Goal: Transaction & Acquisition: Book appointment/travel/reservation

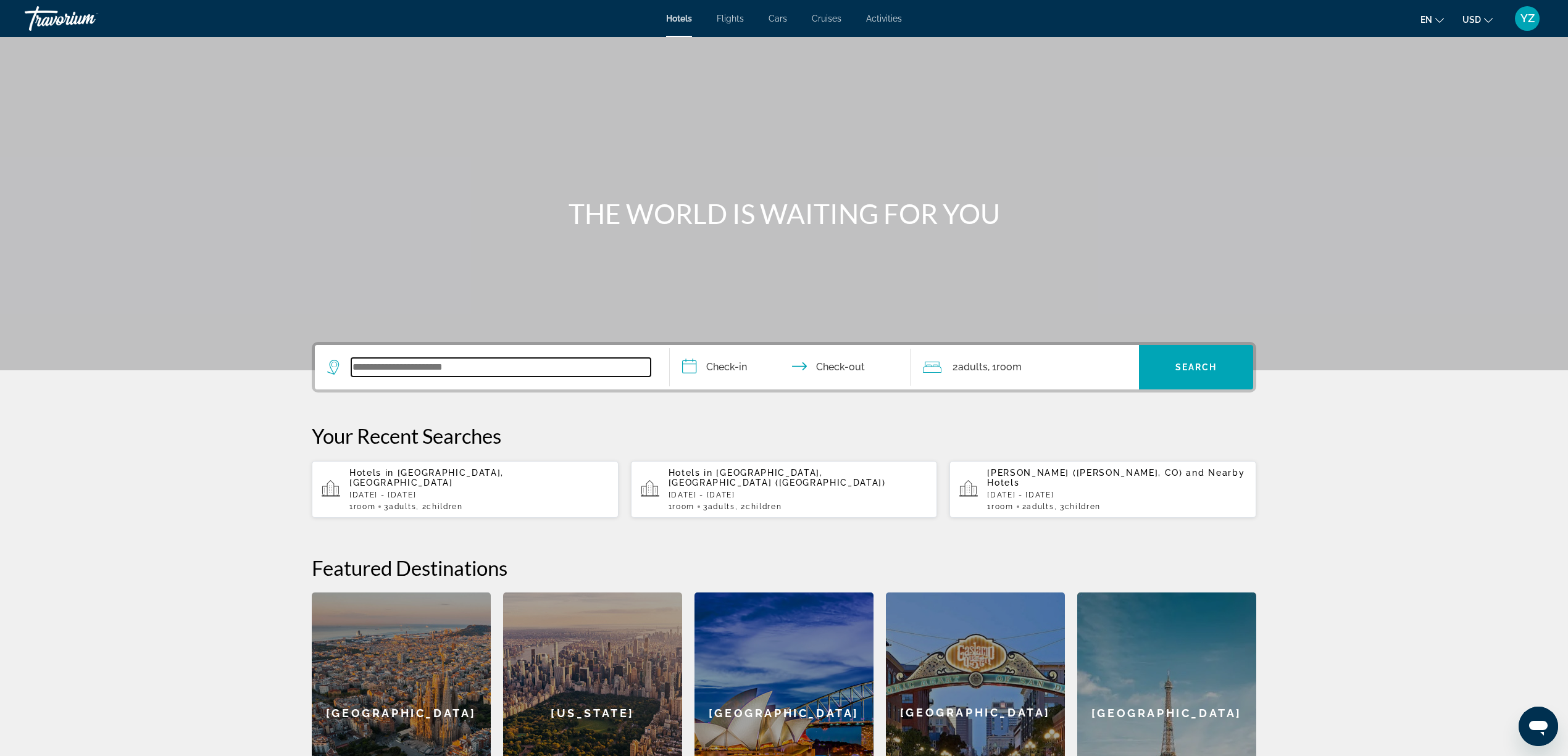
click at [473, 367] on input "Search widget" at bounding box center [501, 367] width 299 height 18
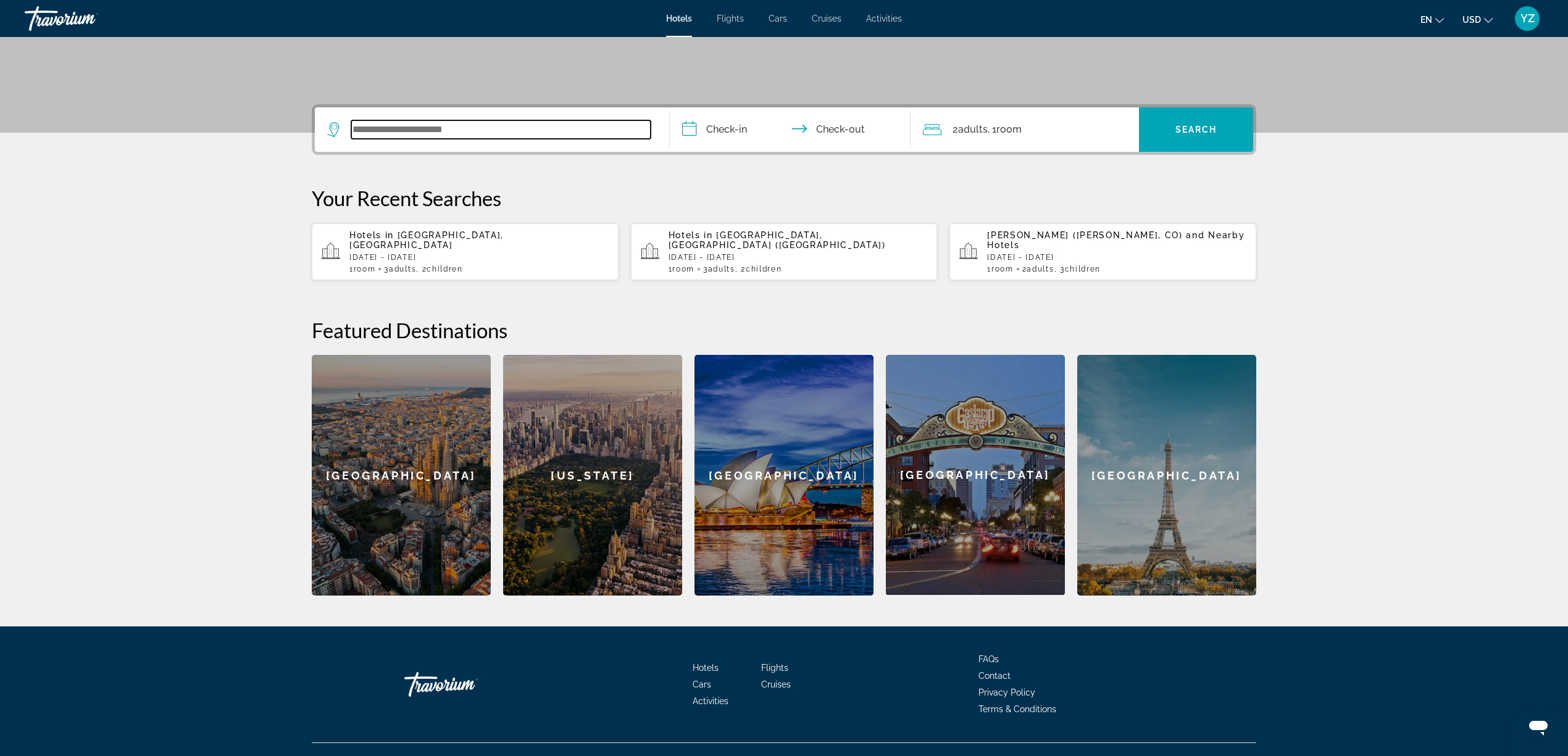
scroll to position [248, 0]
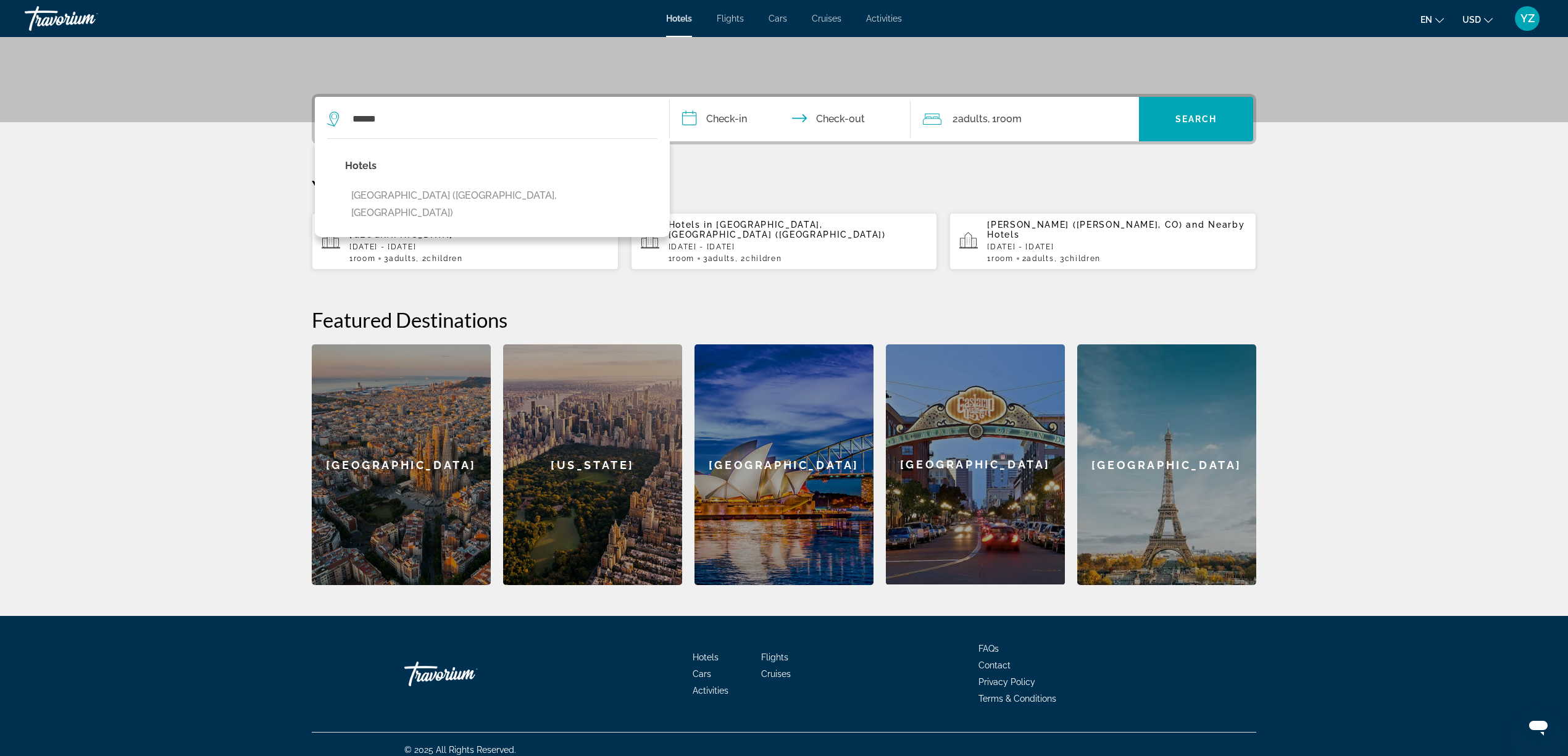
click at [824, 171] on div "**********" at bounding box center [784, 340] width 994 height 491
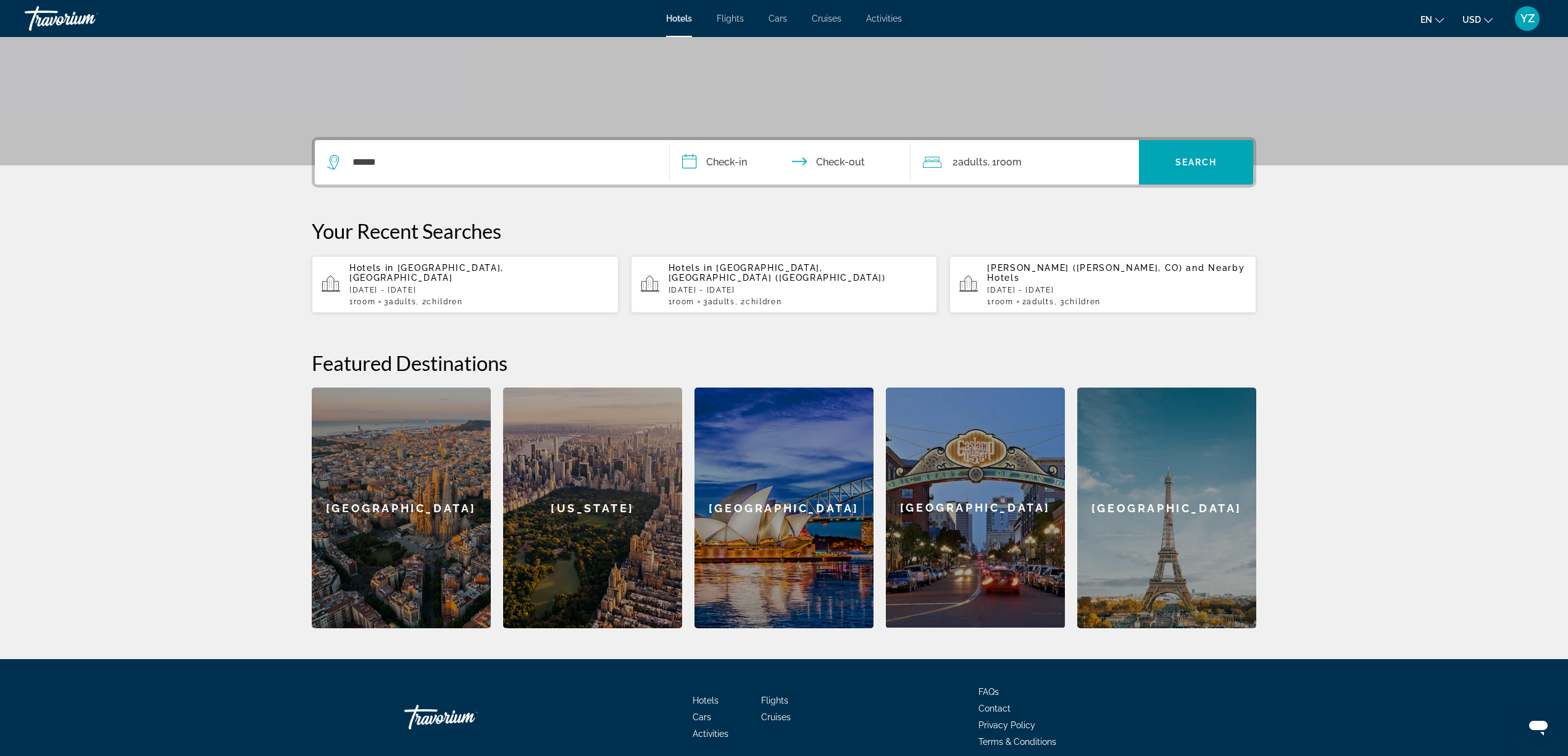
scroll to position [166, 0]
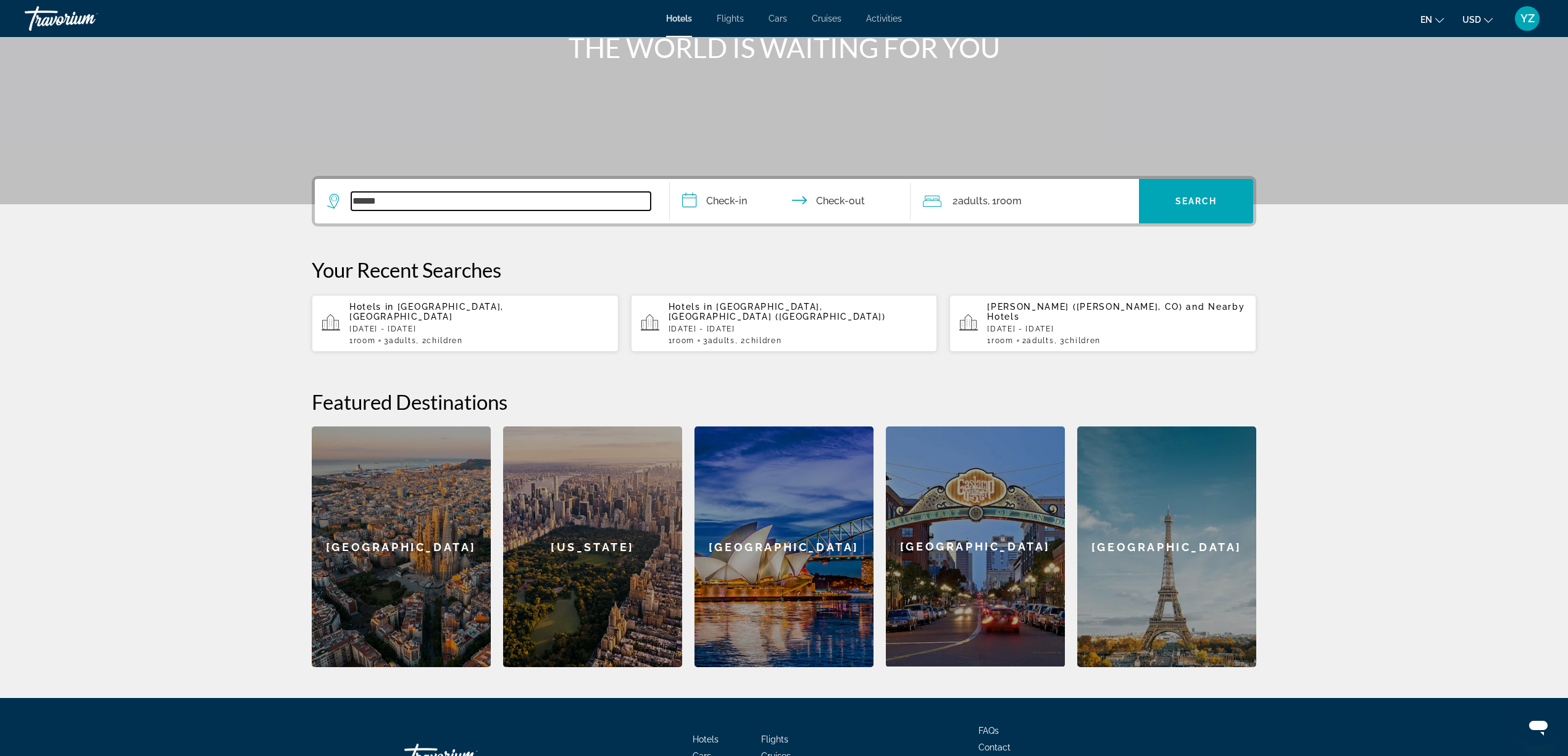
click at [416, 200] on input "******" at bounding box center [501, 201] width 299 height 18
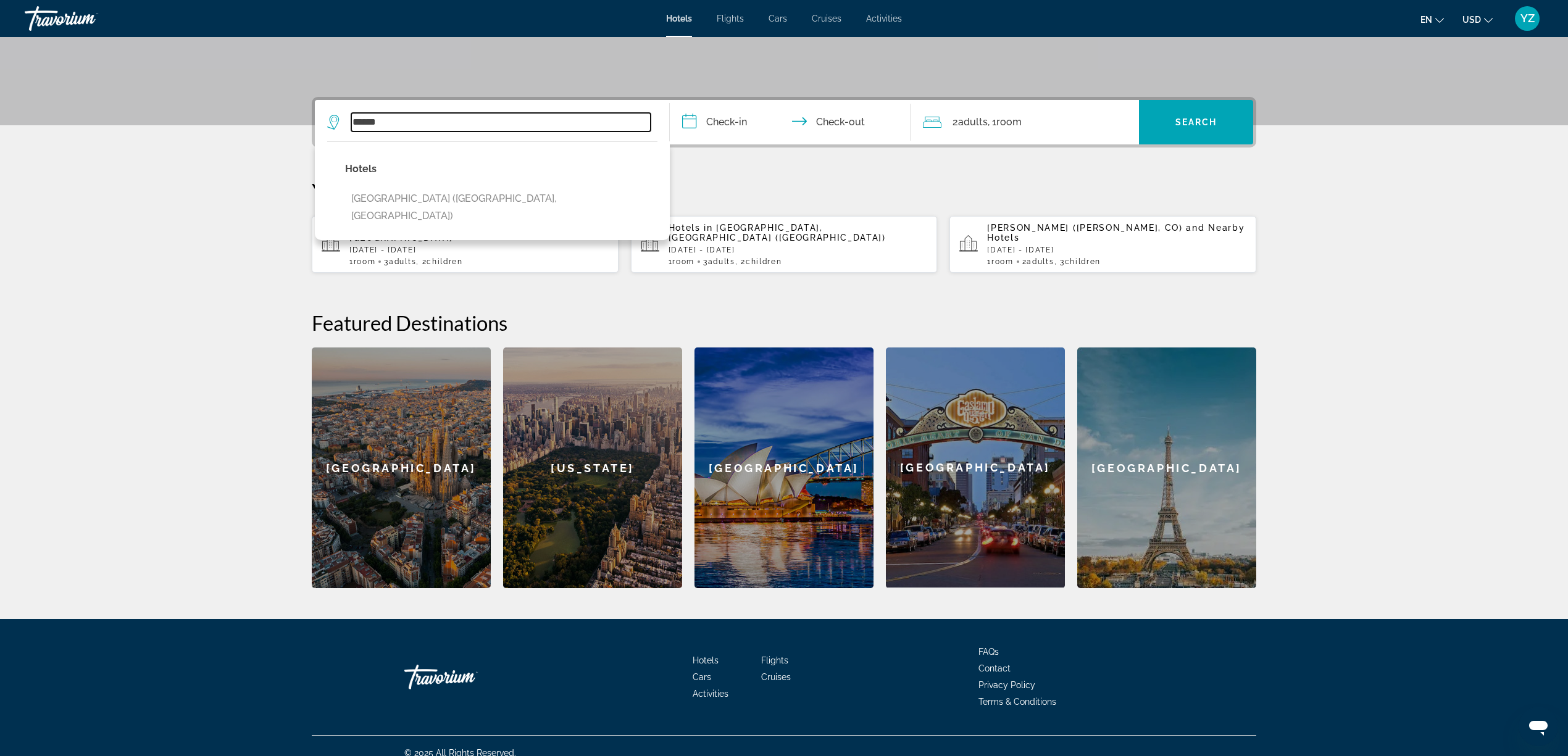
scroll to position [248, 0]
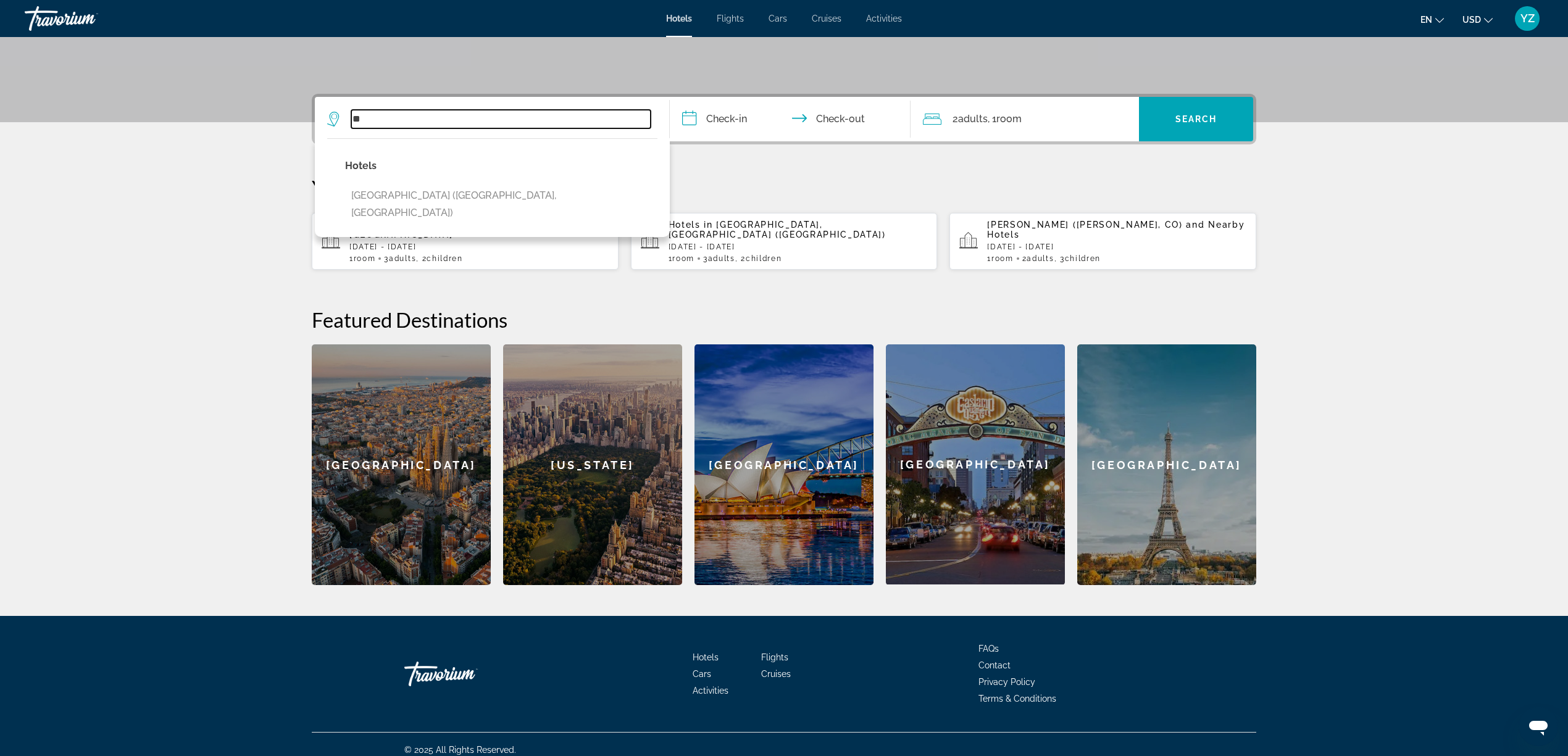
type input "*"
click at [768, 172] on div "**********" at bounding box center [784, 340] width 994 height 491
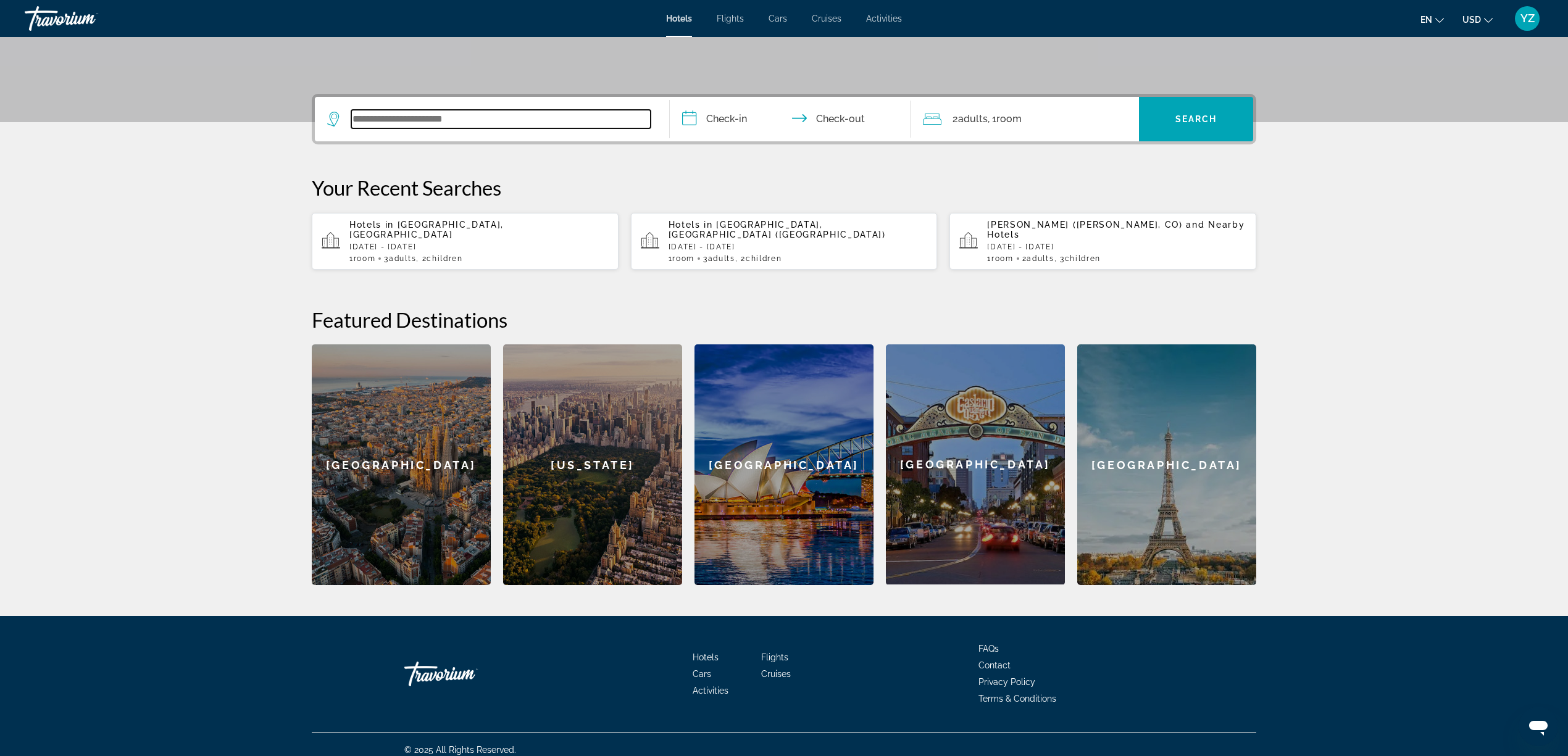
click at [403, 110] on input "Search widget" at bounding box center [501, 119] width 299 height 18
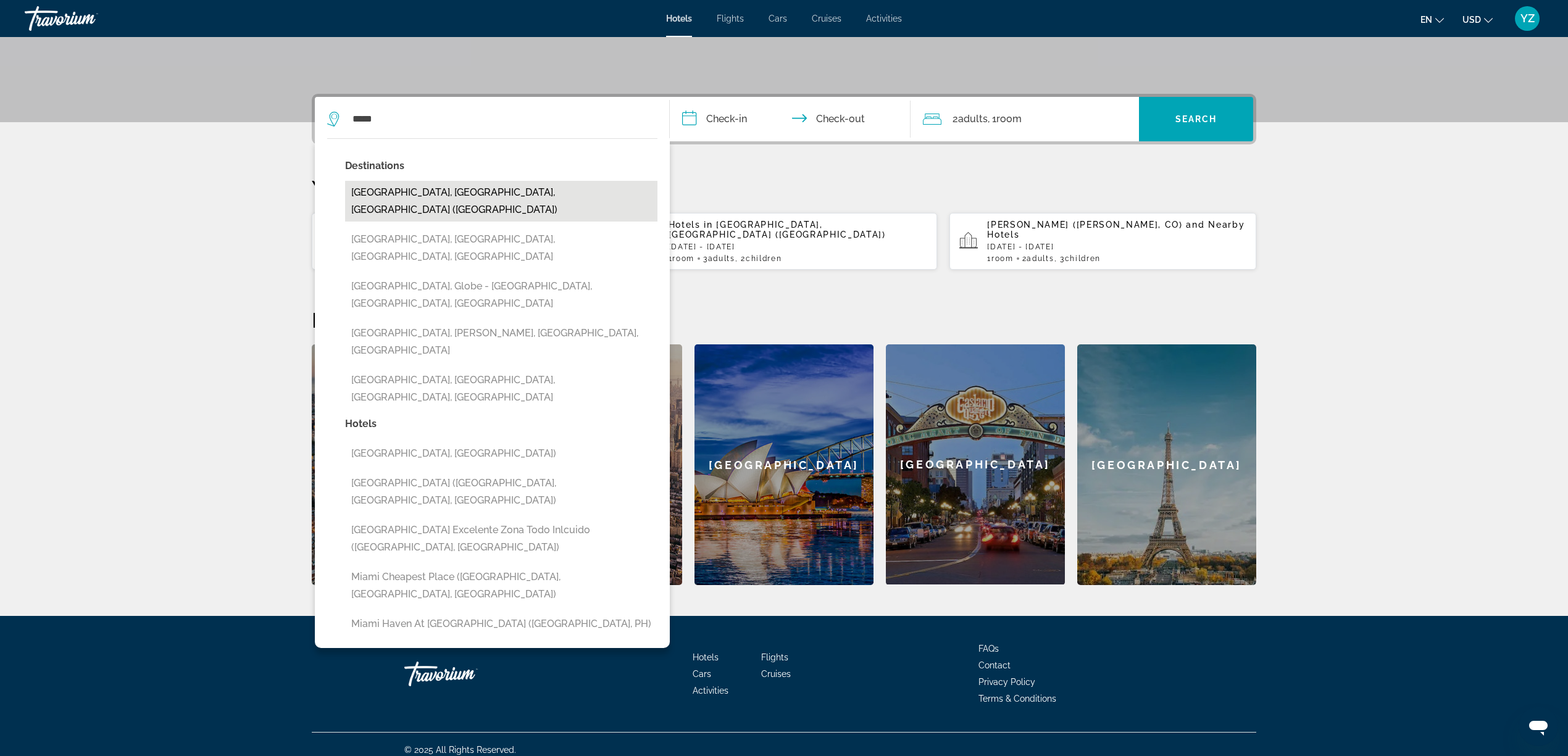
click at [512, 198] on button "[GEOGRAPHIC_DATA], [GEOGRAPHIC_DATA], [GEOGRAPHIC_DATA] ([GEOGRAPHIC_DATA])" at bounding box center [501, 201] width 312 height 41
type input "**********"
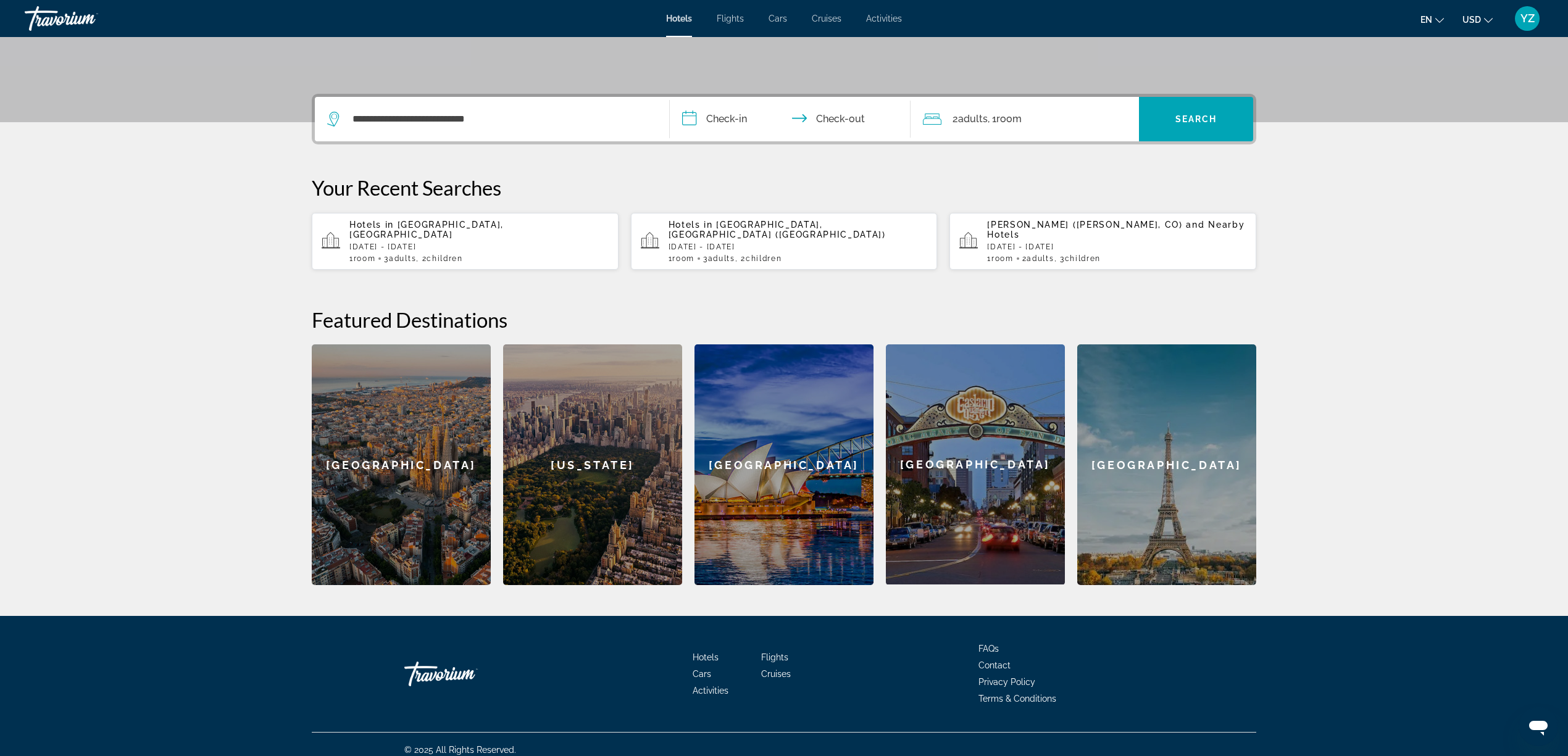
click at [734, 116] on input "**********" at bounding box center [792, 121] width 246 height 48
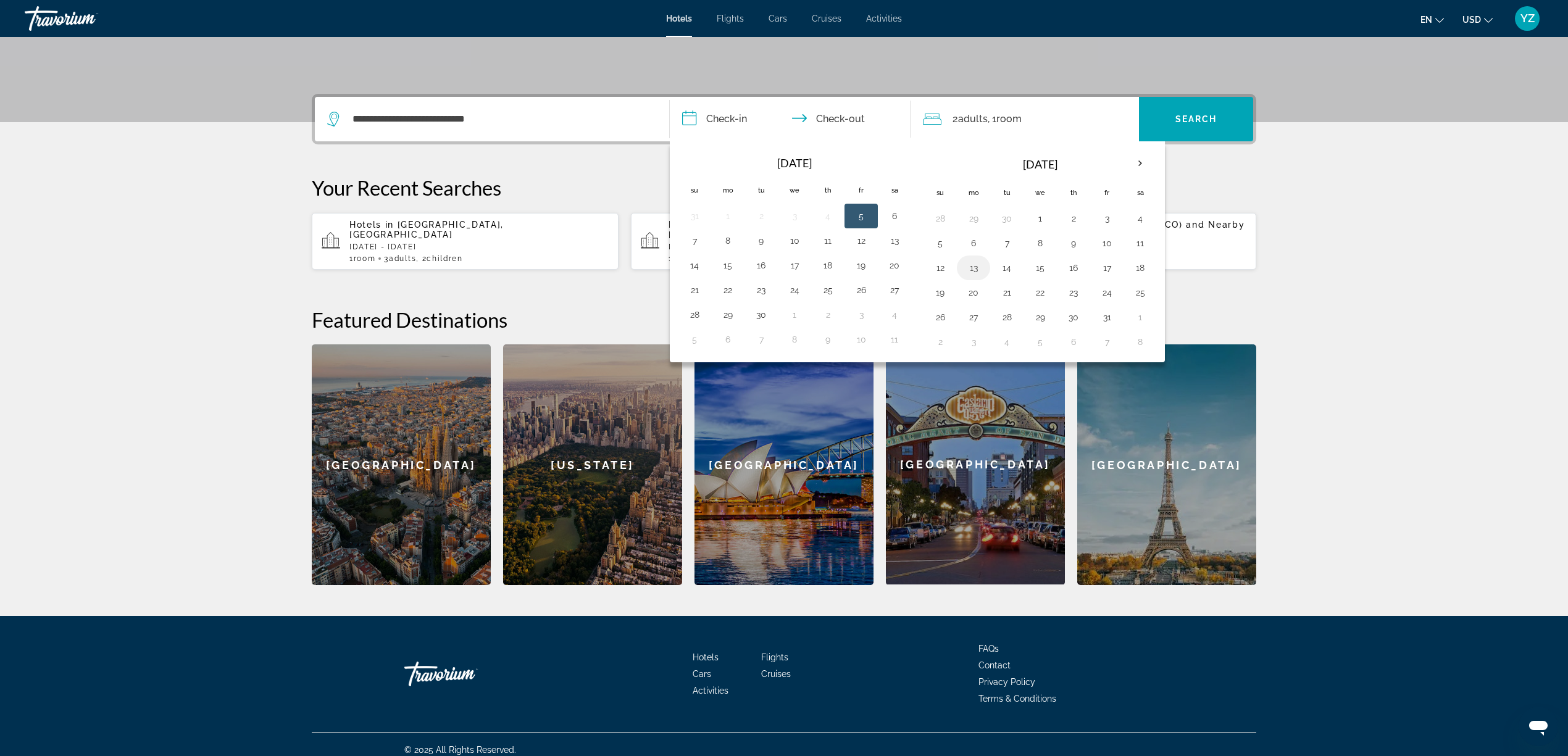
click at [973, 274] on button "13" at bounding box center [972, 268] width 19 height 18
click at [976, 291] on button "20" at bounding box center [972, 292] width 19 height 18
type input "**********"
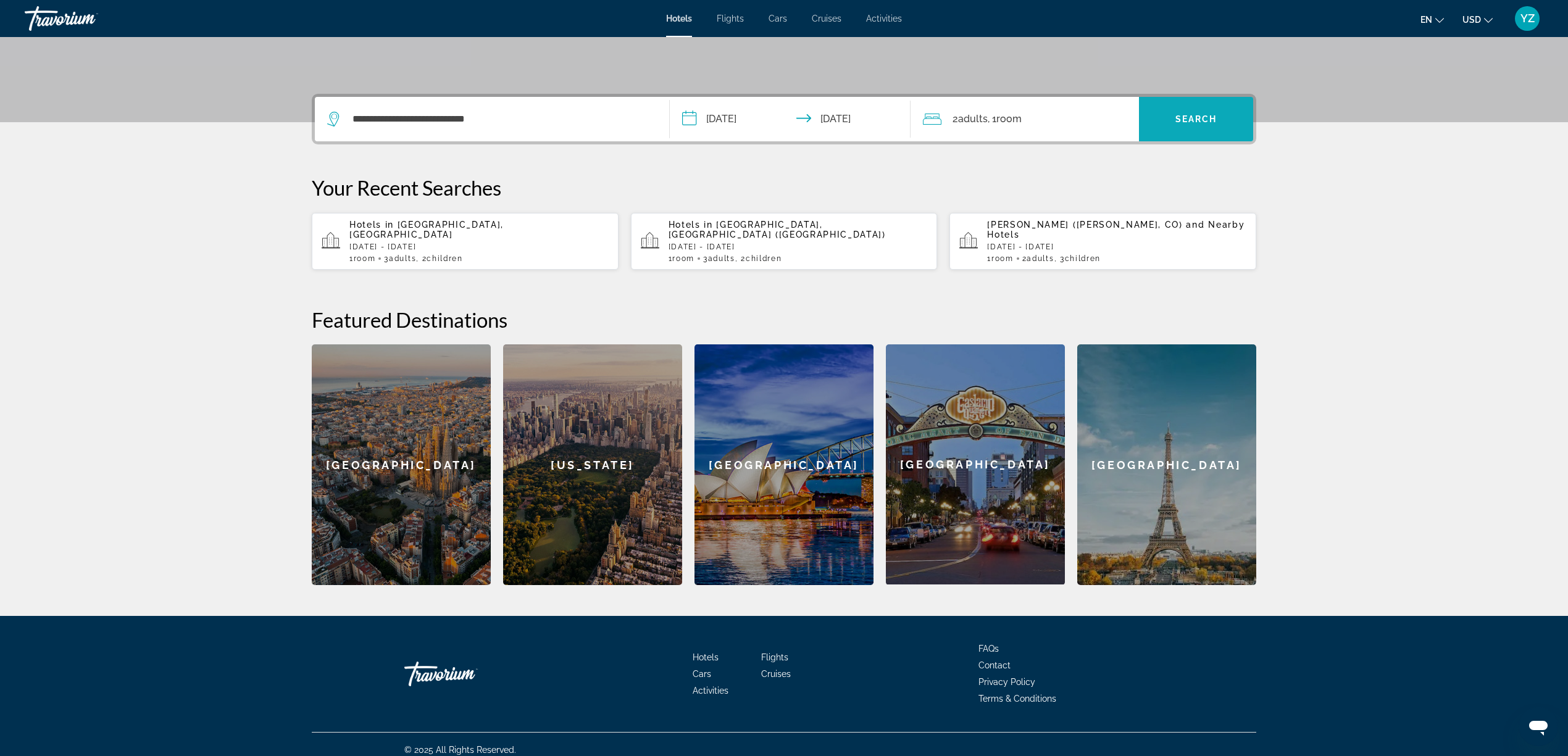
click at [1233, 119] on span "Search widget" at bounding box center [1196, 119] width 115 height 30
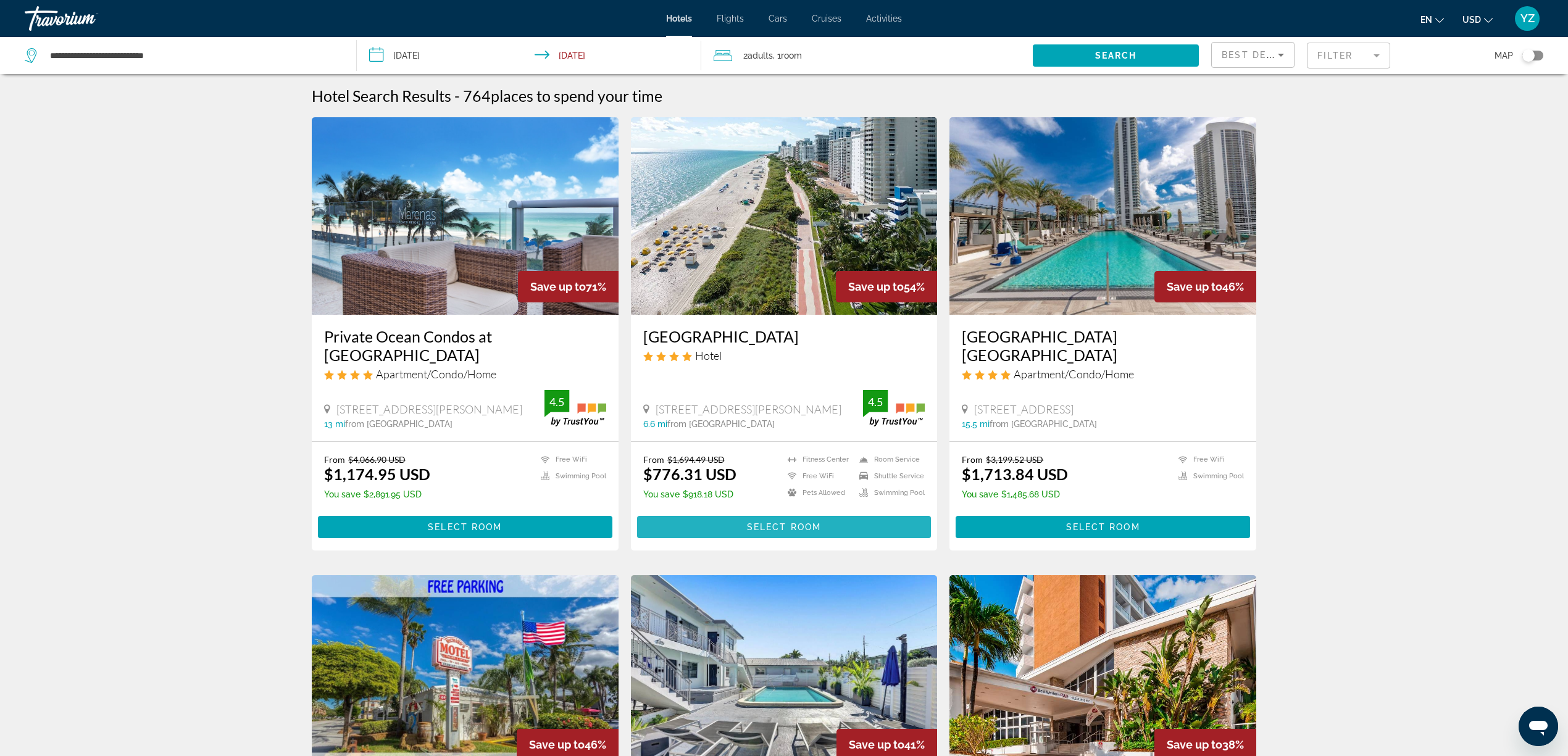
click at [778, 512] on span "Main content" at bounding box center [784, 527] width 295 height 30
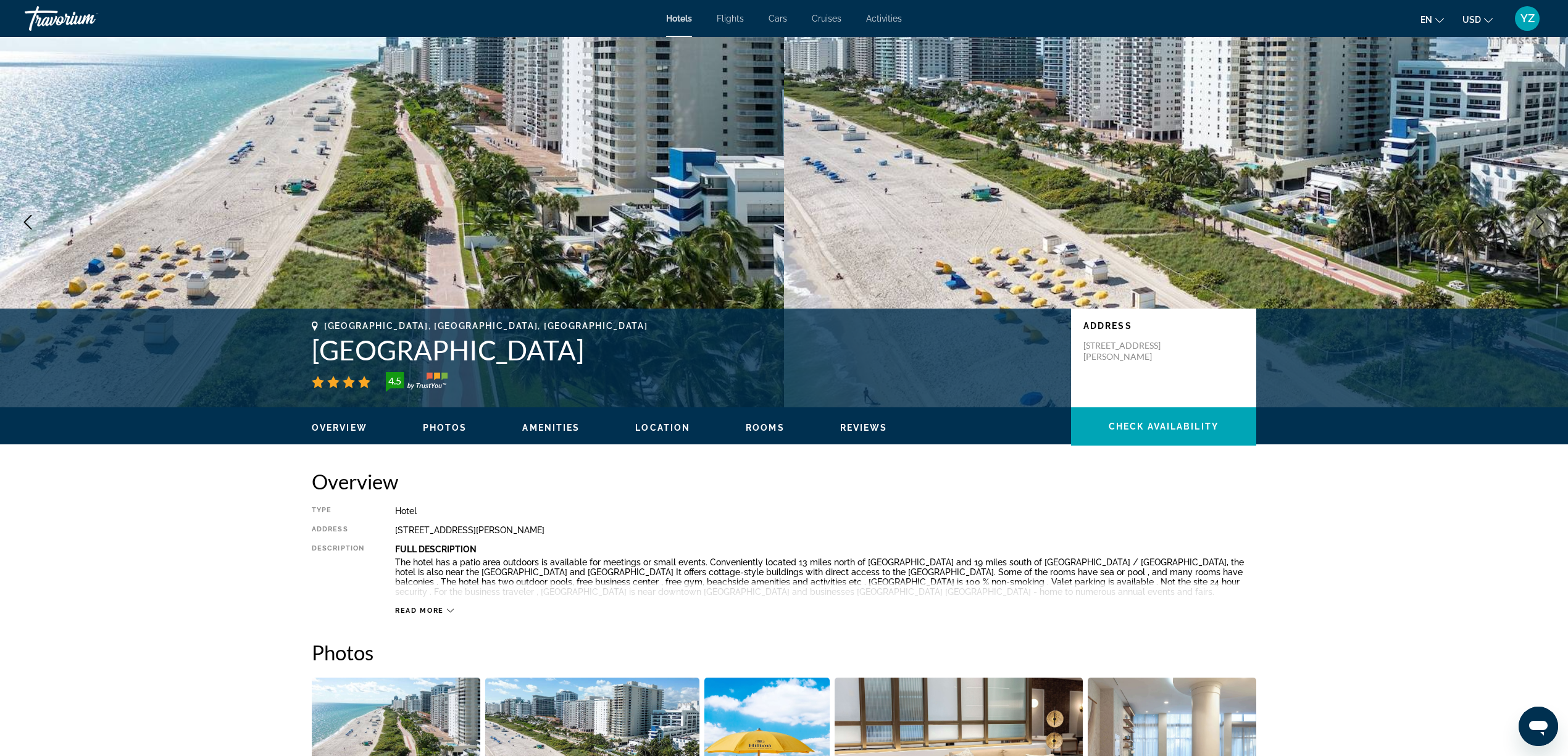
drag, startPoint x: 312, startPoint y: 344, endPoint x: 726, endPoint y: 361, distance: 414.3
click at [726, 361] on h1 "[GEOGRAPHIC_DATA]" at bounding box center [685, 350] width 747 height 32
copy h1 "[GEOGRAPHIC_DATA]"
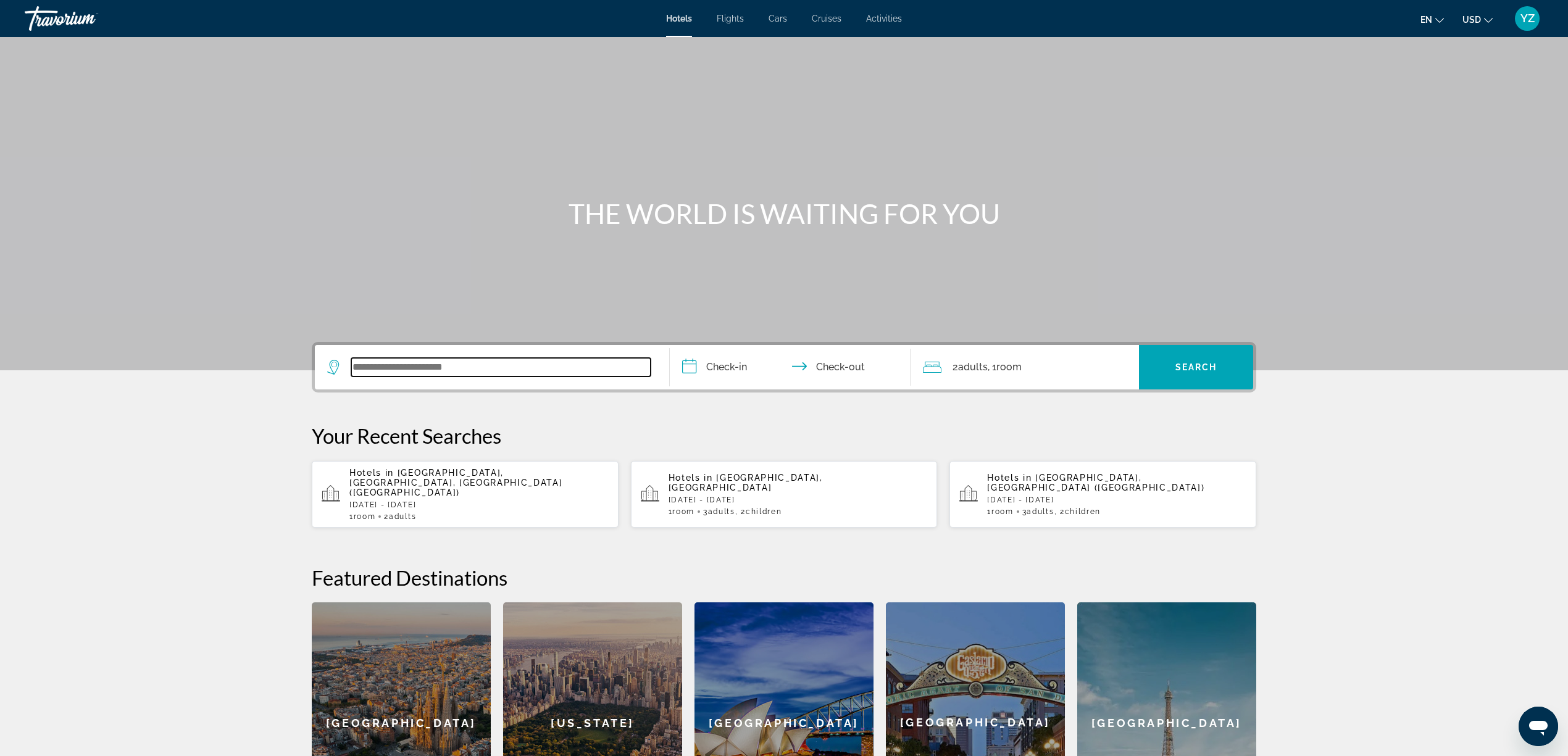
click at [488, 366] on input "Search widget" at bounding box center [501, 367] width 299 height 18
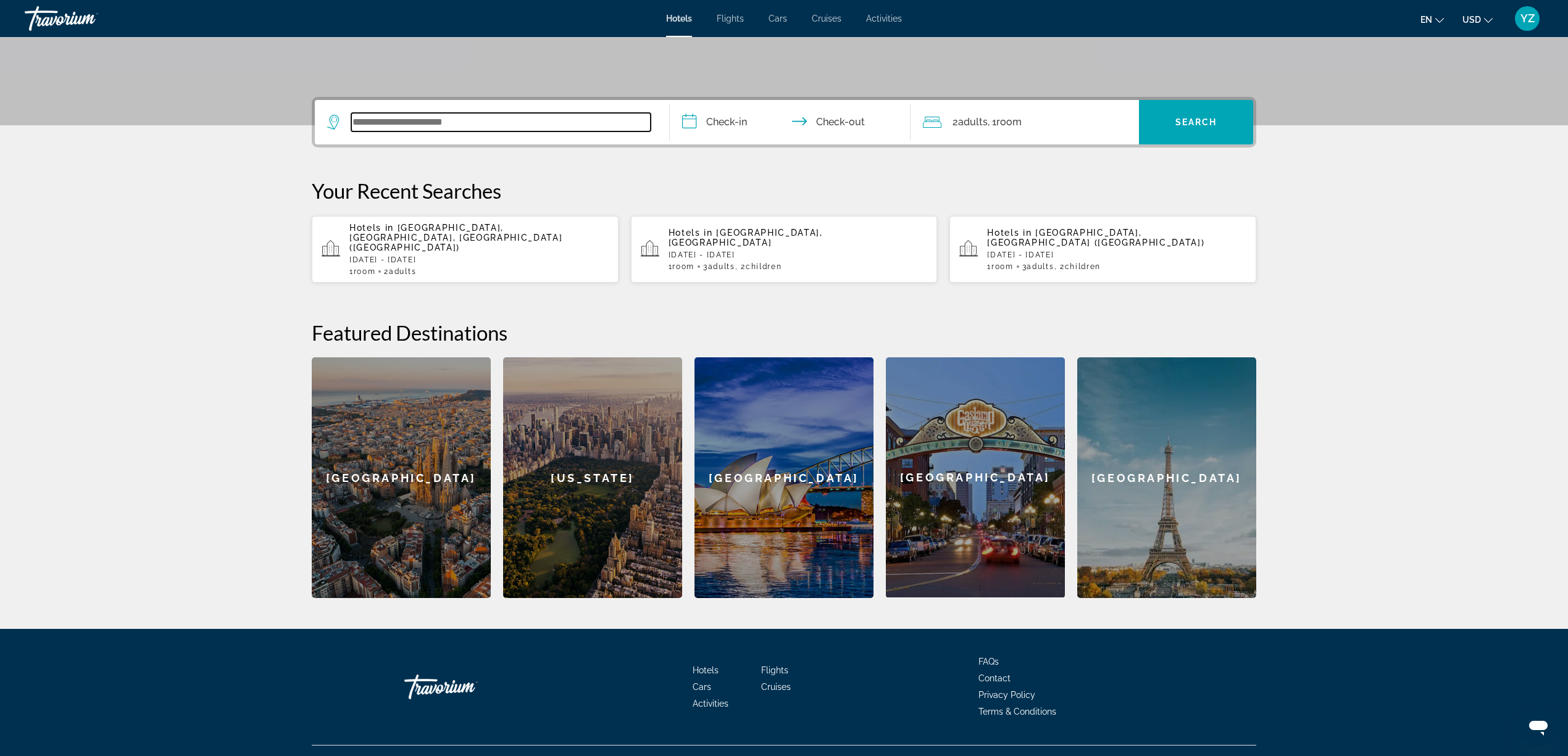
scroll to position [248, 0]
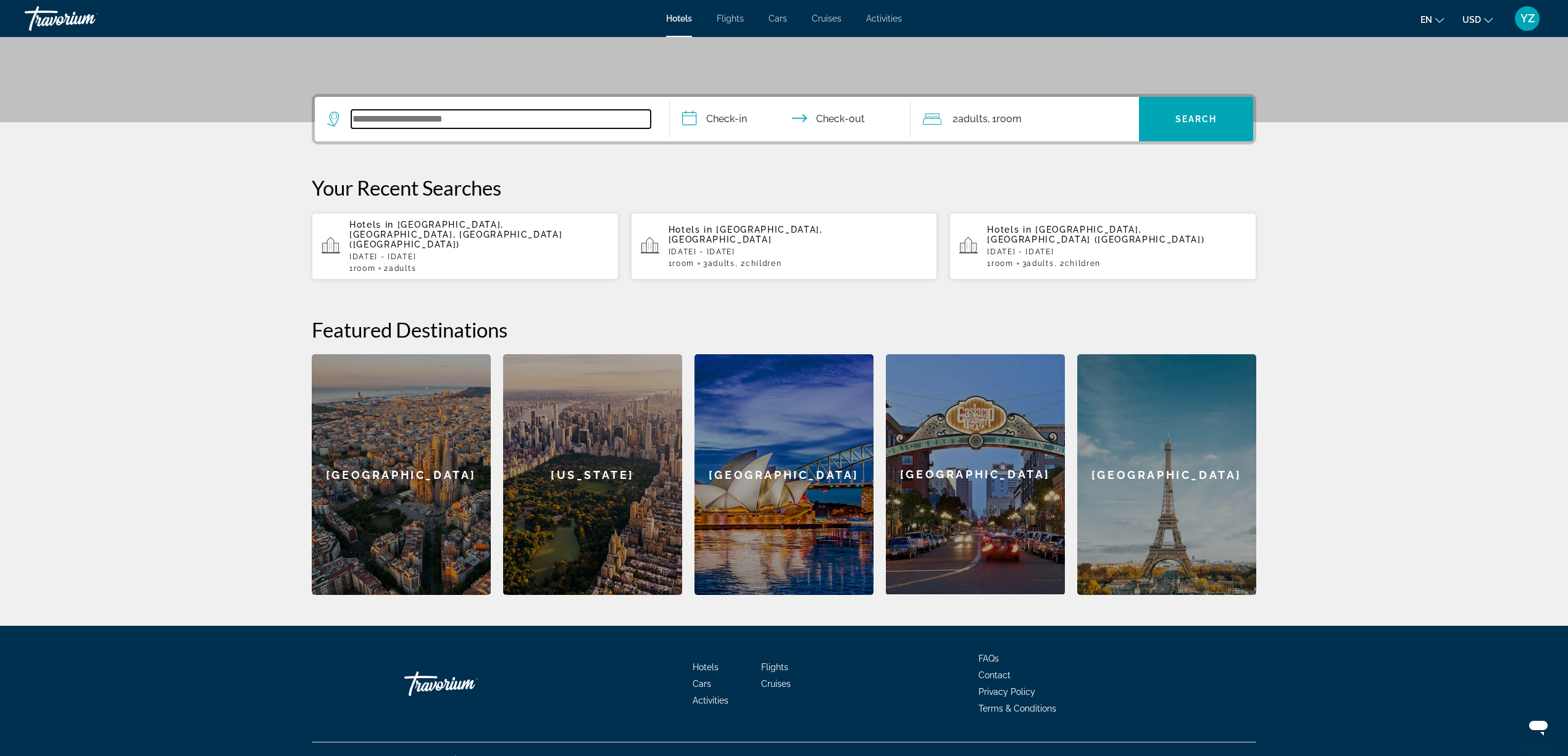
click at [517, 119] on input "Search widget" at bounding box center [501, 119] width 299 height 18
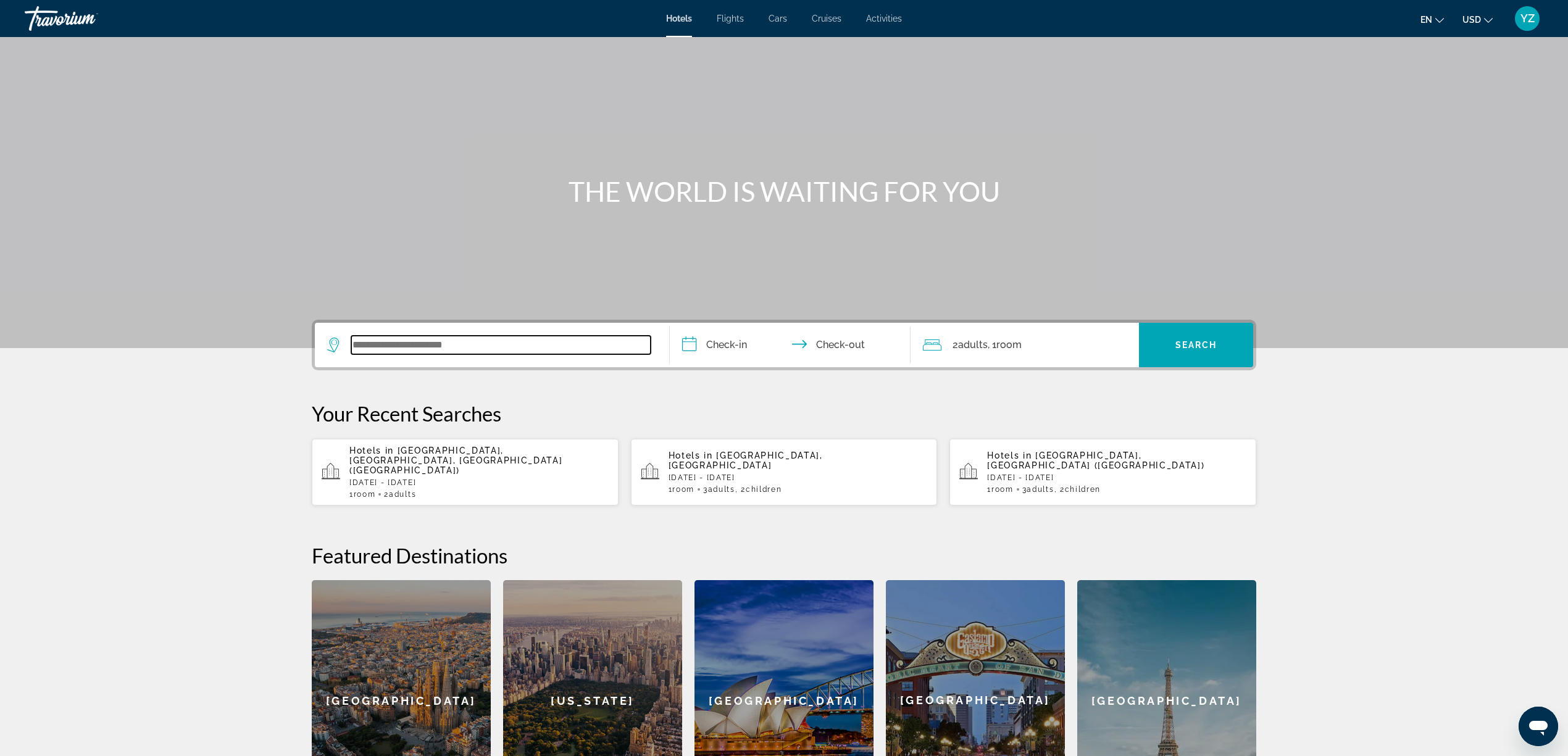
scroll to position [0, 0]
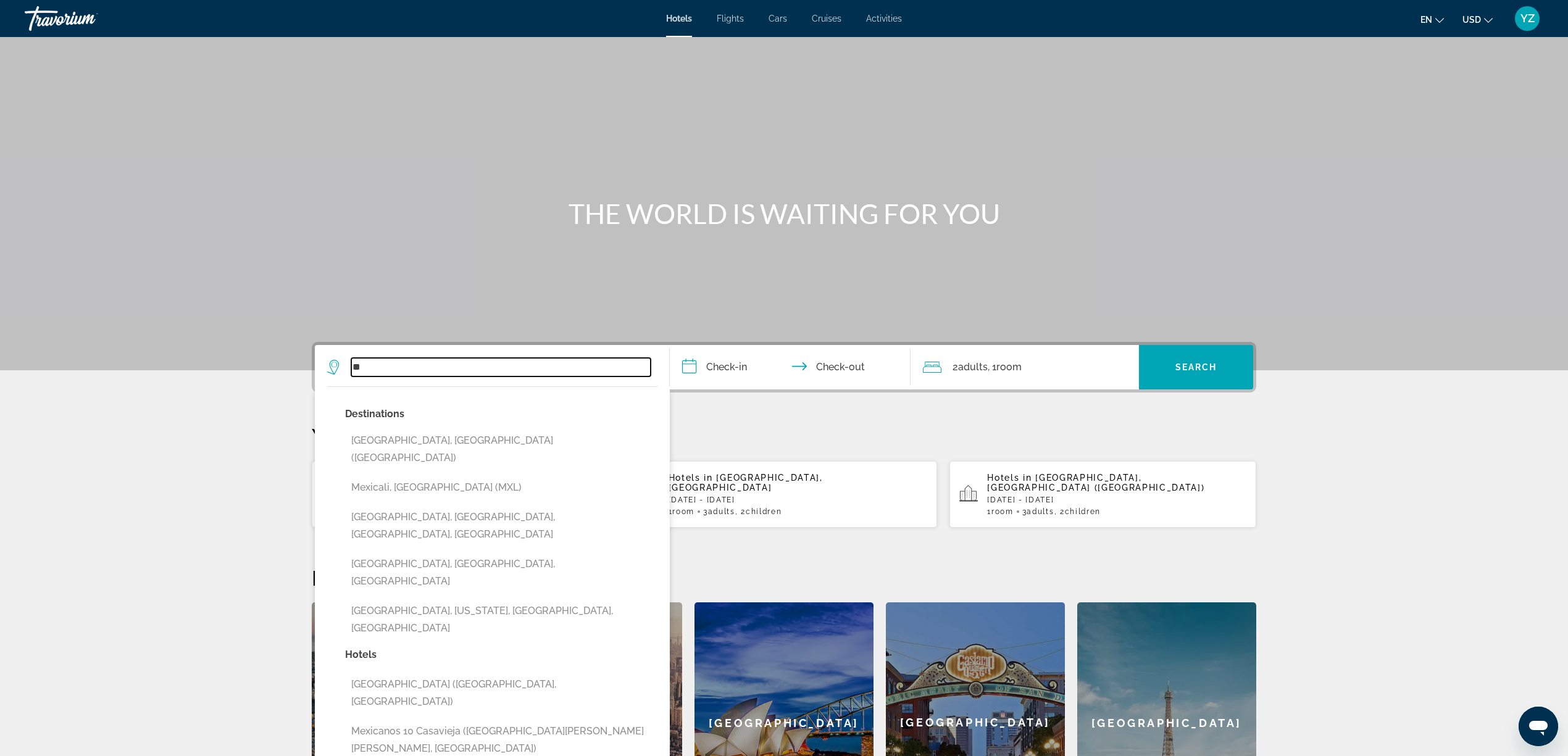
type input "*"
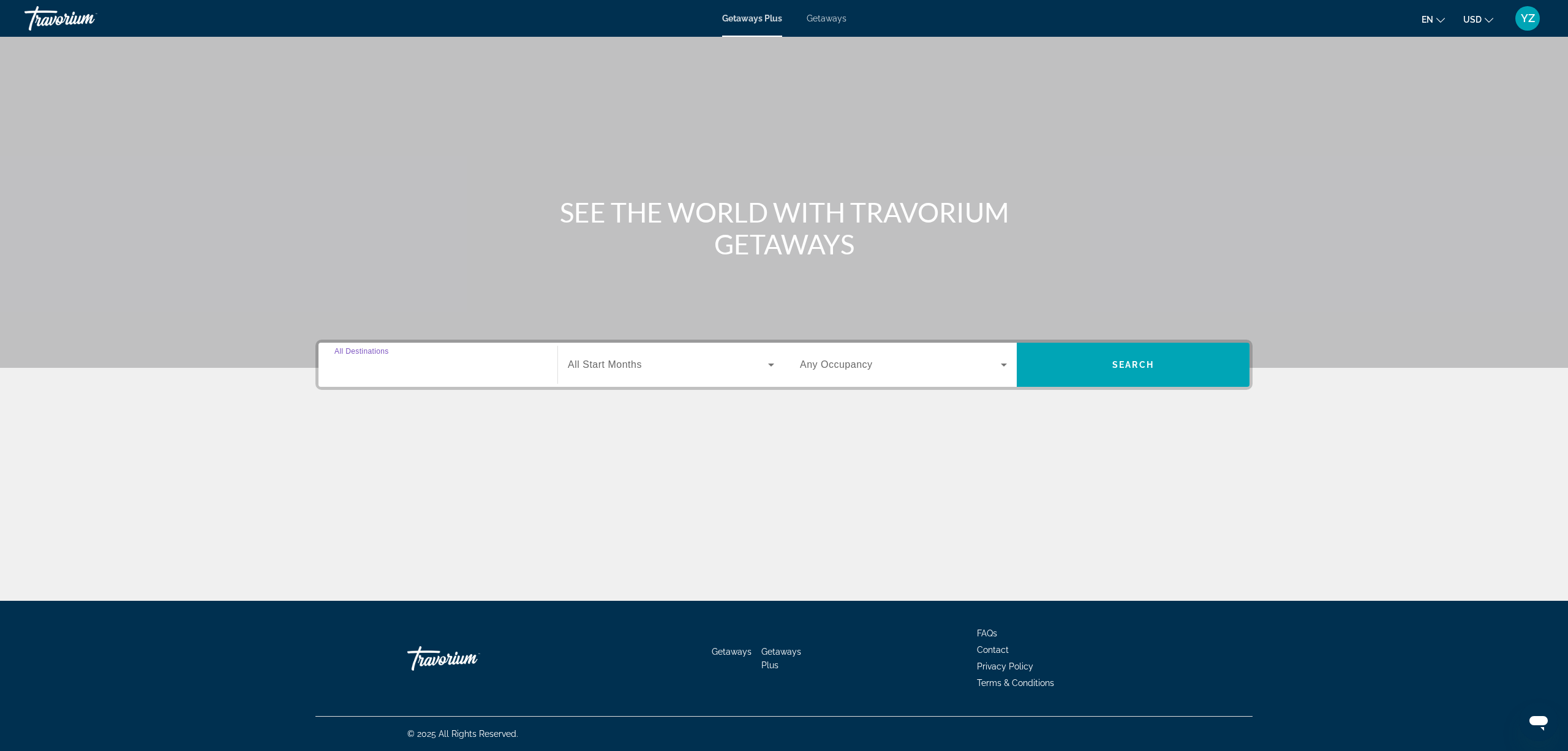
click at [419, 359] on input "Destination All Destinations" at bounding box center [438, 365] width 207 height 15
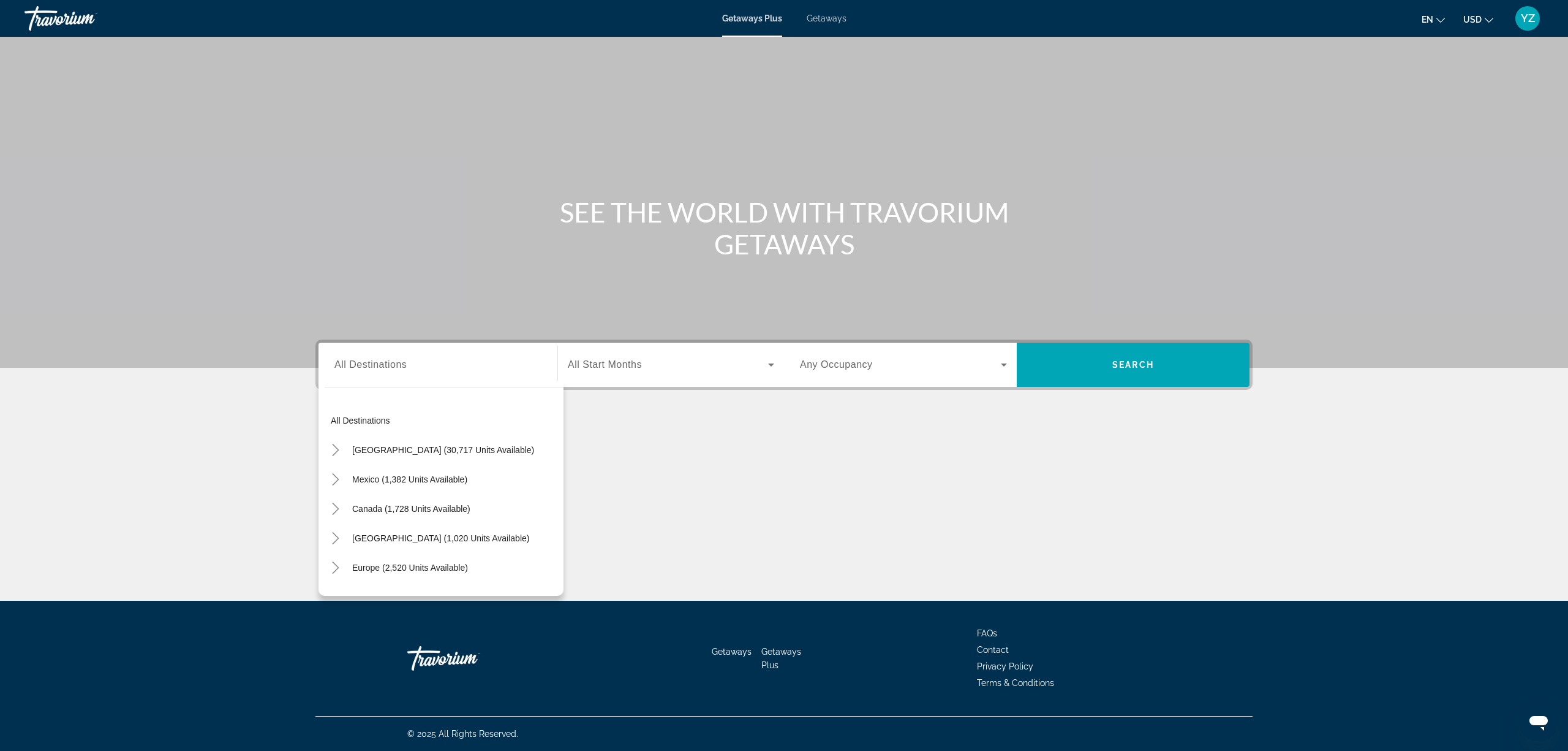
click at [829, 21] on span "Getaways" at bounding box center [826, 18] width 39 height 10
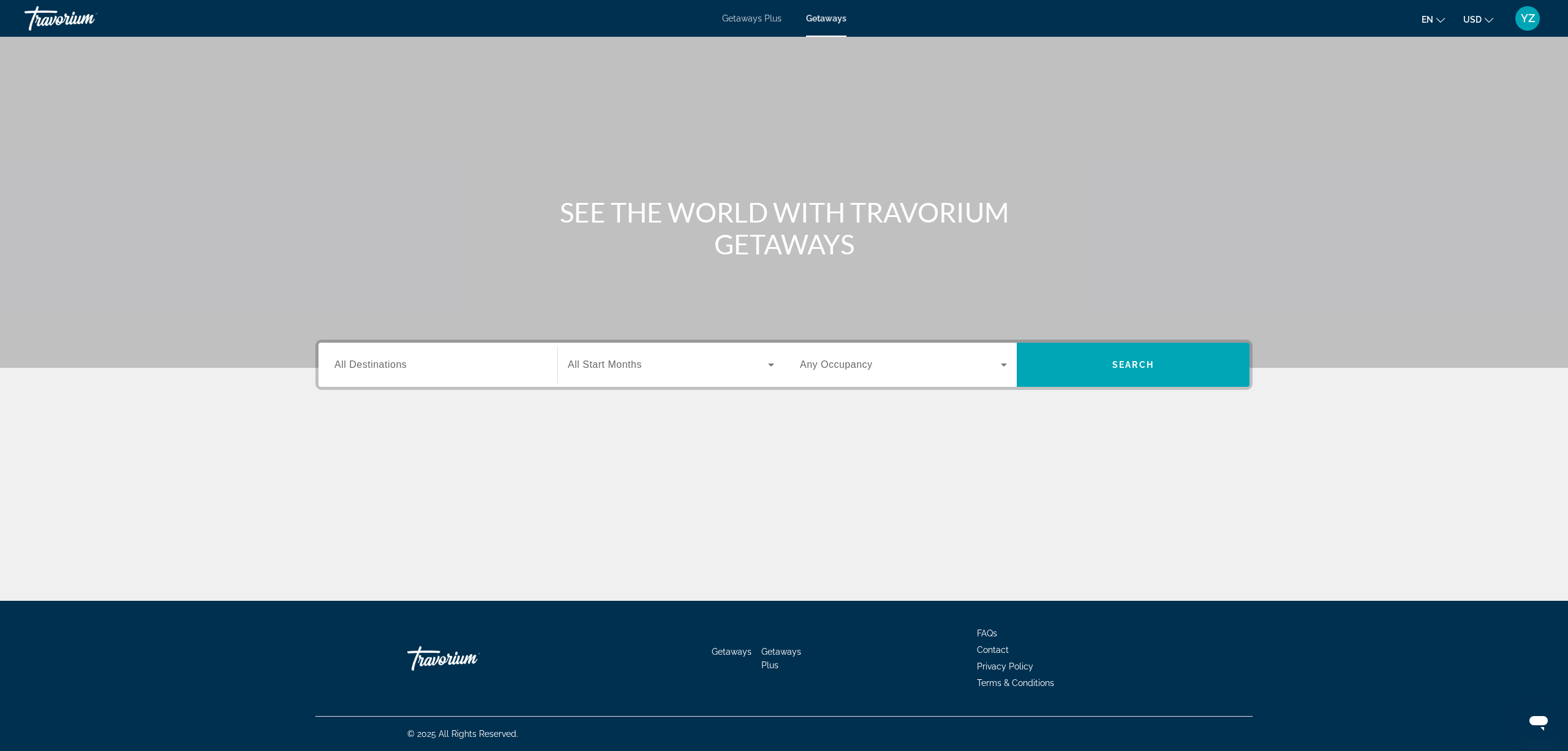
click at [398, 369] on span "All Destinations" at bounding box center [370, 364] width 72 height 10
click at [398, 369] on input "Destination All Destinations" at bounding box center [438, 365] width 207 height 15
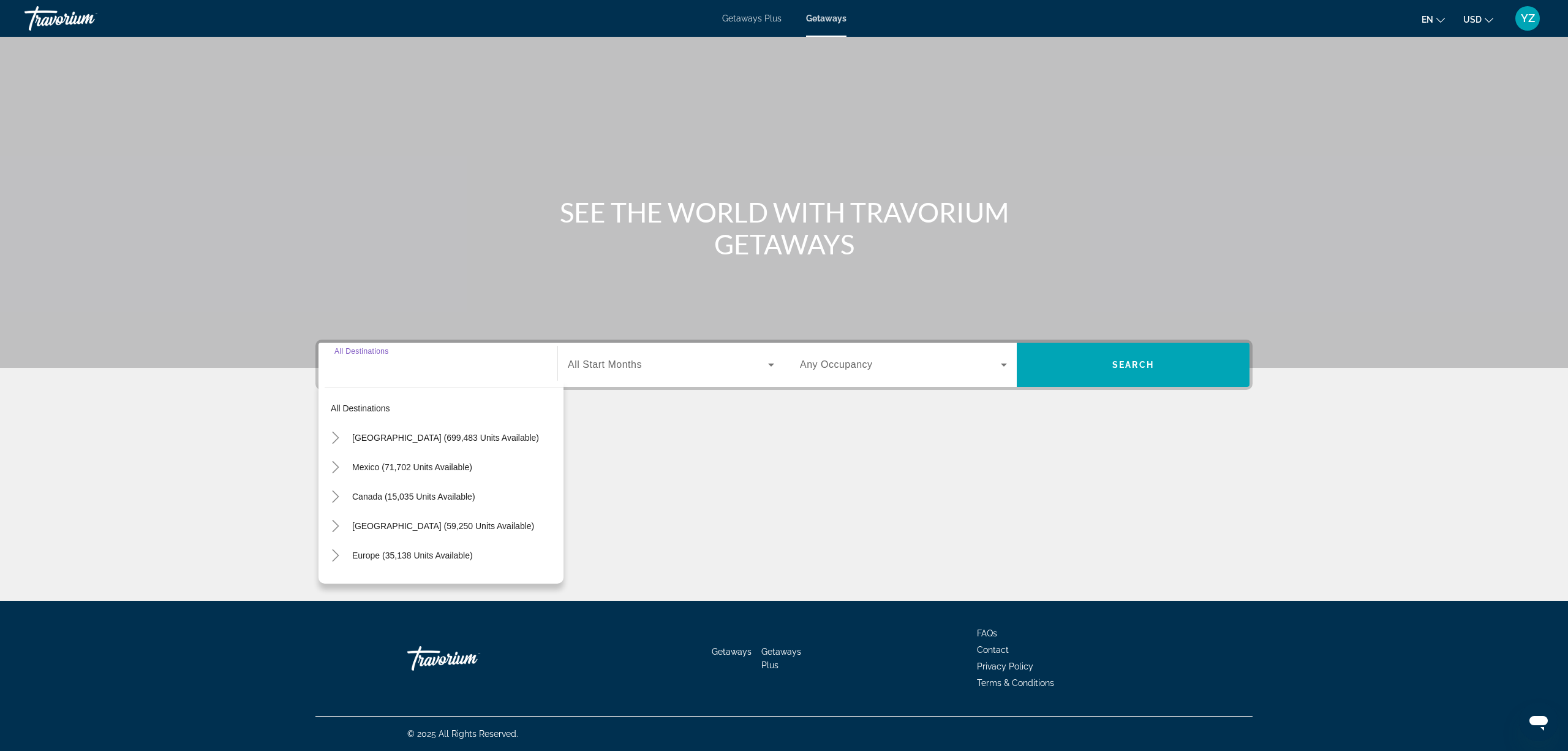
click at [386, 368] on input "Destination All Destinations" at bounding box center [438, 365] width 207 height 15
click at [422, 461] on span "Search widget" at bounding box center [455, 467] width 217 height 29
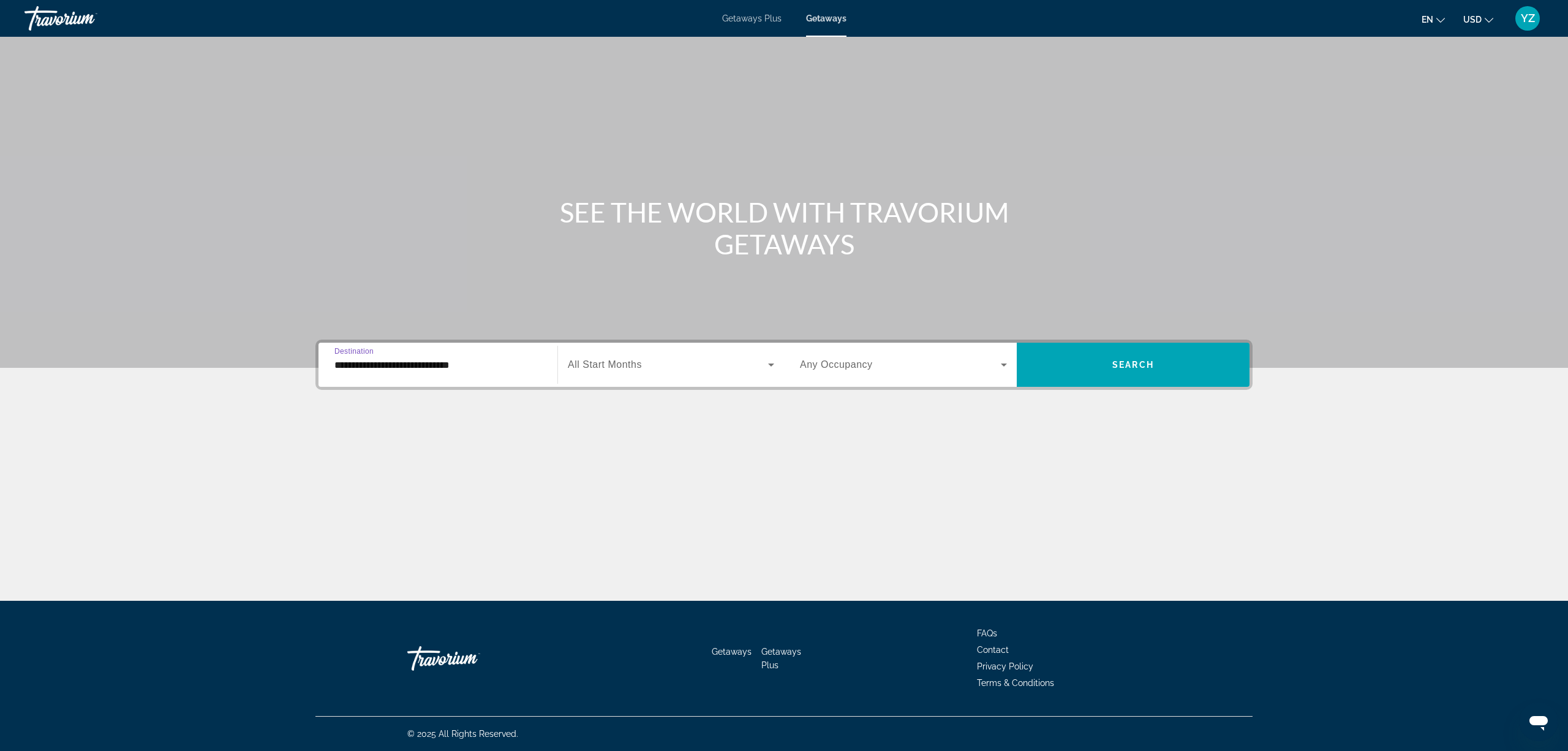
click at [395, 364] on input "**********" at bounding box center [438, 365] width 207 height 15
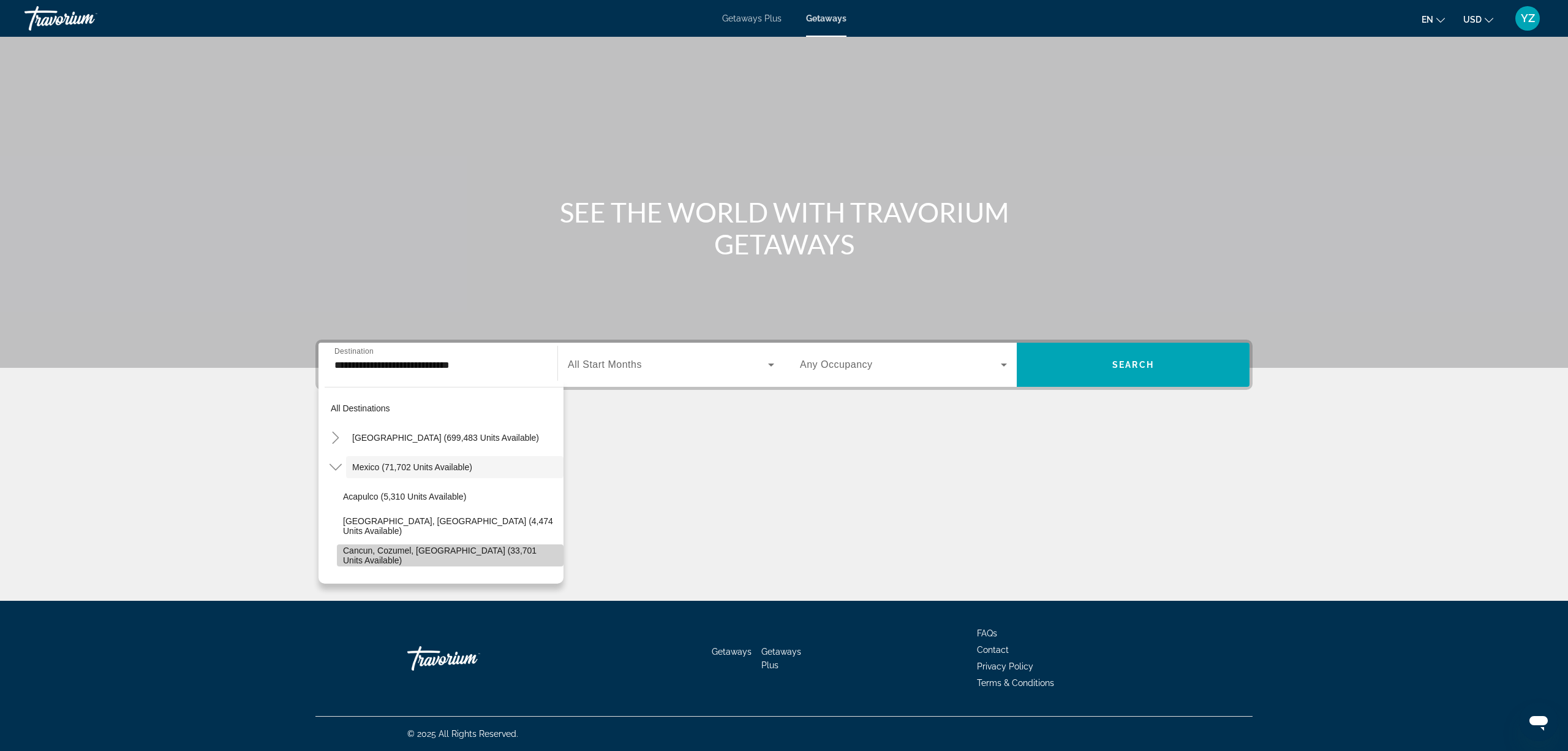
click at [464, 550] on span "Cancun, Cozumel, Riviera Maya (33,701 units available)" at bounding box center [450, 555] width 214 height 19
type input "**********"
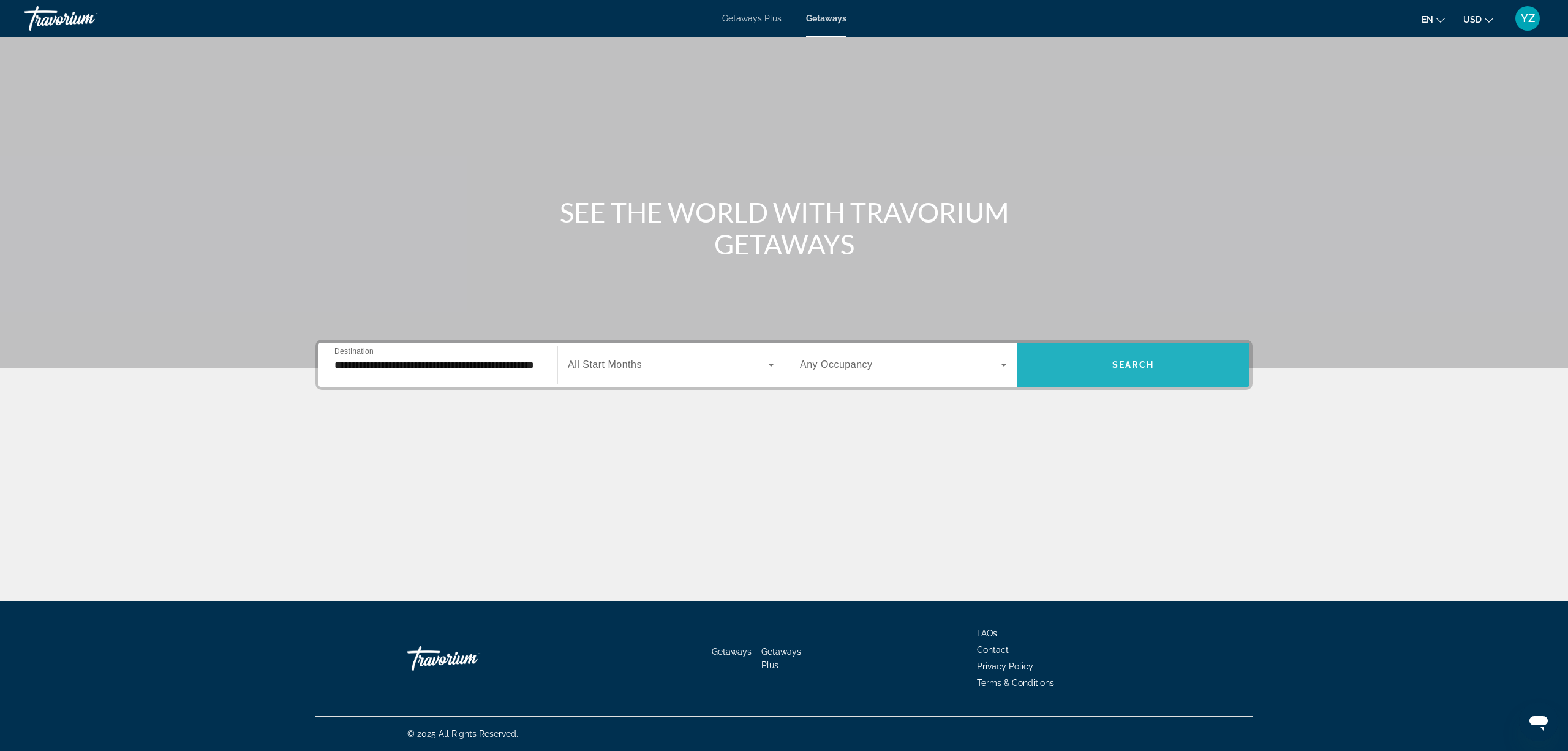
click at [1159, 359] on span "Search widget" at bounding box center [1133, 365] width 233 height 29
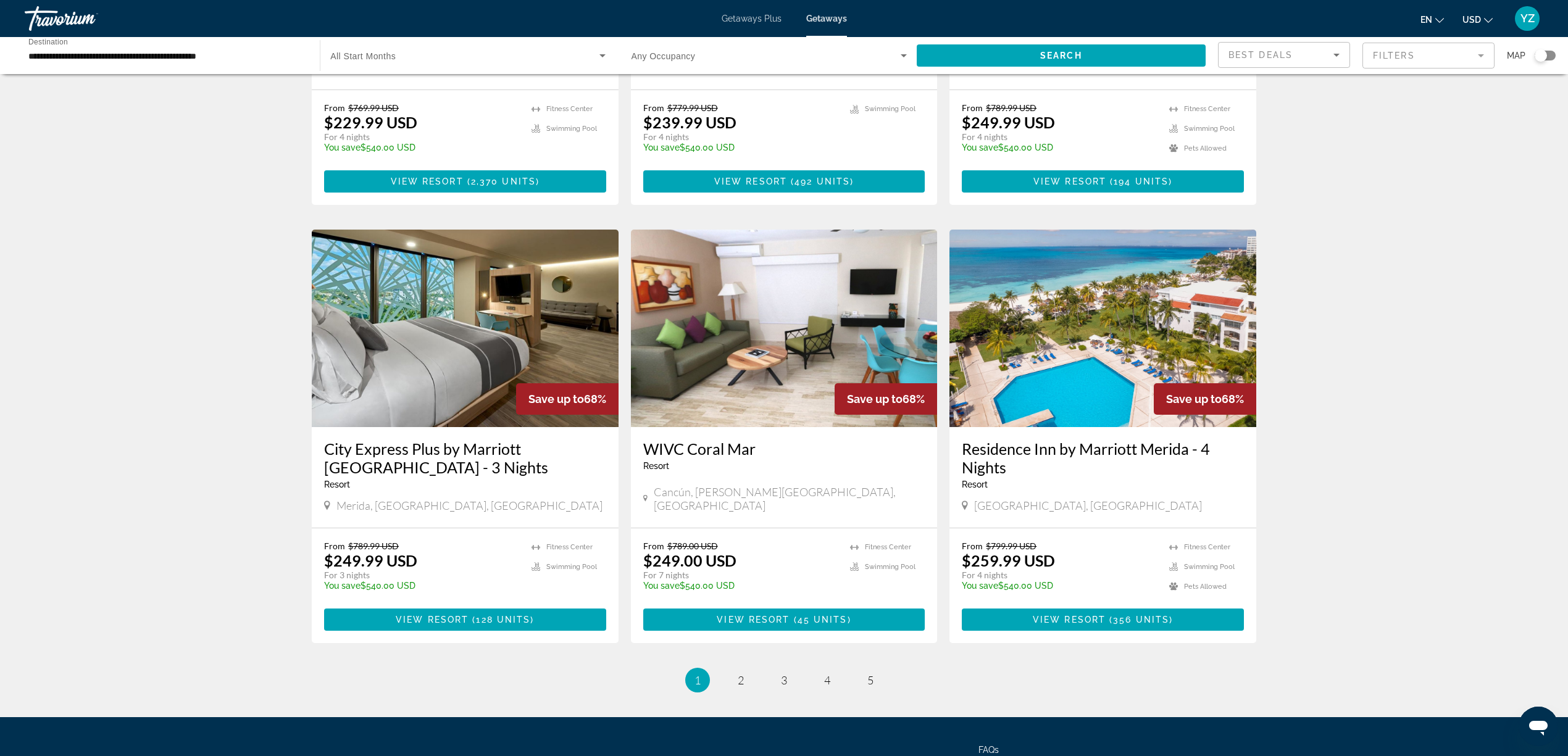
scroll to position [1315, 0]
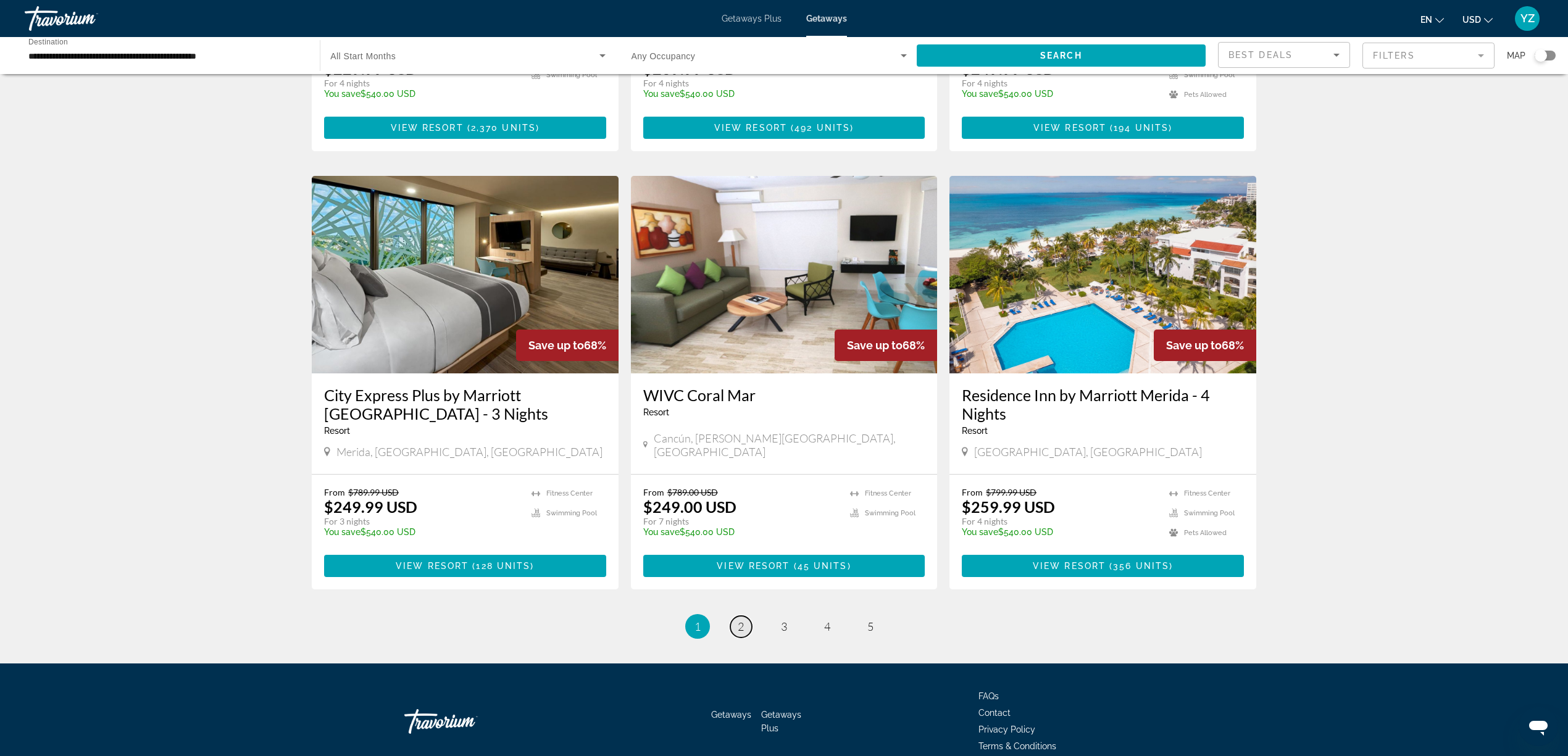
click at [736, 616] on link "page 2" at bounding box center [741, 626] width 21 height 21
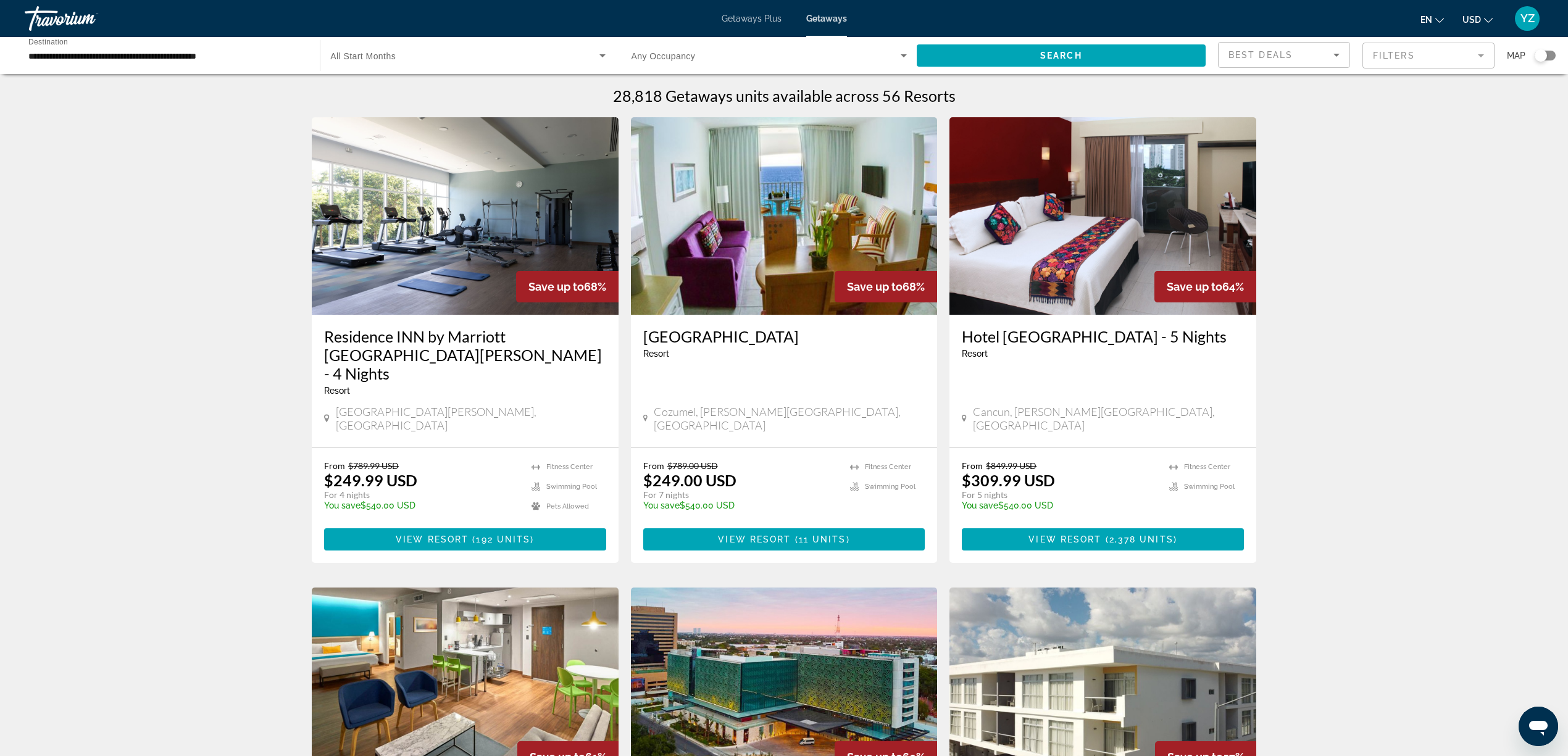
click at [761, 337] on h3 "Coral Princess Hotel & Dive Resort" at bounding box center [783, 336] width 282 height 18
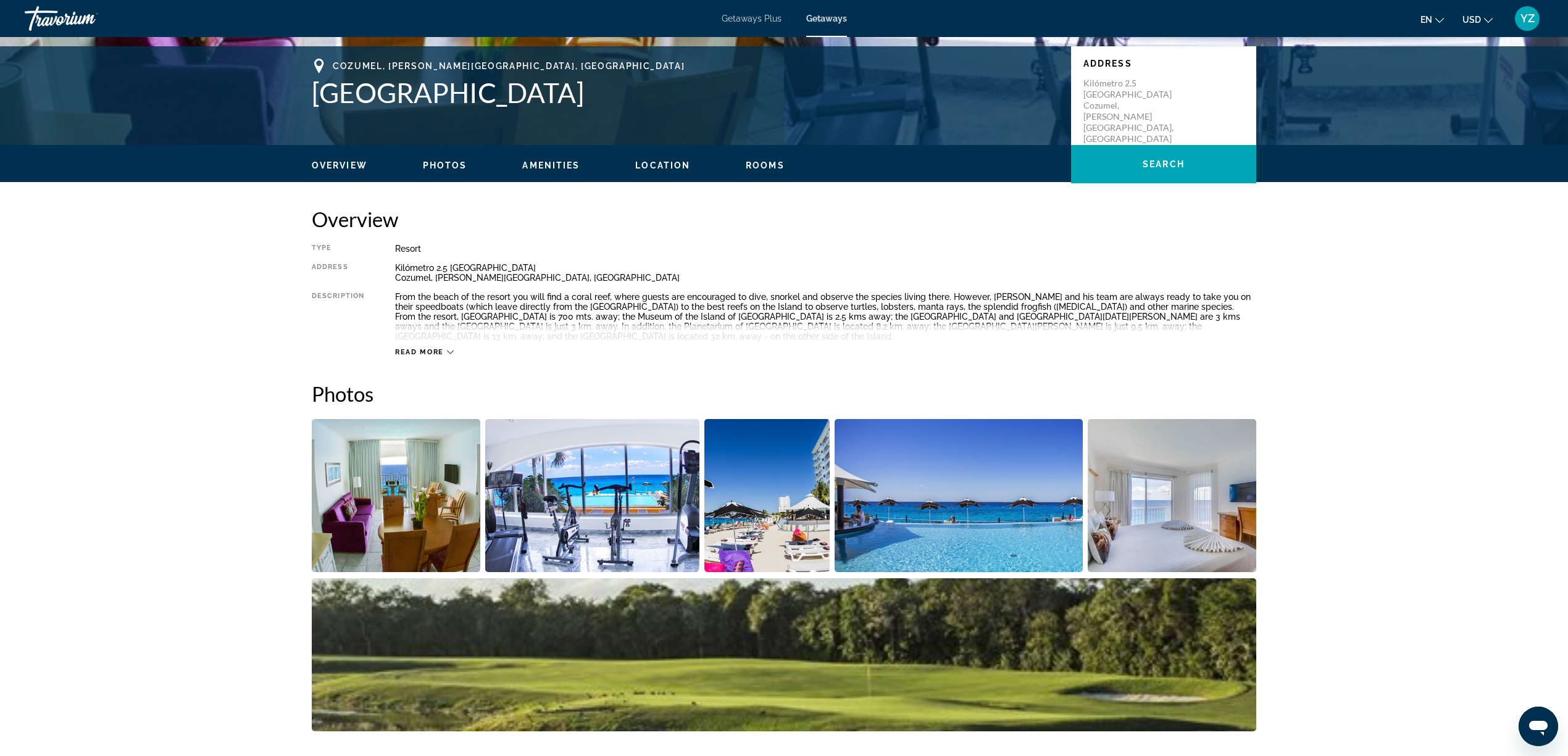
scroll to position [329, 0]
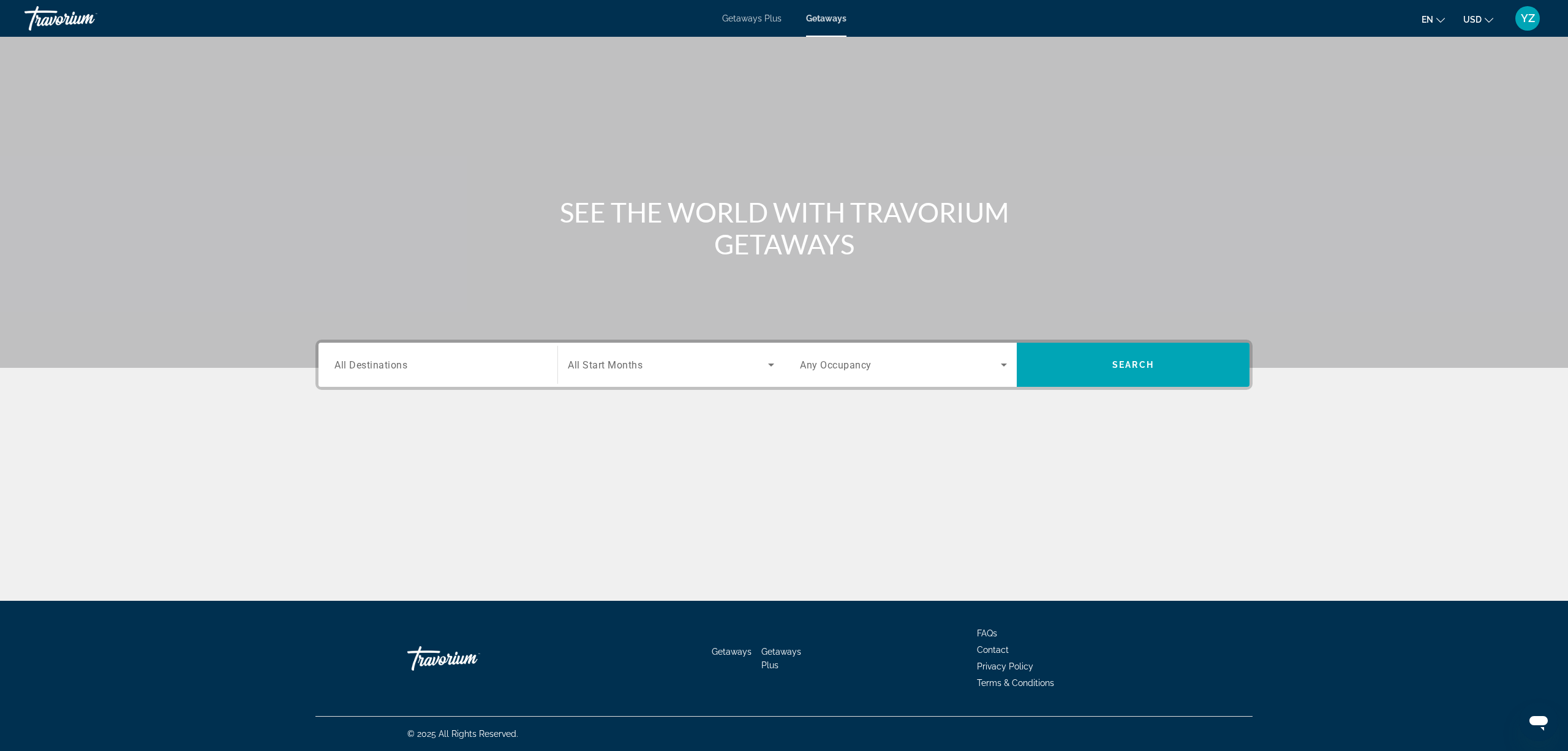
click at [459, 359] on input "Destination All Destinations" at bounding box center [438, 365] width 207 height 15
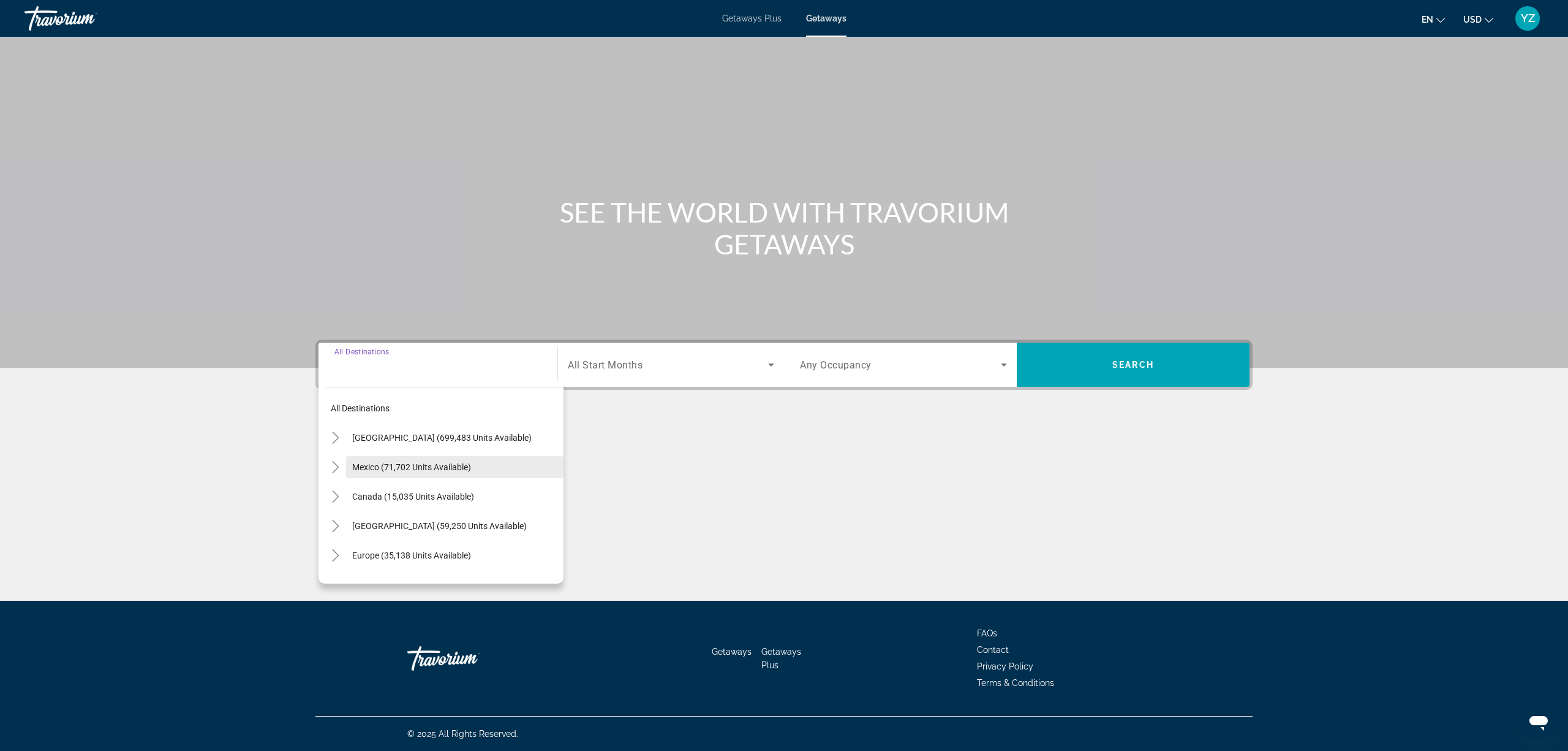
click at [444, 459] on span "Search widget" at bounding box center [455, 467] width 217 height 29
type input "**********"
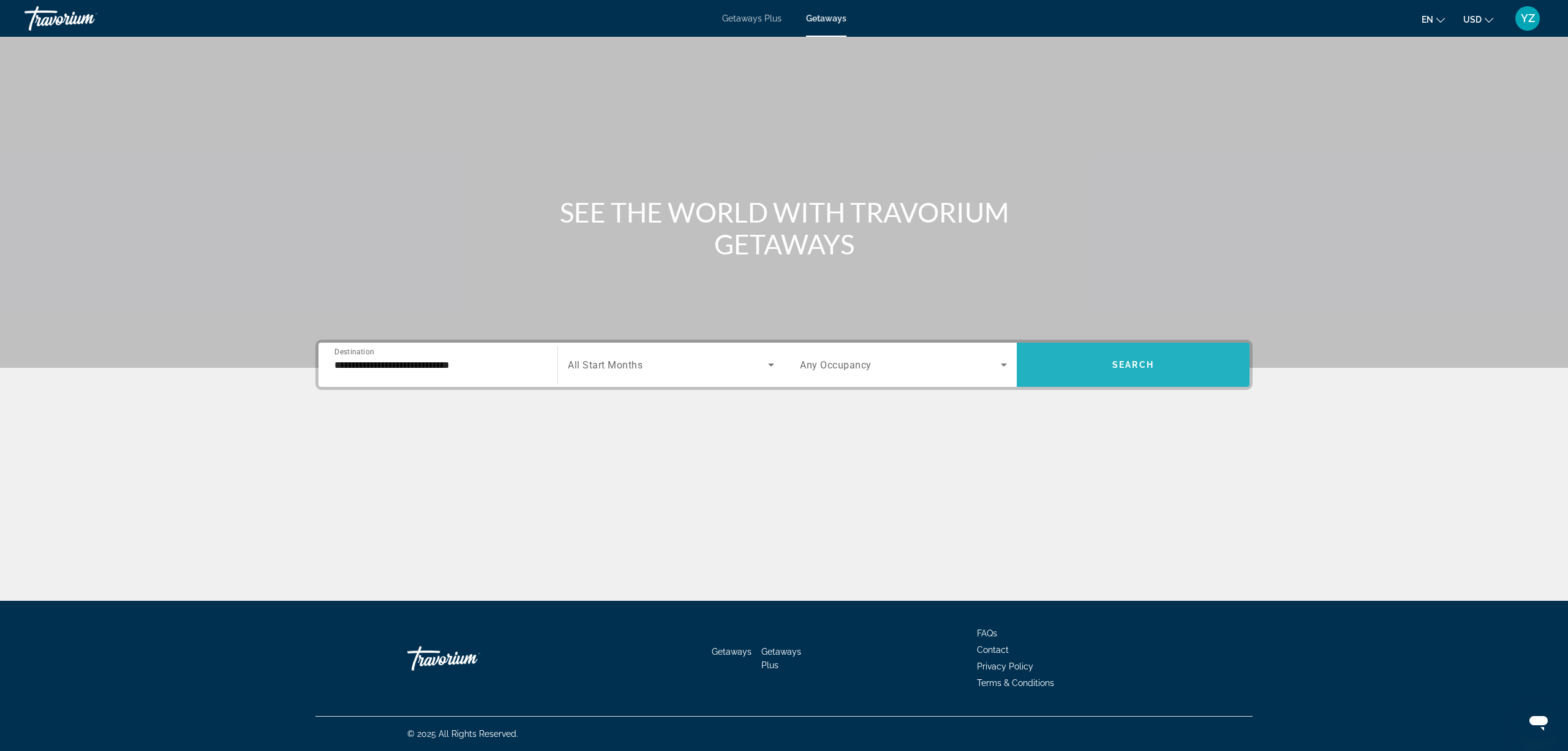
click at [1129, 359] on span "Search" at bounding box center [1133, 364] width 41 height 10
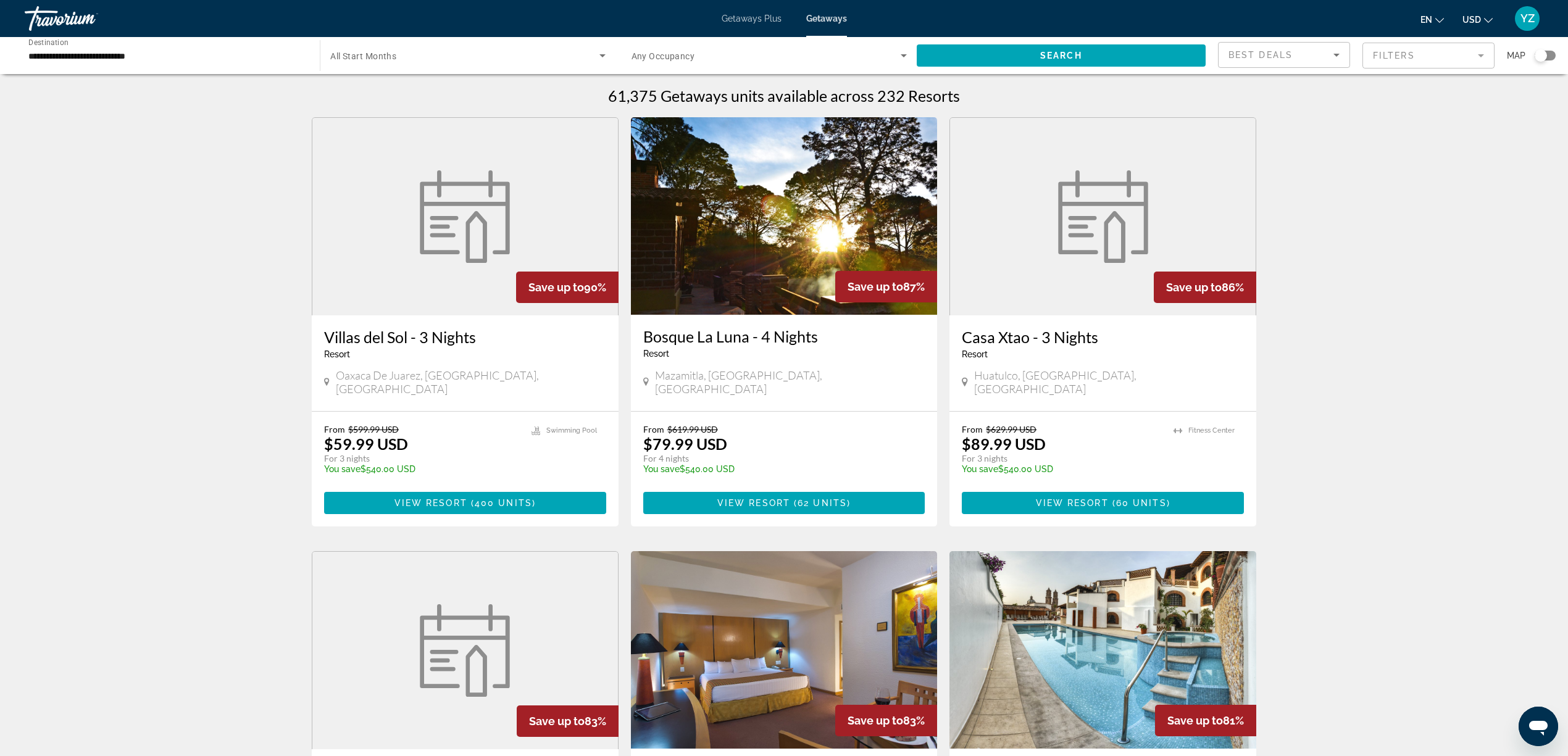
click at [157, 53] on input "**********" at bounding box center [166, 56] width 275 height 15
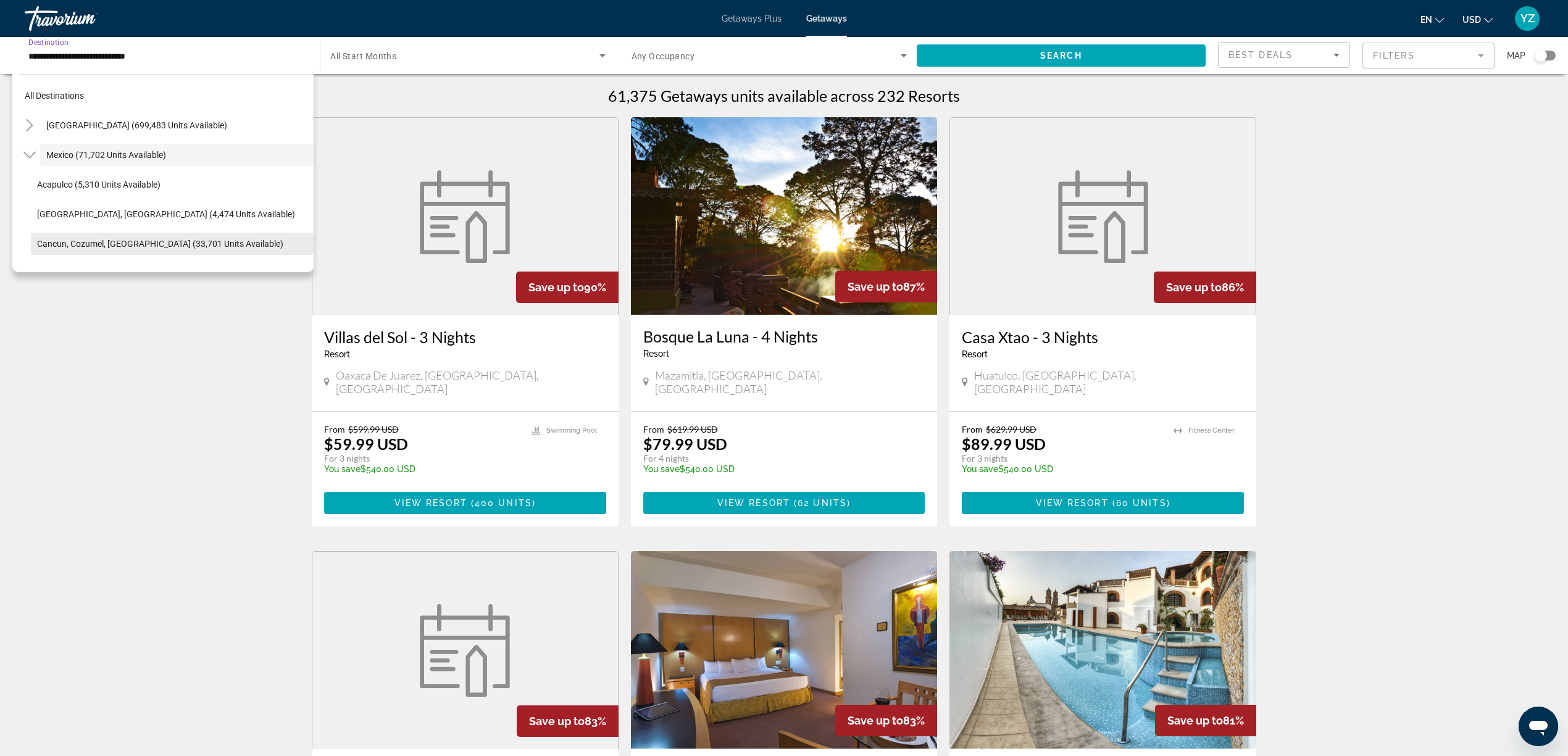
click at [200, 237] on span "Search widget" at bounding box center [172, 244] width 283 height 30
type input "**********"
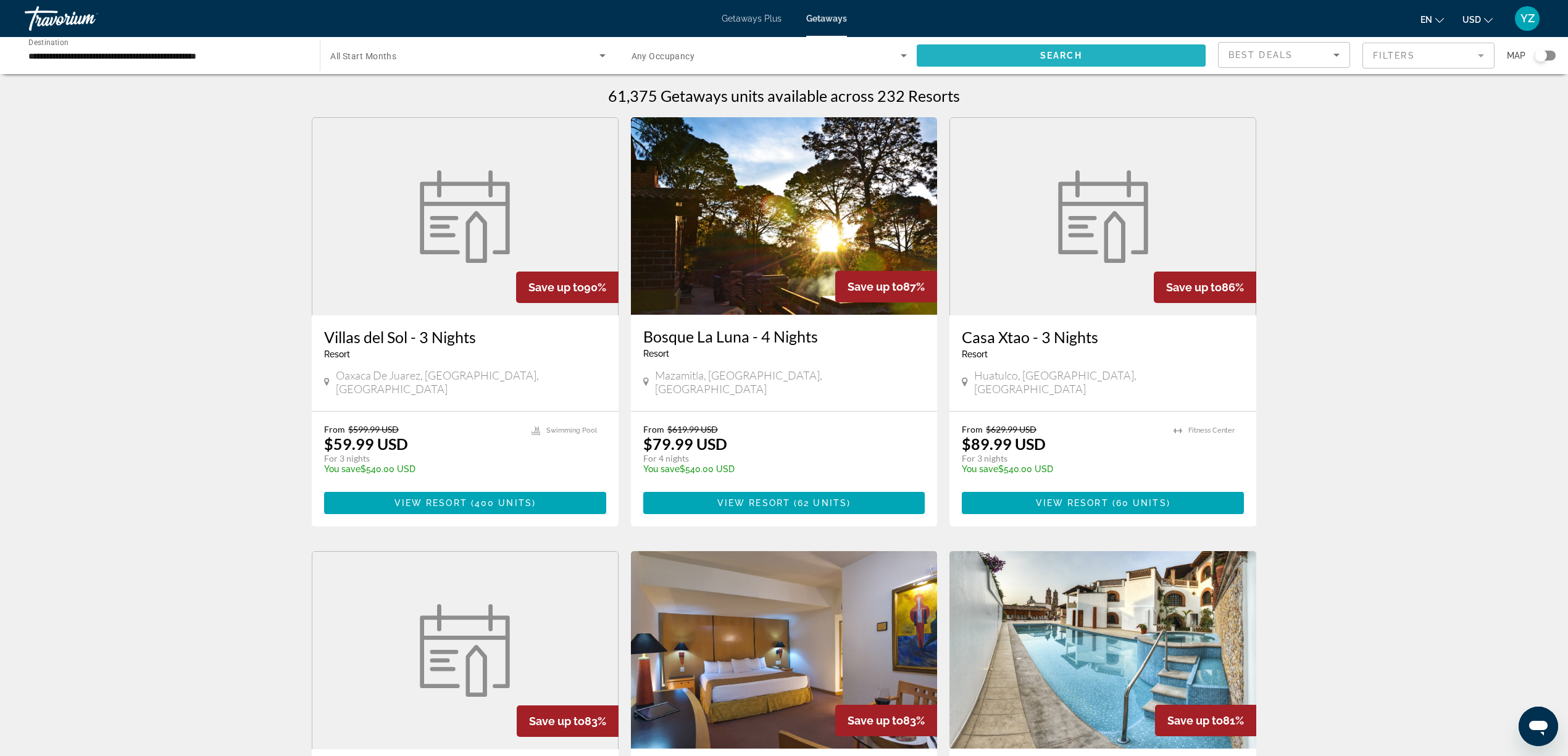
click at [1031, 53] on span "Search widget" at bounding box center [1060, 55] width 289 height 30
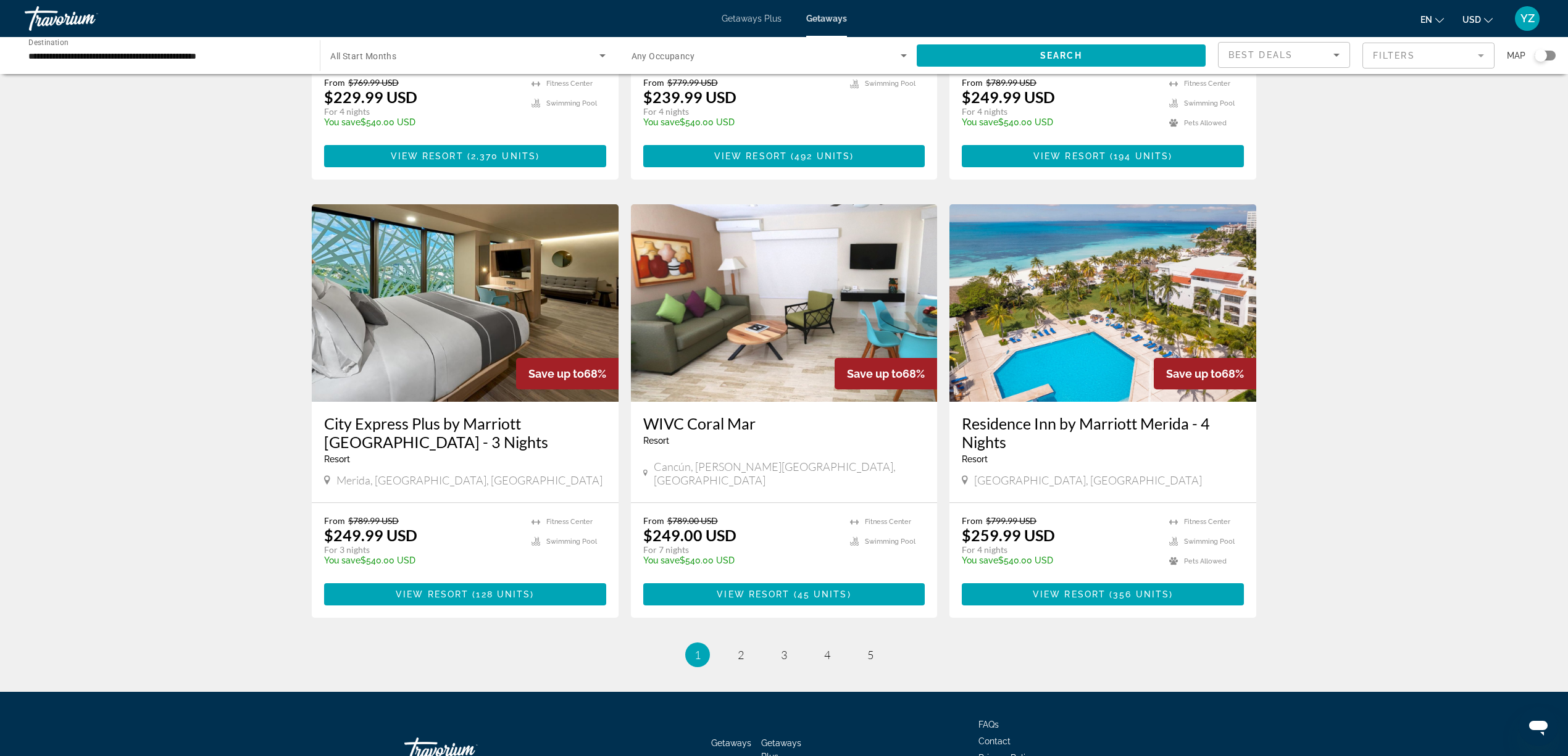
scroll to position [1315, 0]
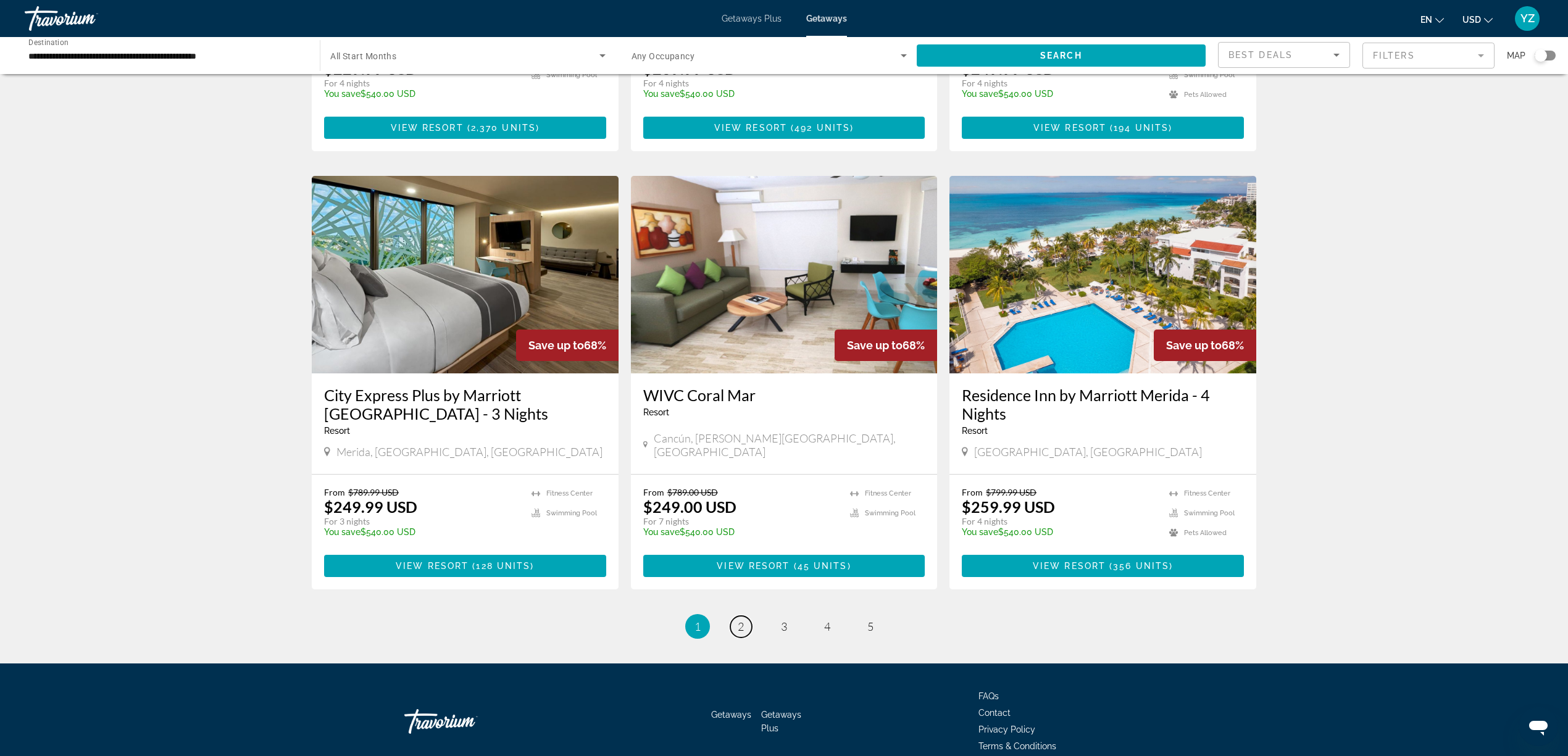
drag, startPoint x: 736, startPoint y: 569, endPoint x: 747, endPoint y: 561, distance: 13.6
click at [737, 616] on link "page 2" at bounding box center [741, 626] width 21 height 21
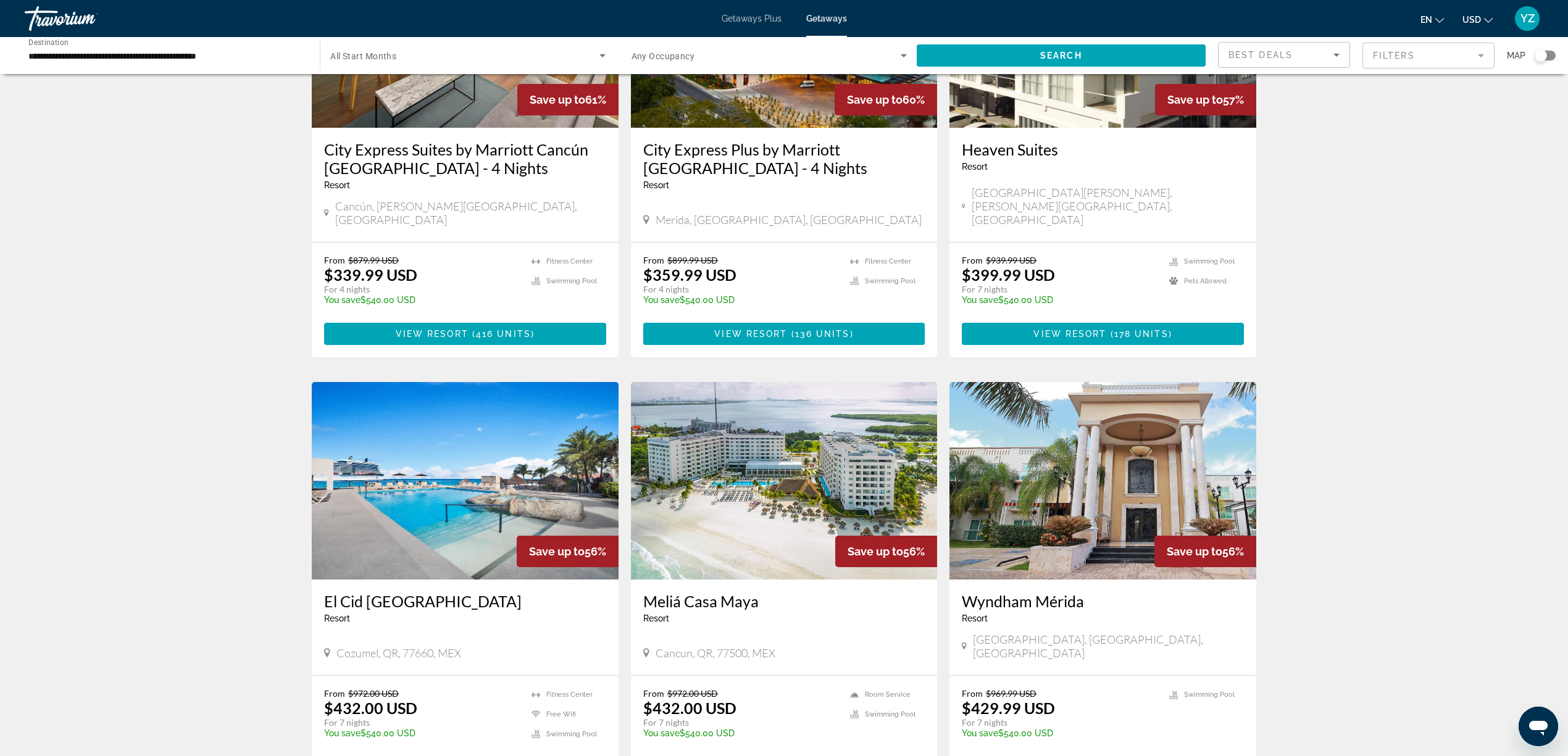
scroll to position [657, 0]
click at [758, 755] on span "View Resort" at bounding box center [753, 766] width 73 height 10
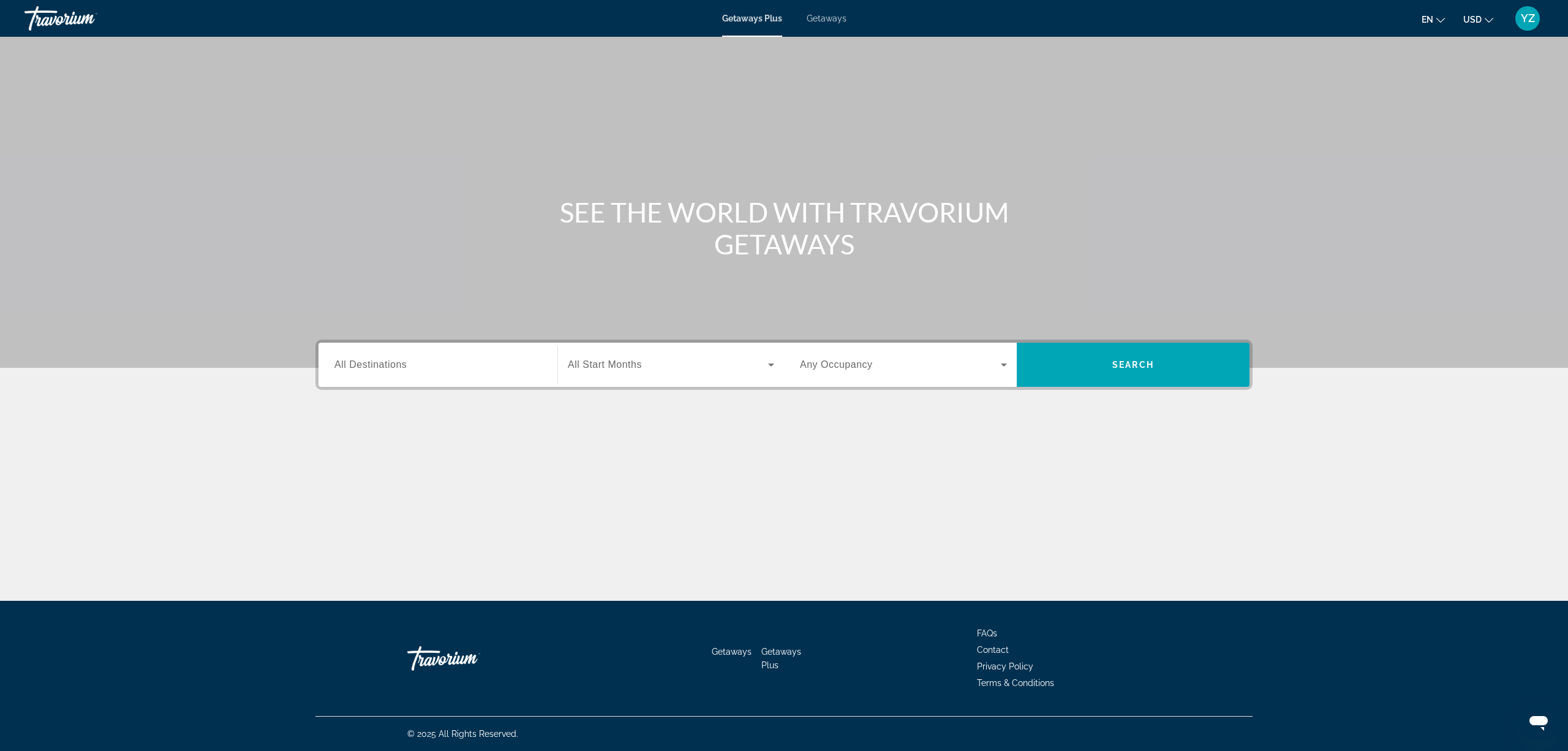
click at [825, 17] on span "Getaways" at bounding box center [826, 18] width 39 height 10
click at [432, 363] on input "Destination All Destinations" at bounding box center [438, 365] width 207 height 15
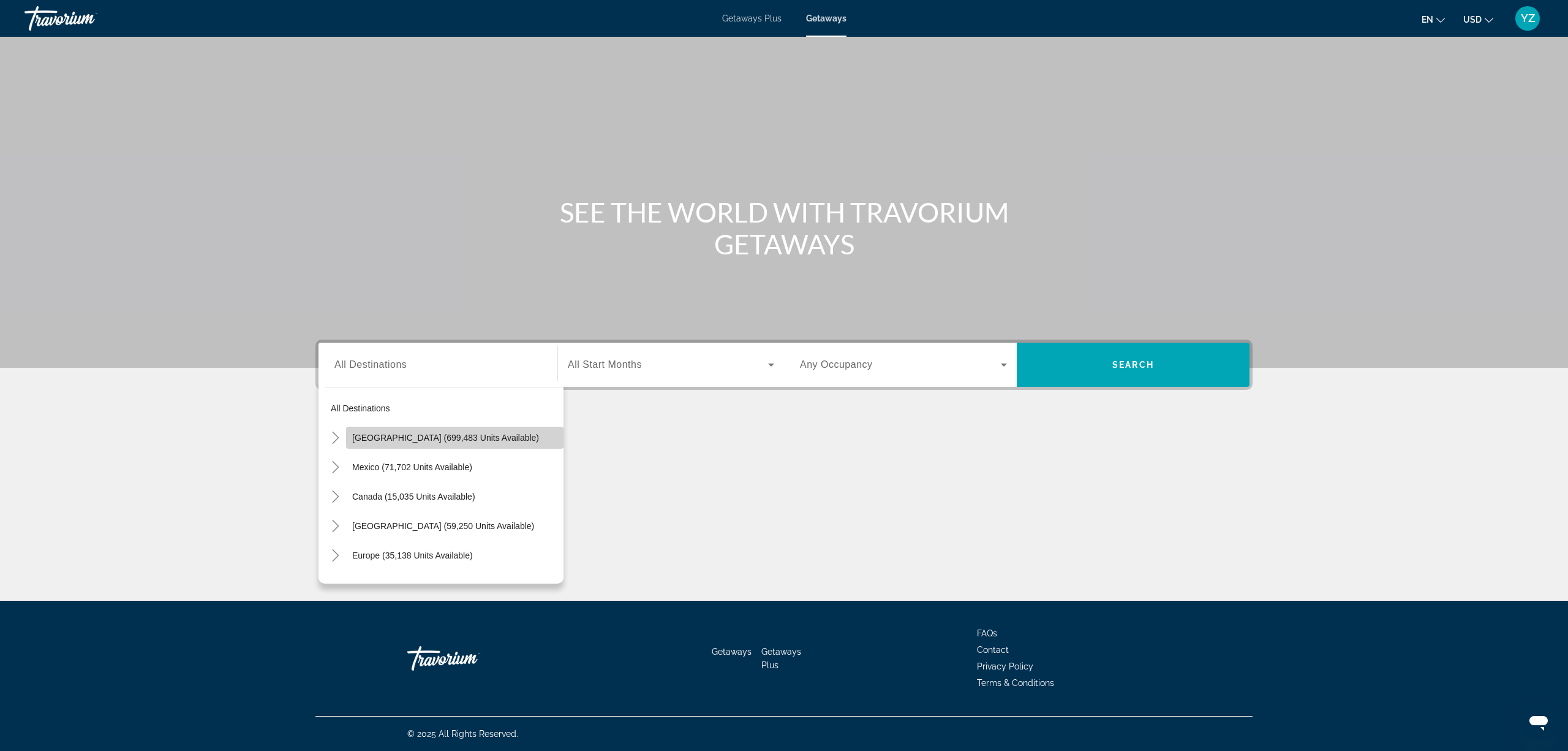
click at [462, 437] on span "United States (699,483 units available)" at bounding box center [445, 437] width 187 height 10
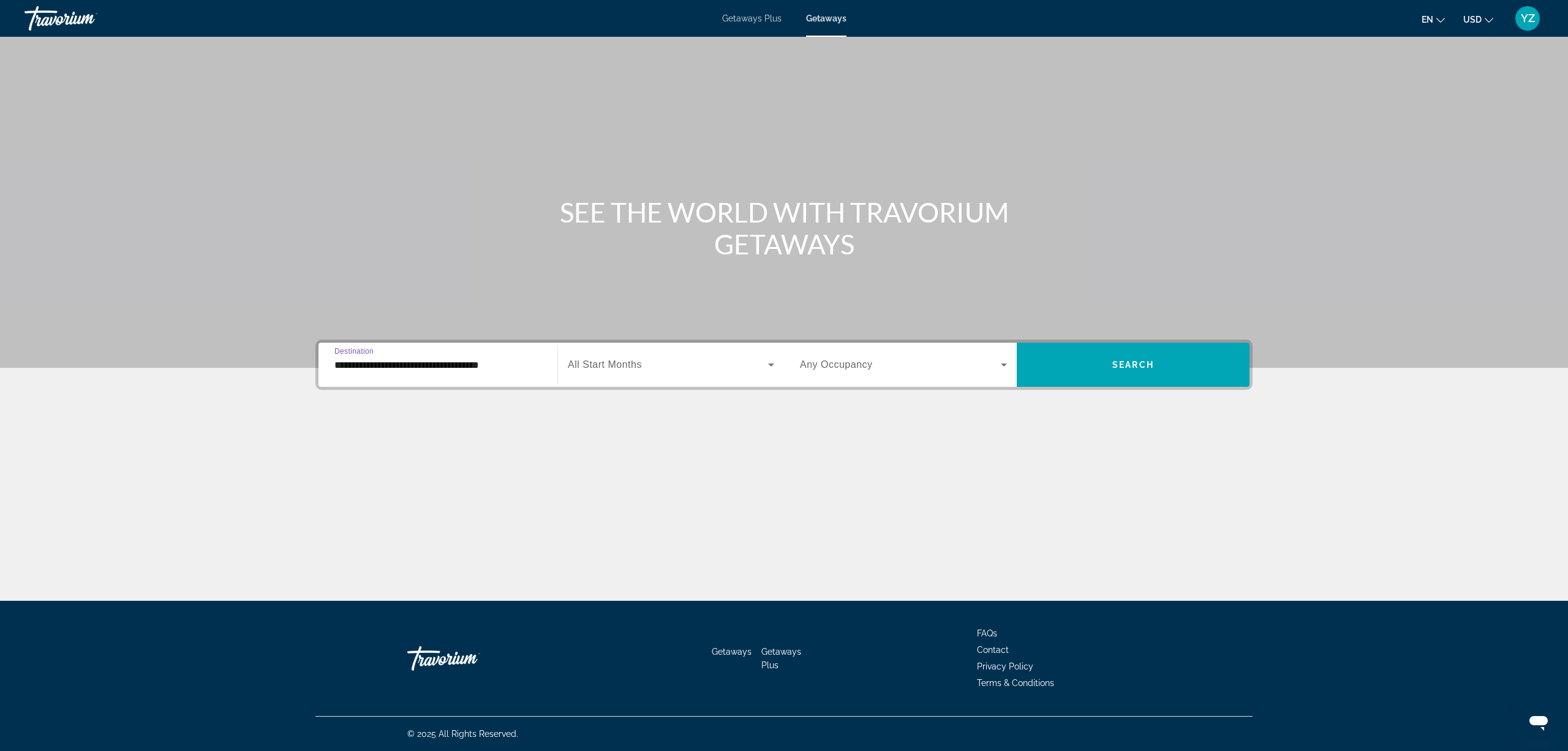
click at [483, 365] on input "**********" at bounding box center [438, 365] width 207 height 15
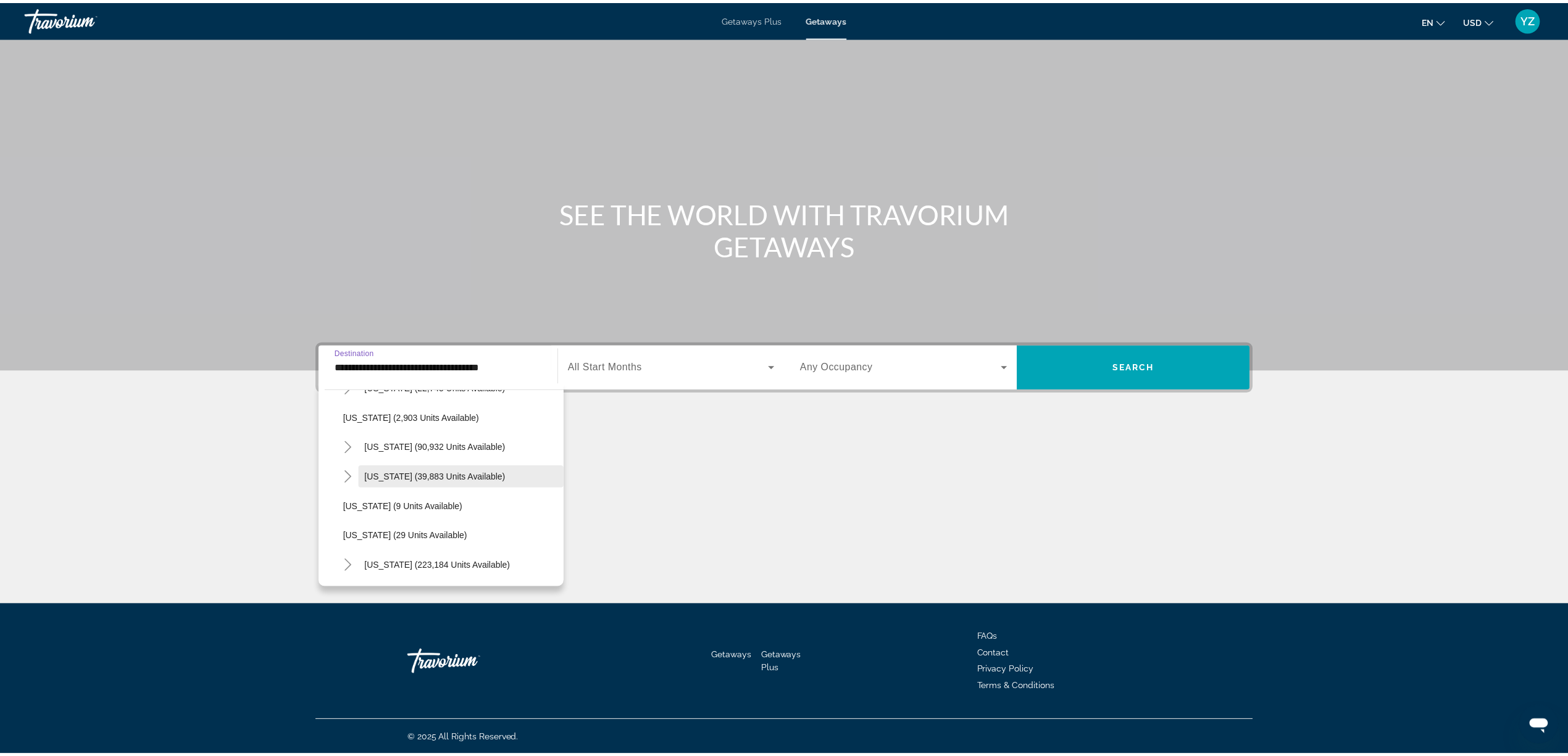
scroll to position [164, 0]
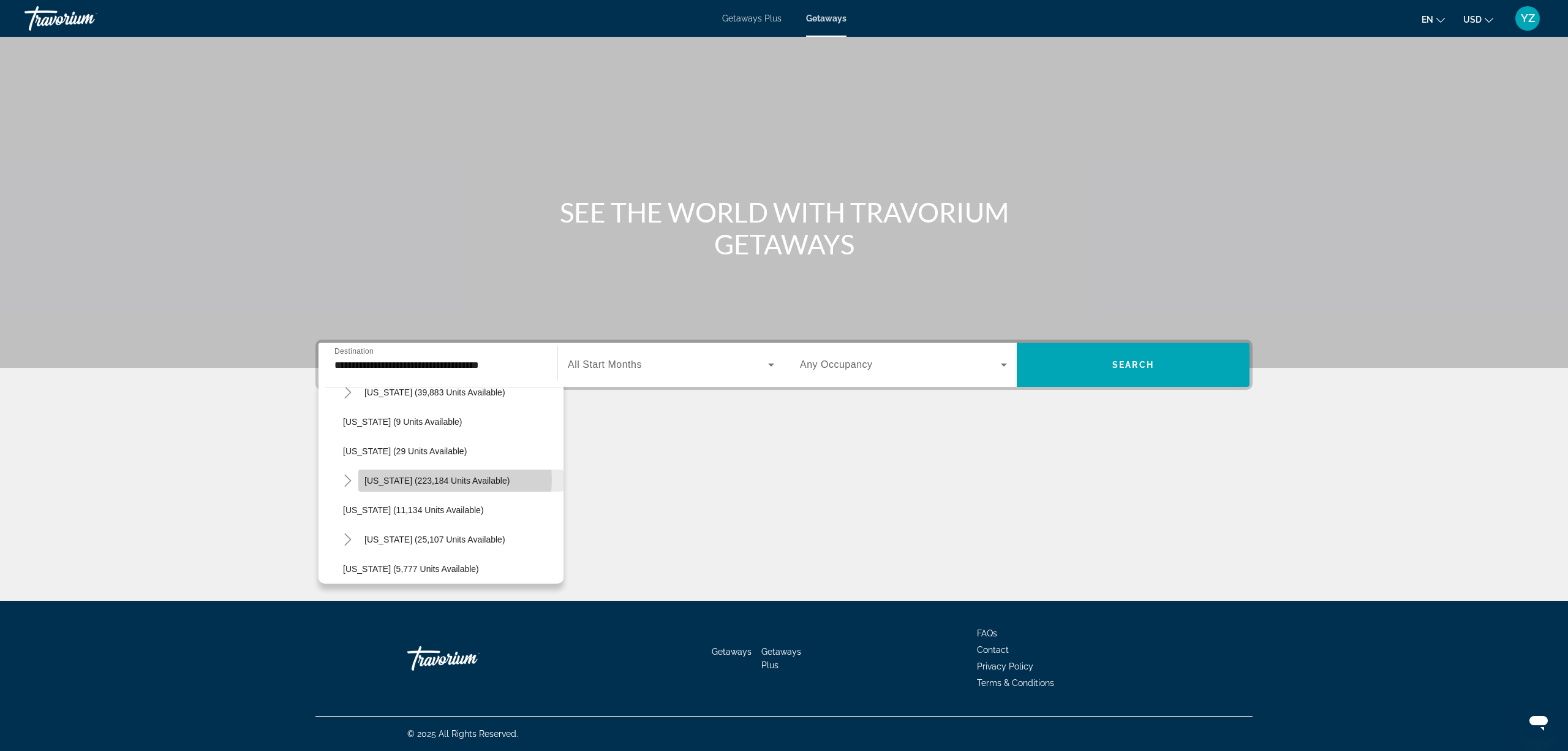
click at [451, 479] on span "[US_STATE] (223,184 units available)" at bounding box center [437, 480] width 145 height 10
type input "**********"
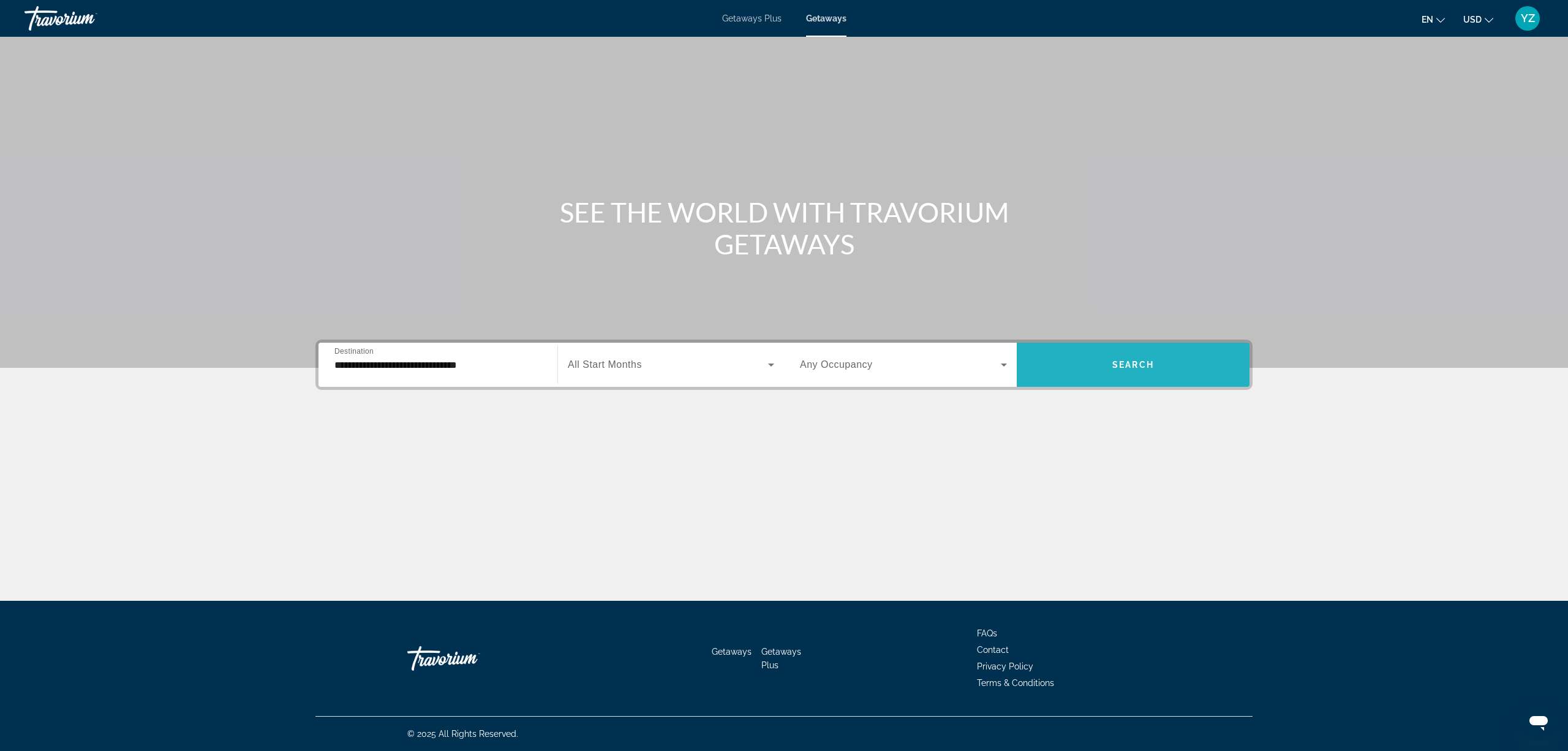
click at [1169, 364] on span "Search widget" at bounding box center [1133, 365] width 233 height 29
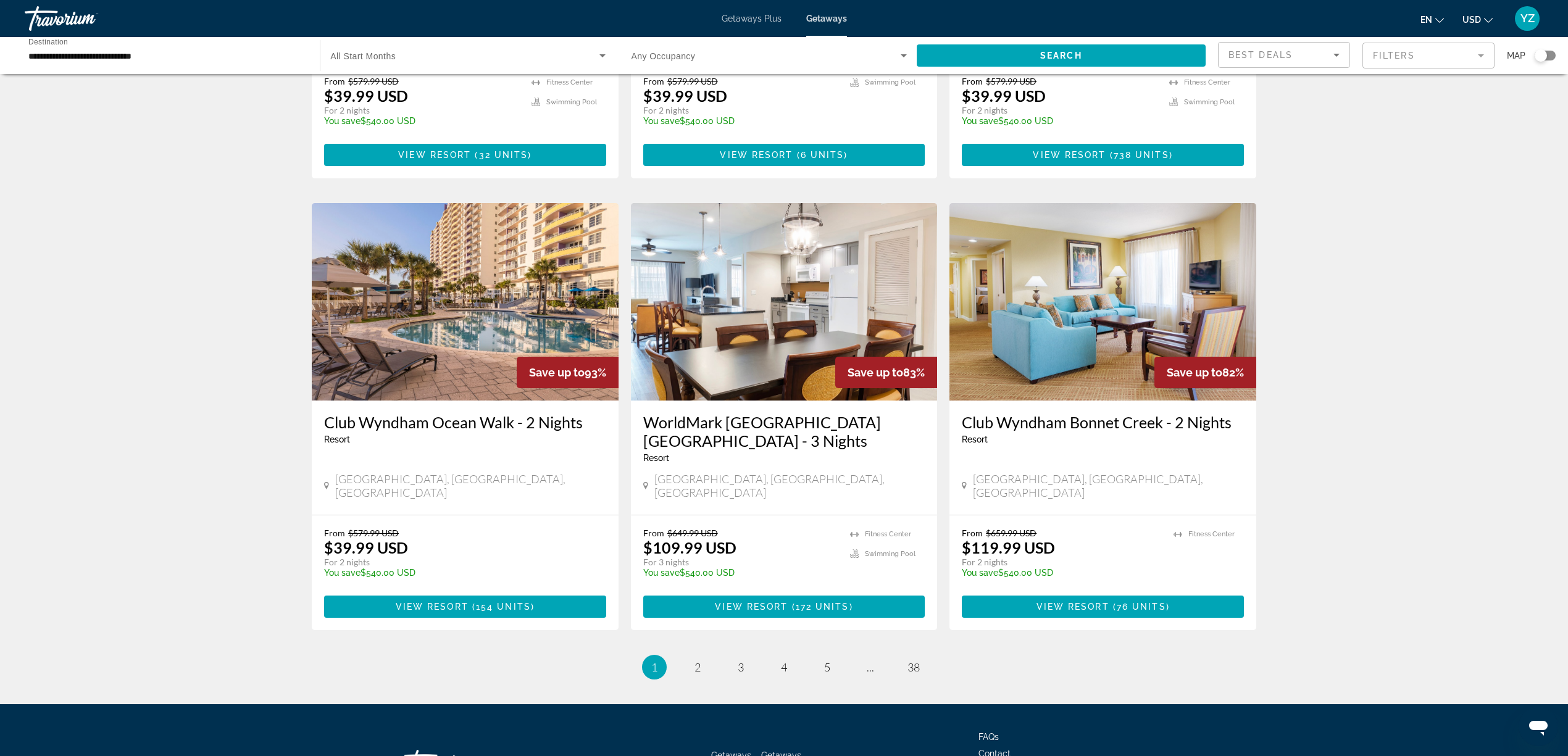
scroll to position [1278, 0]
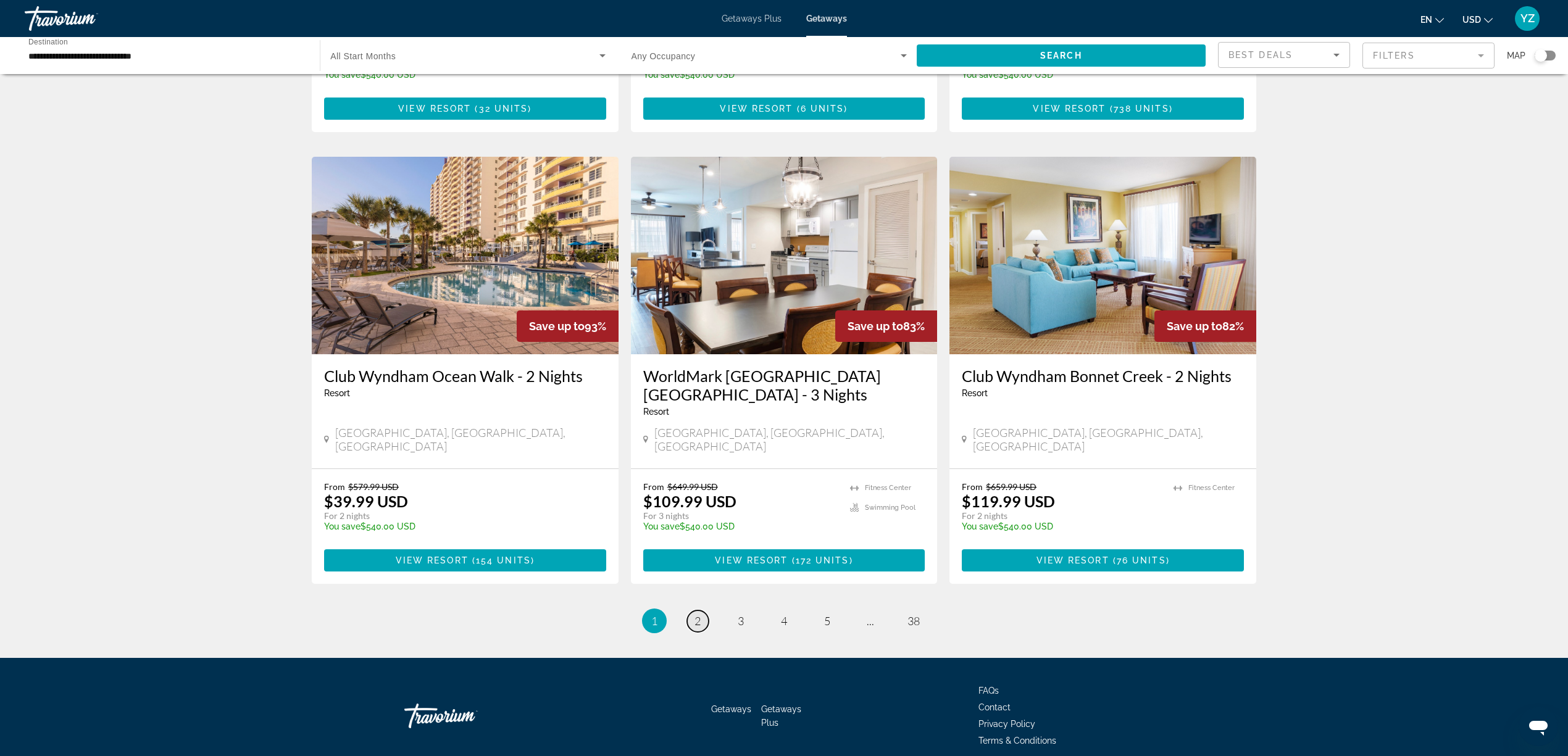
click at [699, 614] on span "2" at bounding box center [697, 620] width 6 height 14
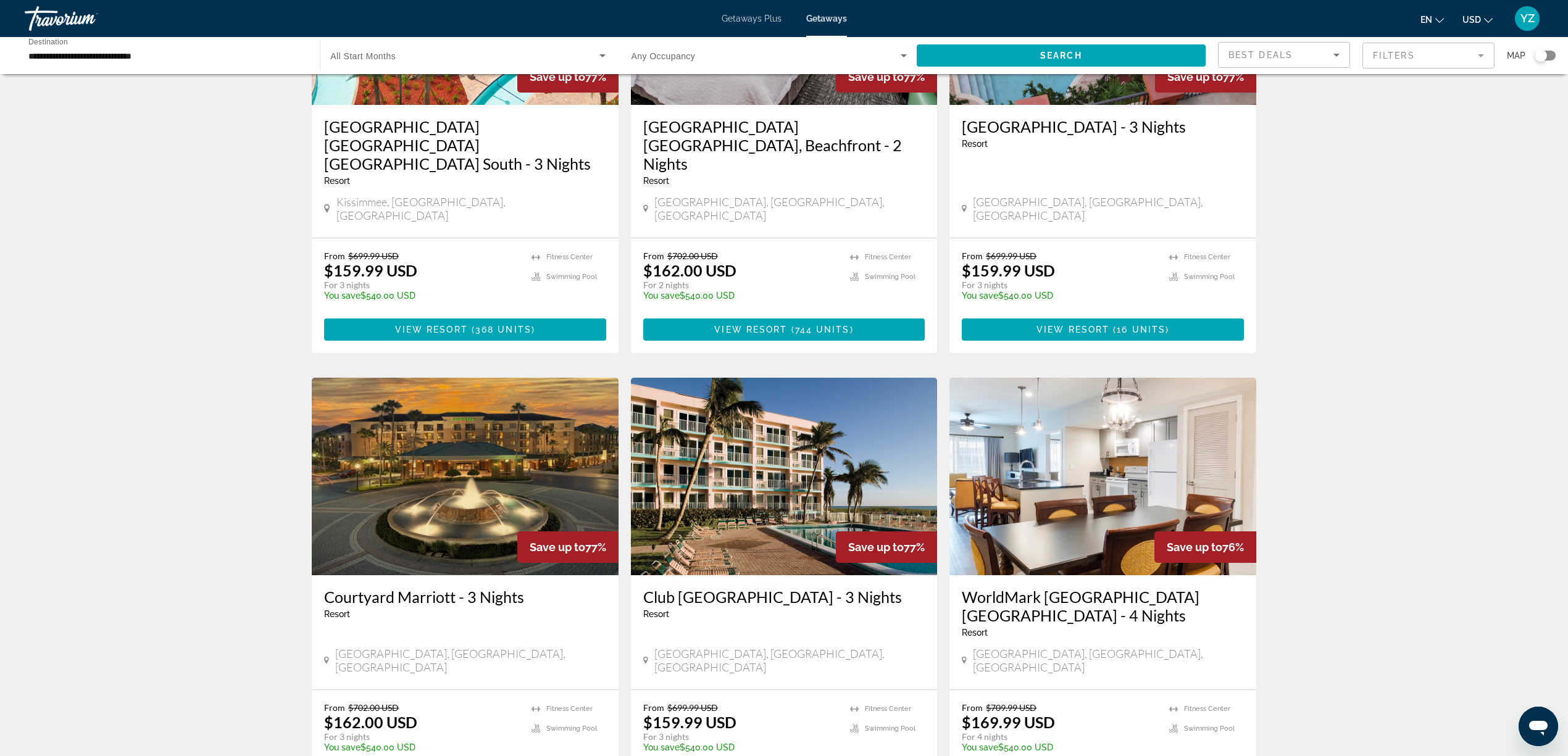
scroll to position [657, 0]
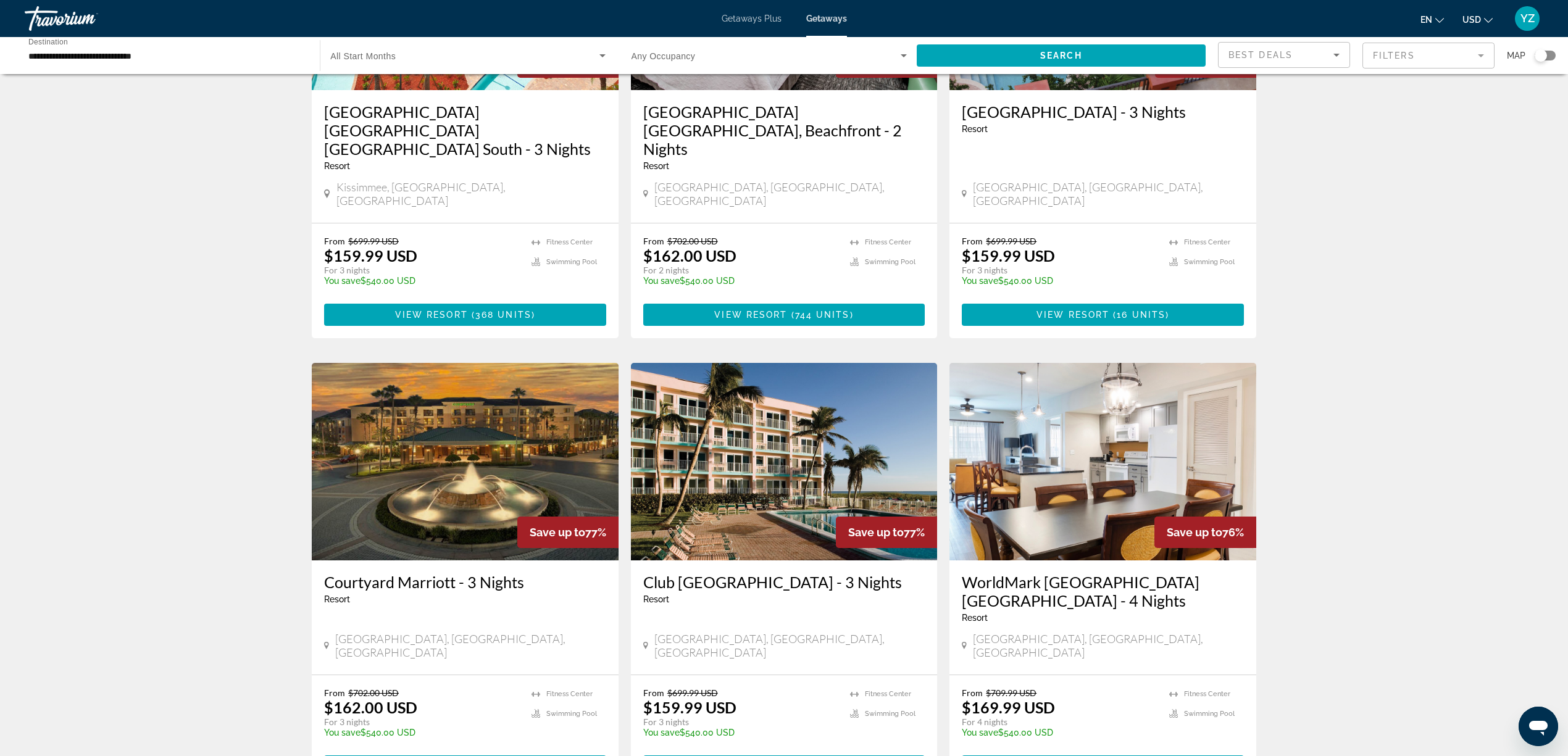
click at [783, 440] on img "Main content" at bounding box center [784, 462] width 307 height 198
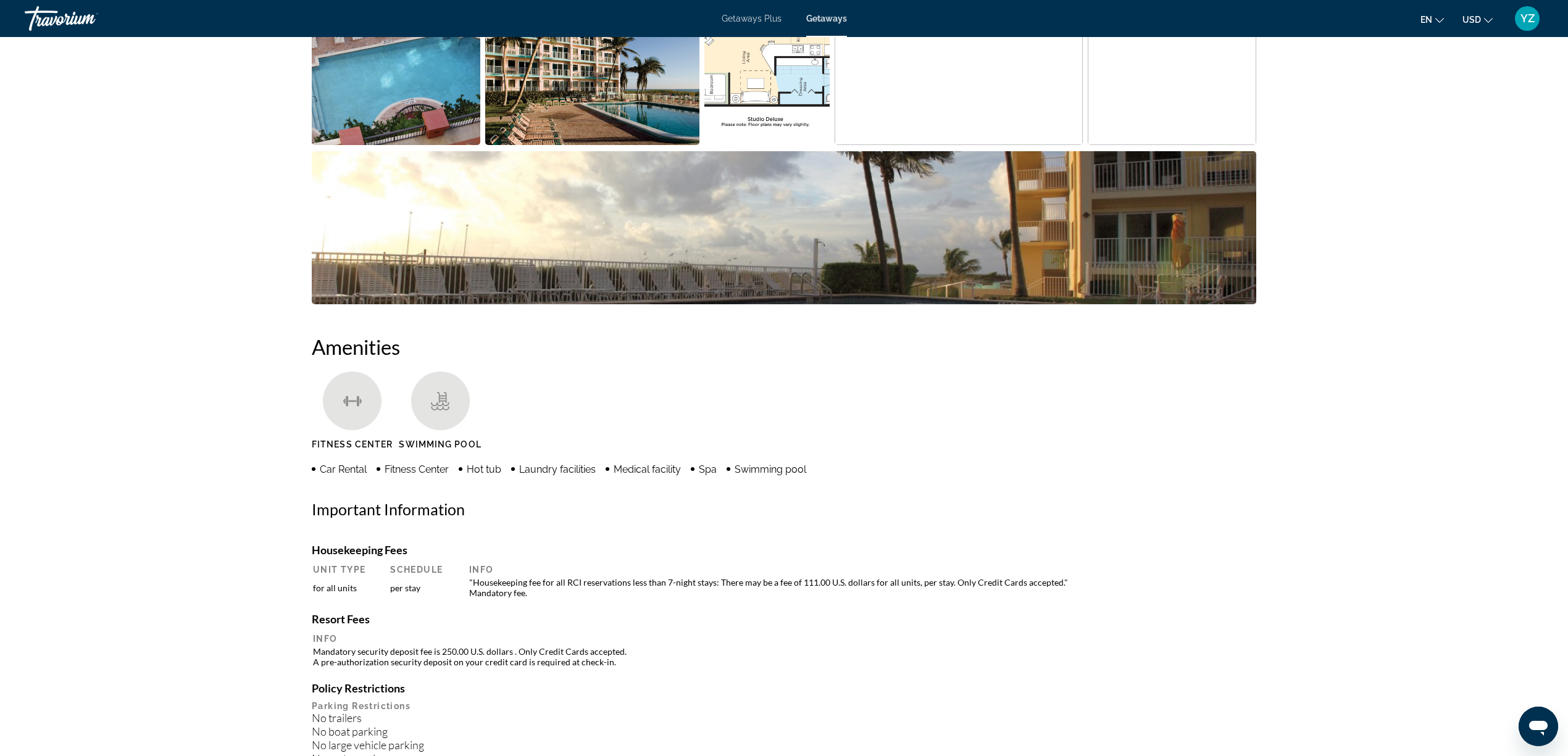
scroll to position [411, 0]
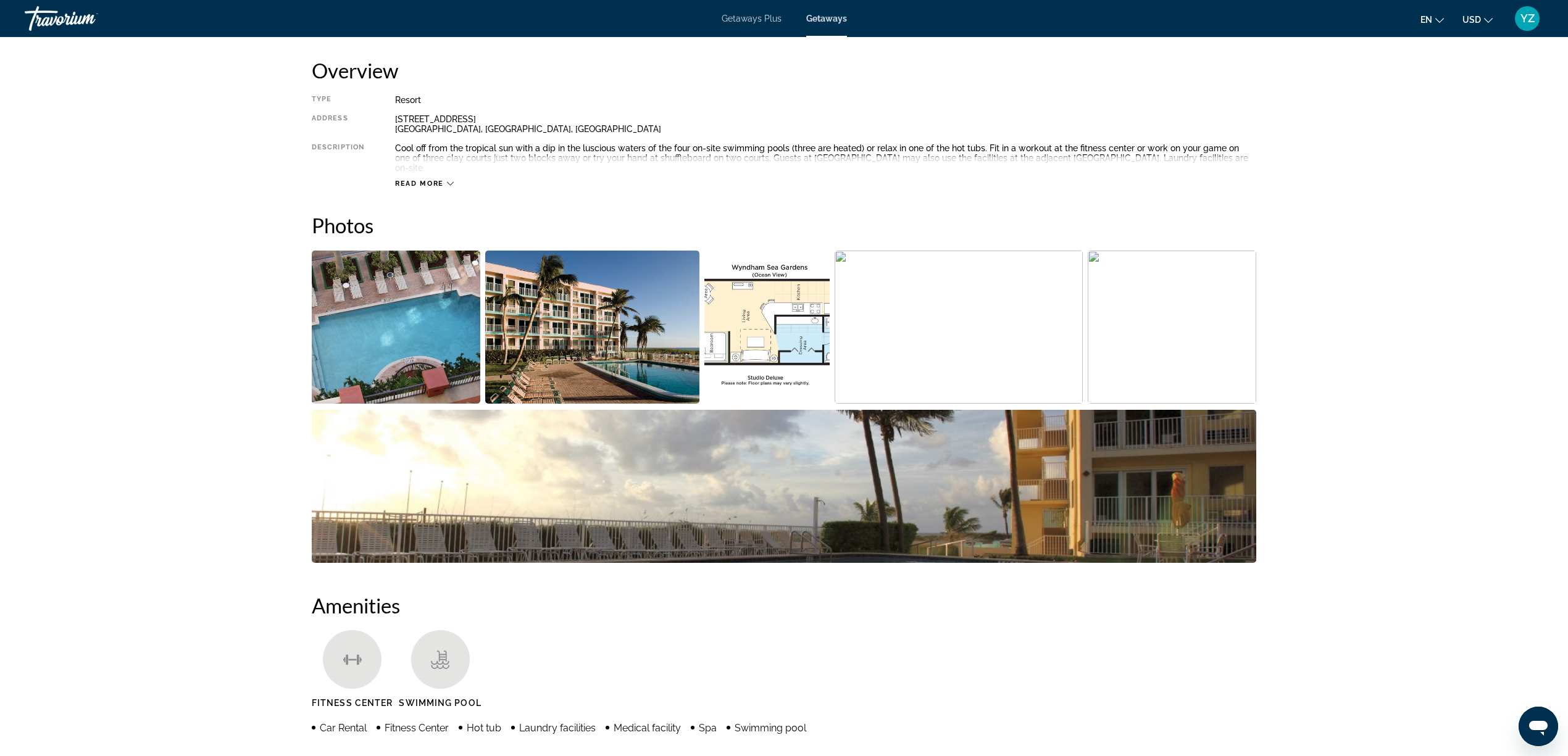
click at [778, 307] on img "Open full-screen image slider" at bounding box center [767, 327] width 126 height 153
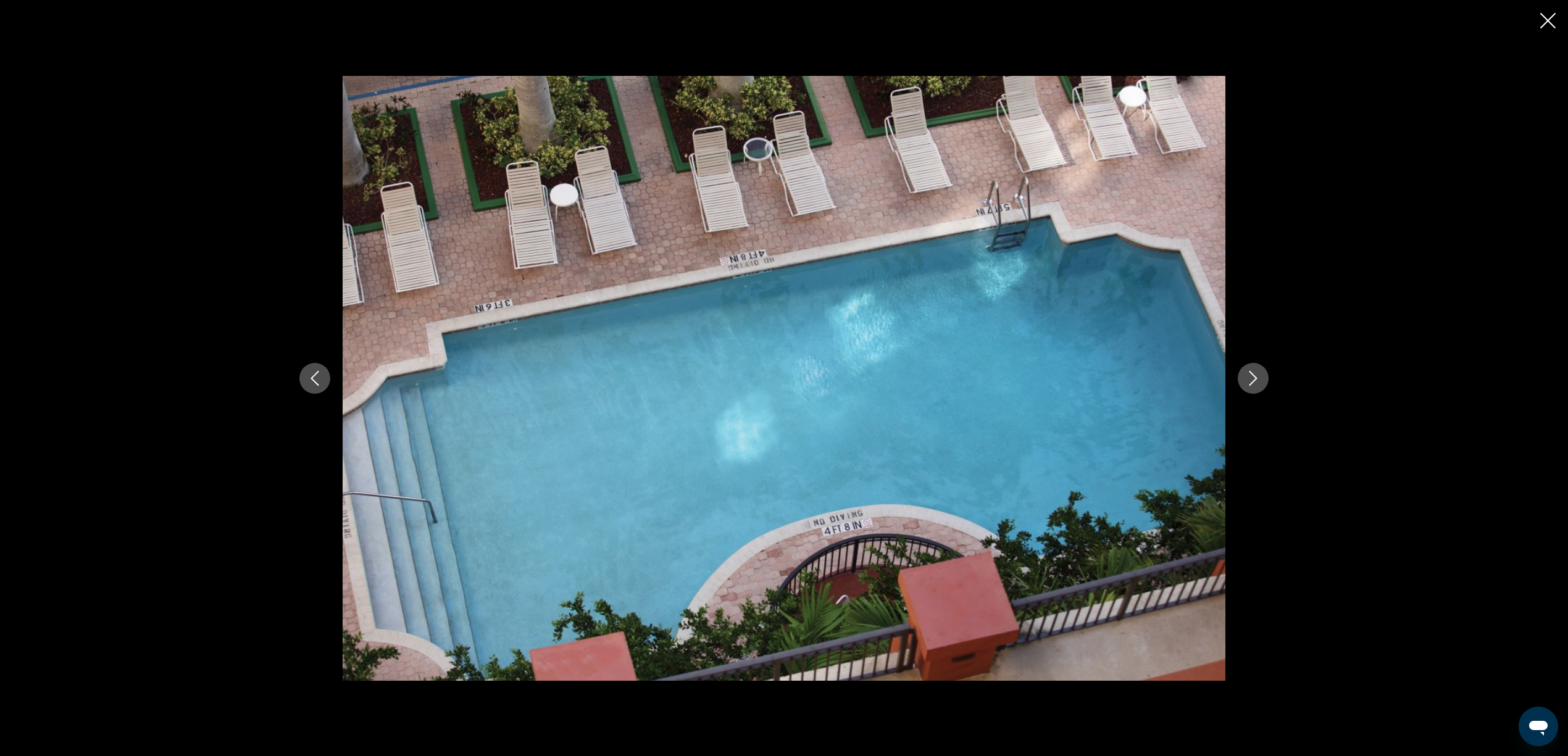
click at [1249, 378] on icon "Next image" at bounding box center [1253, 378] width 15 height 15
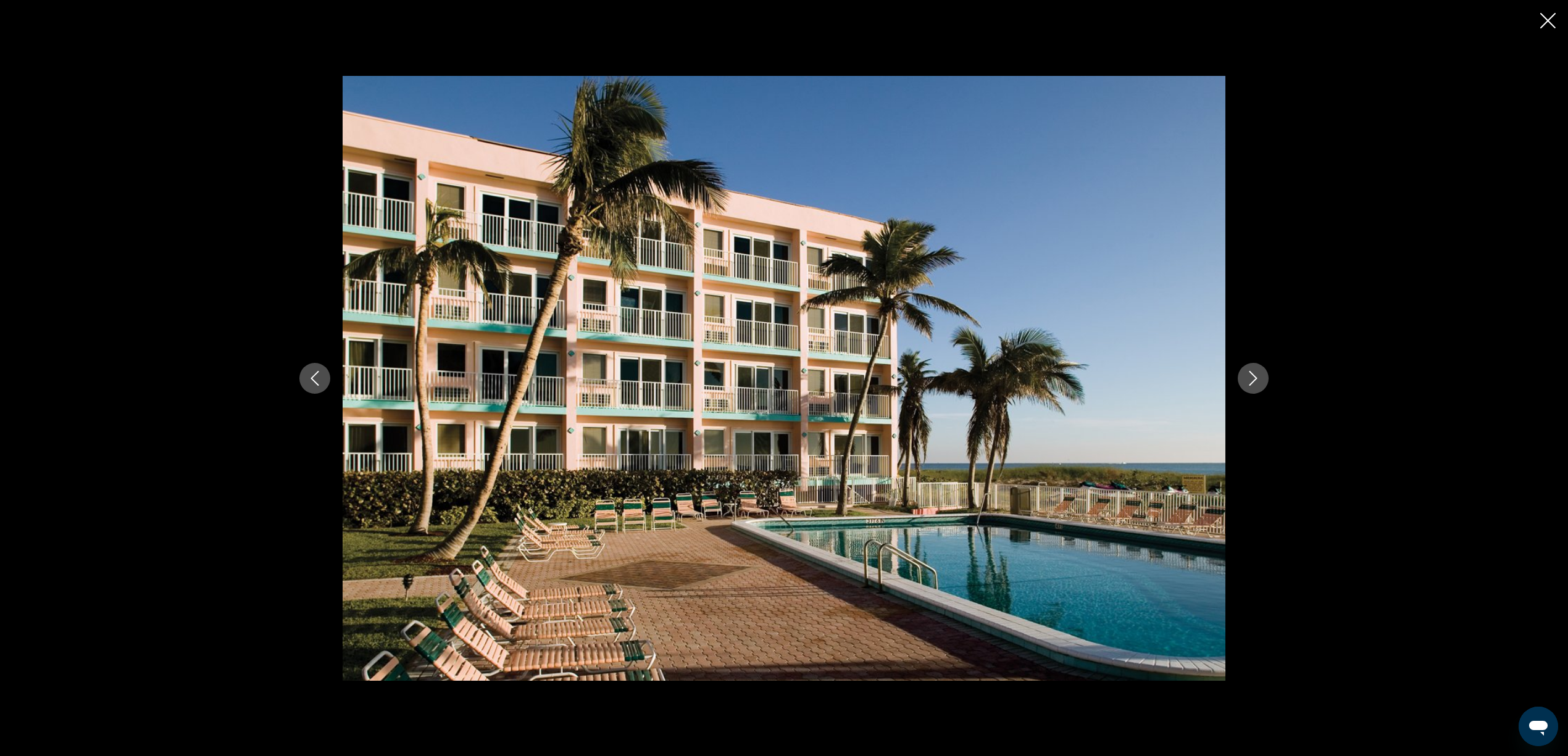
click at [1249, 378] on icon "Next image" at bounding box center [1253, 378] width 15 height 15
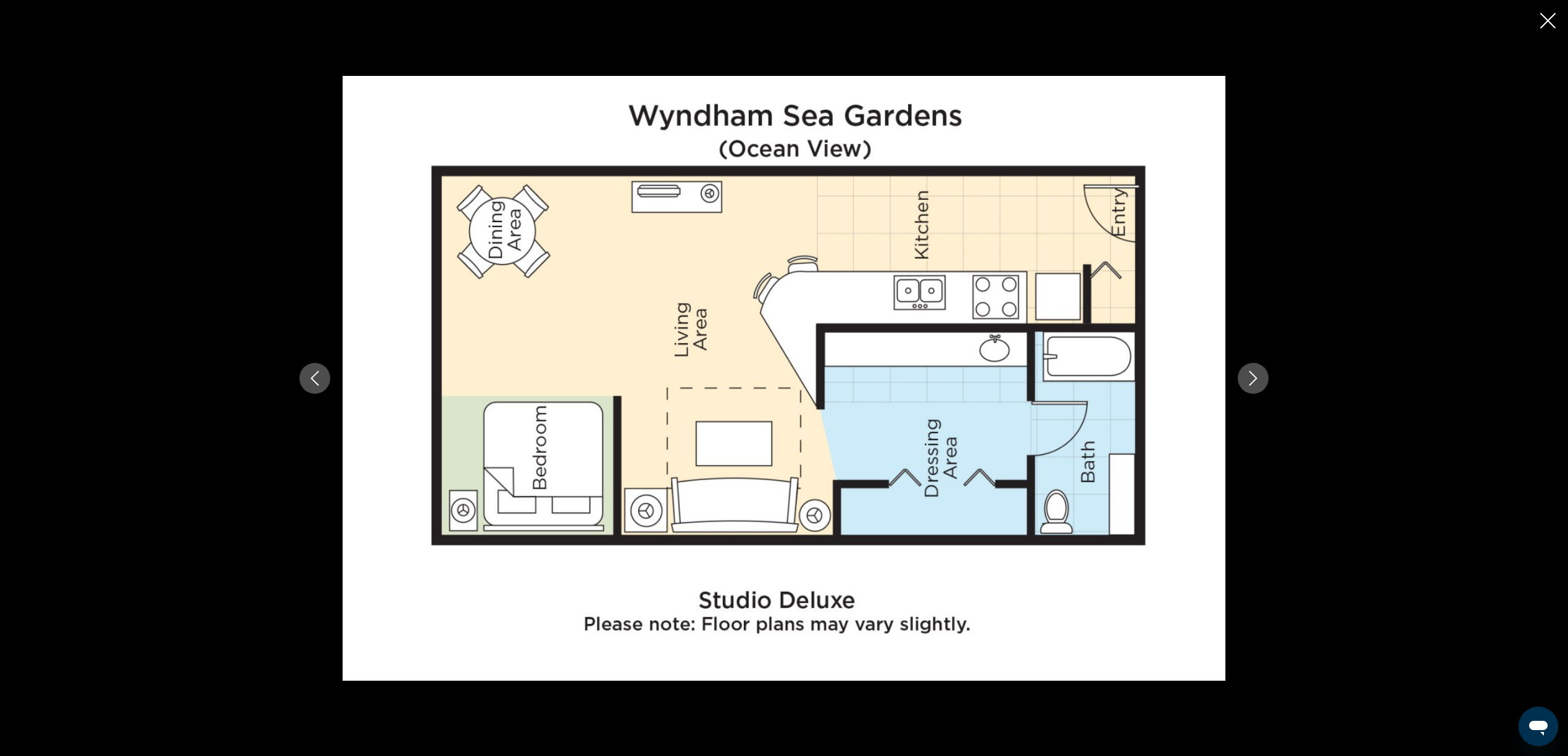
click at [1249, 378] on icon "Next image" at bounding box center [1253, 378] width 15 height 15
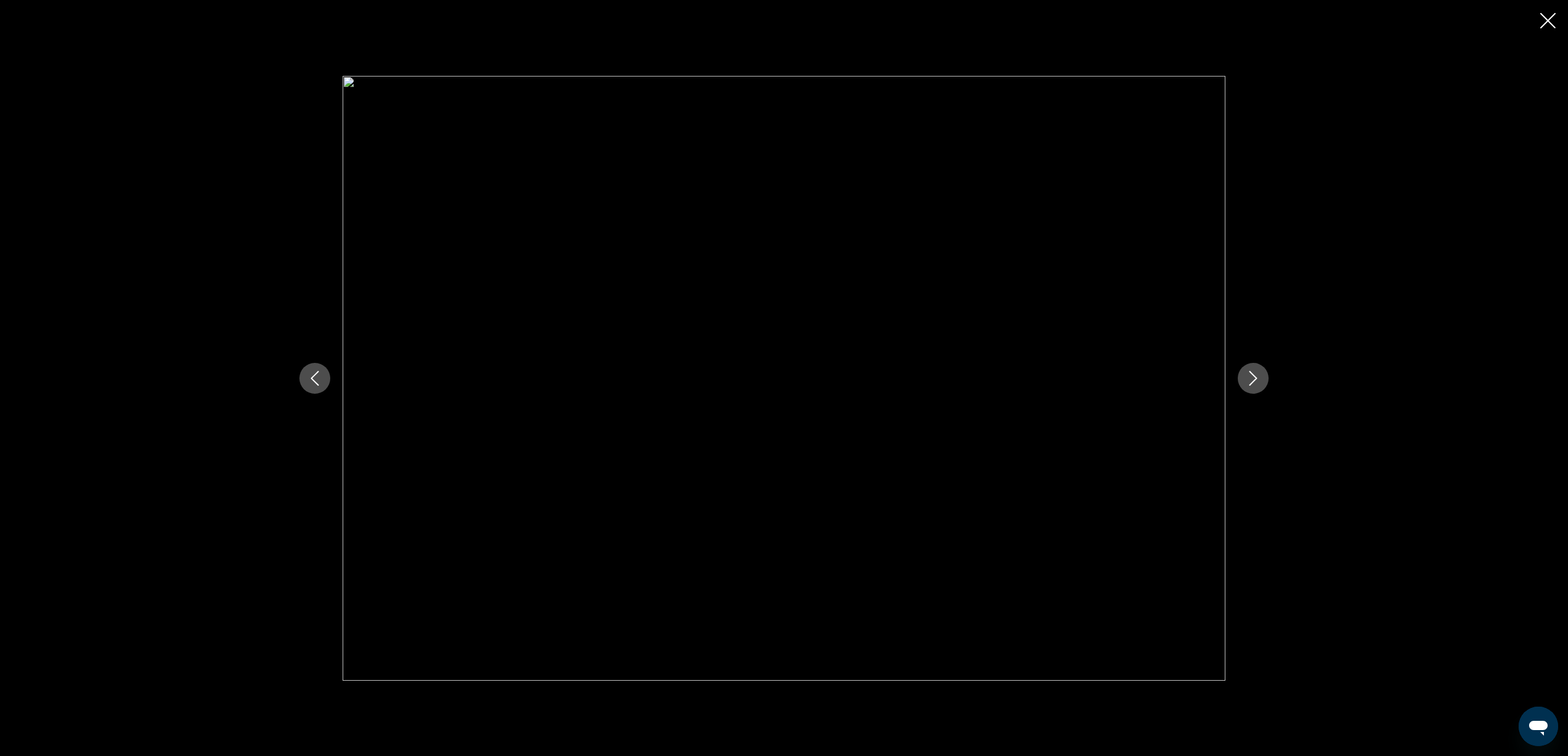
click at [1249, 376] on icon "Next image" at bounding box center [1253, 378] width 15 height 15
click at [1249, 375] on icon "Next image" at bounding box center [1253, 378] width 15 height 15
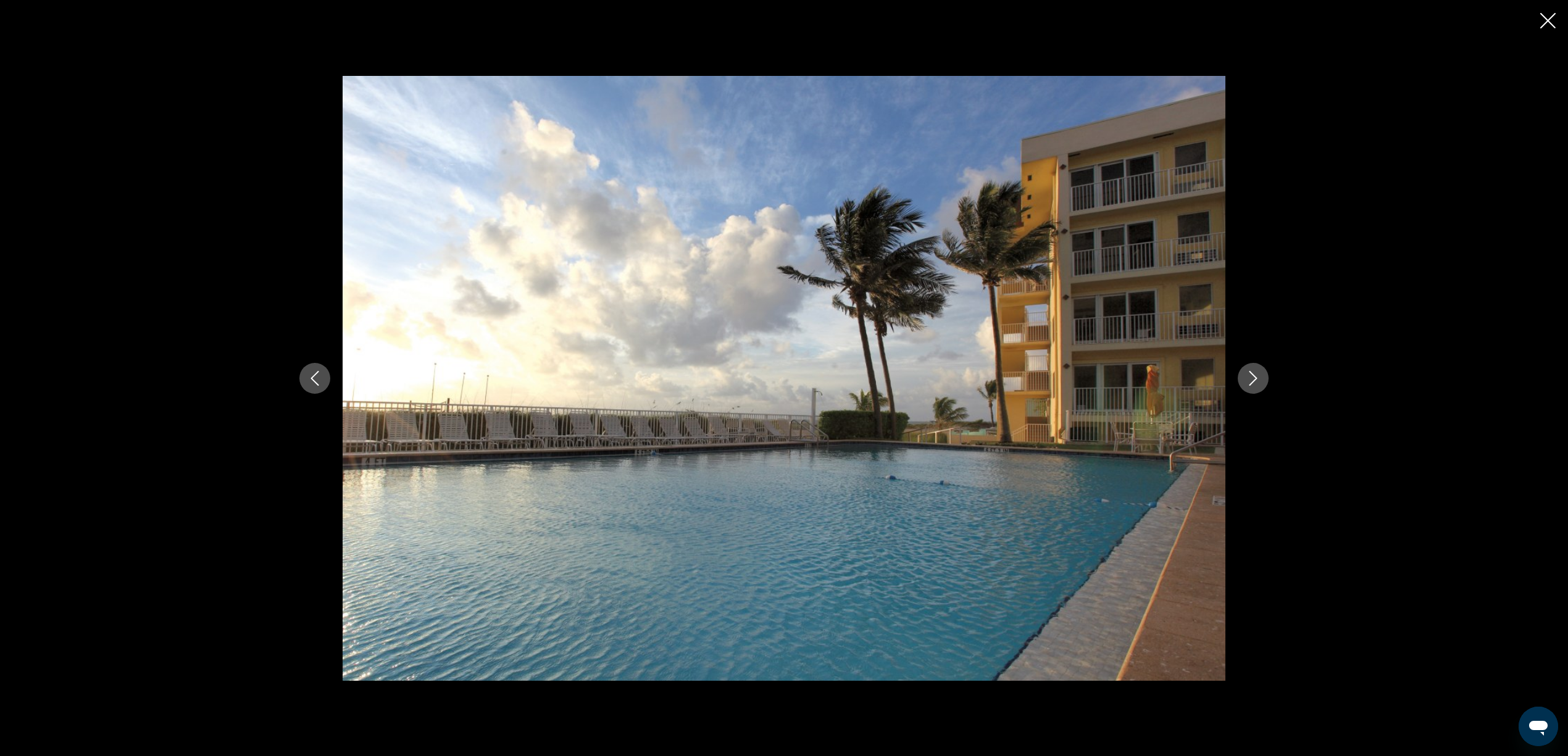
click at [1249, 375] on icon "Next image" at bounding box center [1253, 378] width 15 height 15
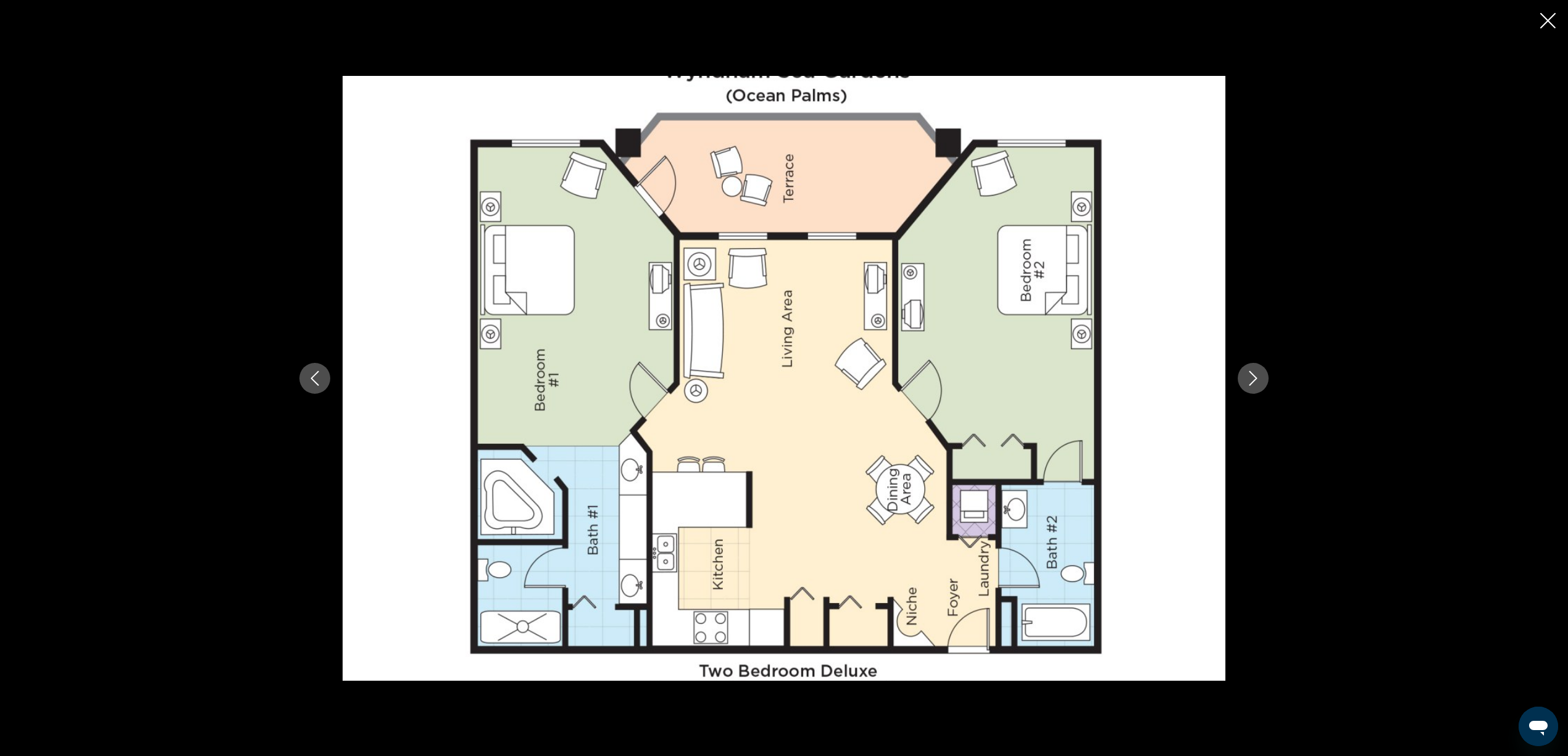
scroll to position [82, 0]
click at [1261, 376] on button "Next image" at bounding box center [1252, 378] width 30 height 30
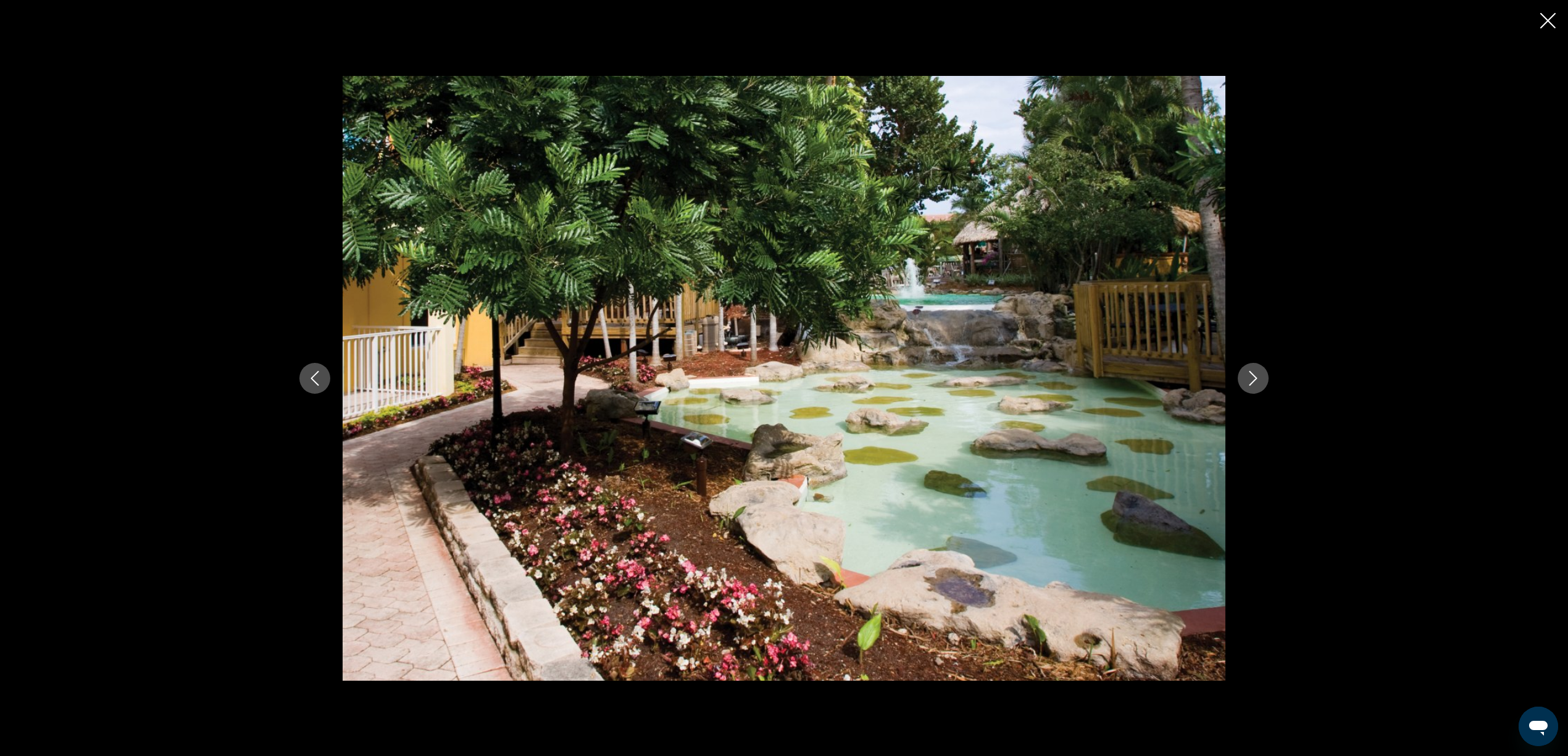
click at [1261, 376] on button "Next image" at bounding box center [1252, 378] width 30 height 30
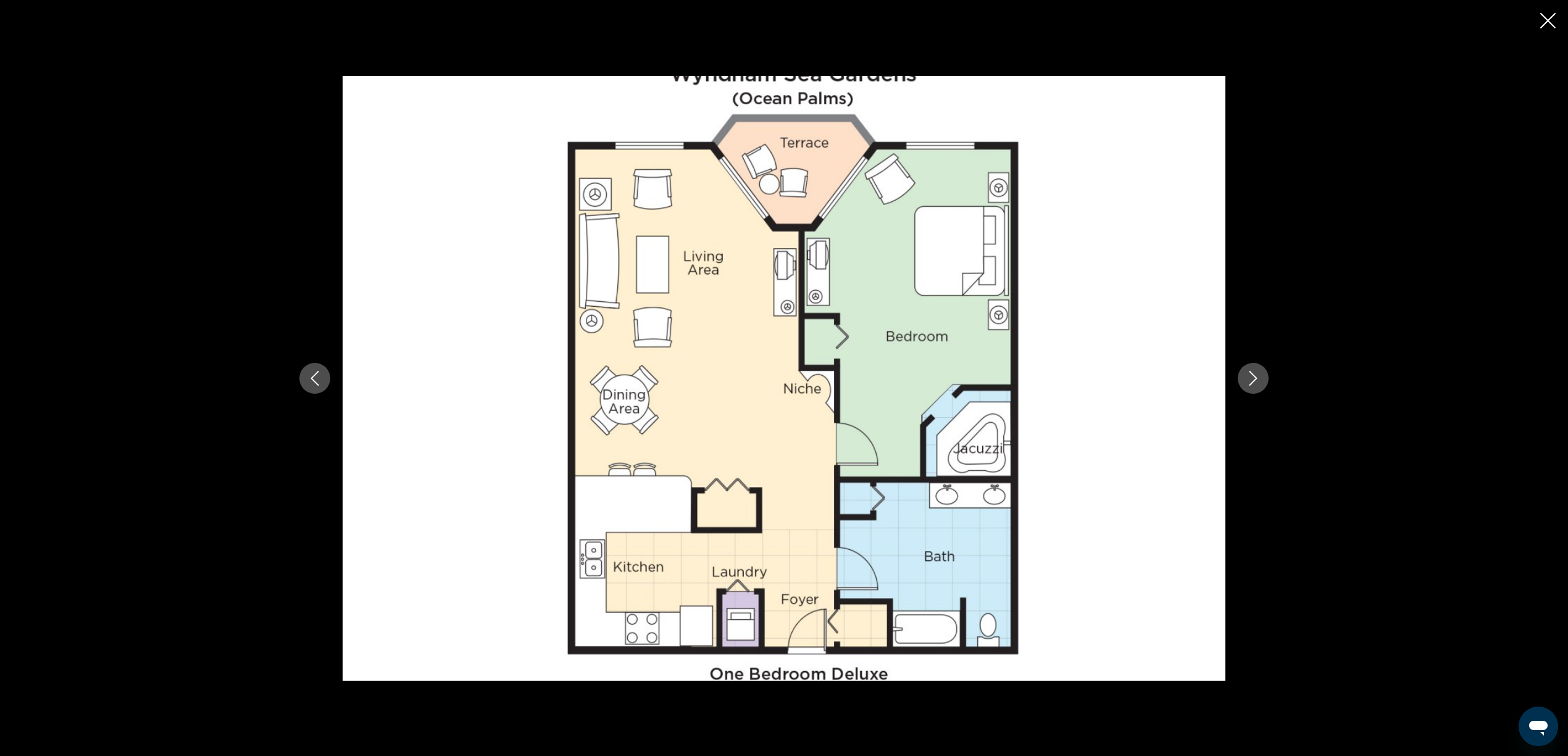
click at [1261, 376] on button "Next image" at bounding box center [1252, 378] width 30 height 30
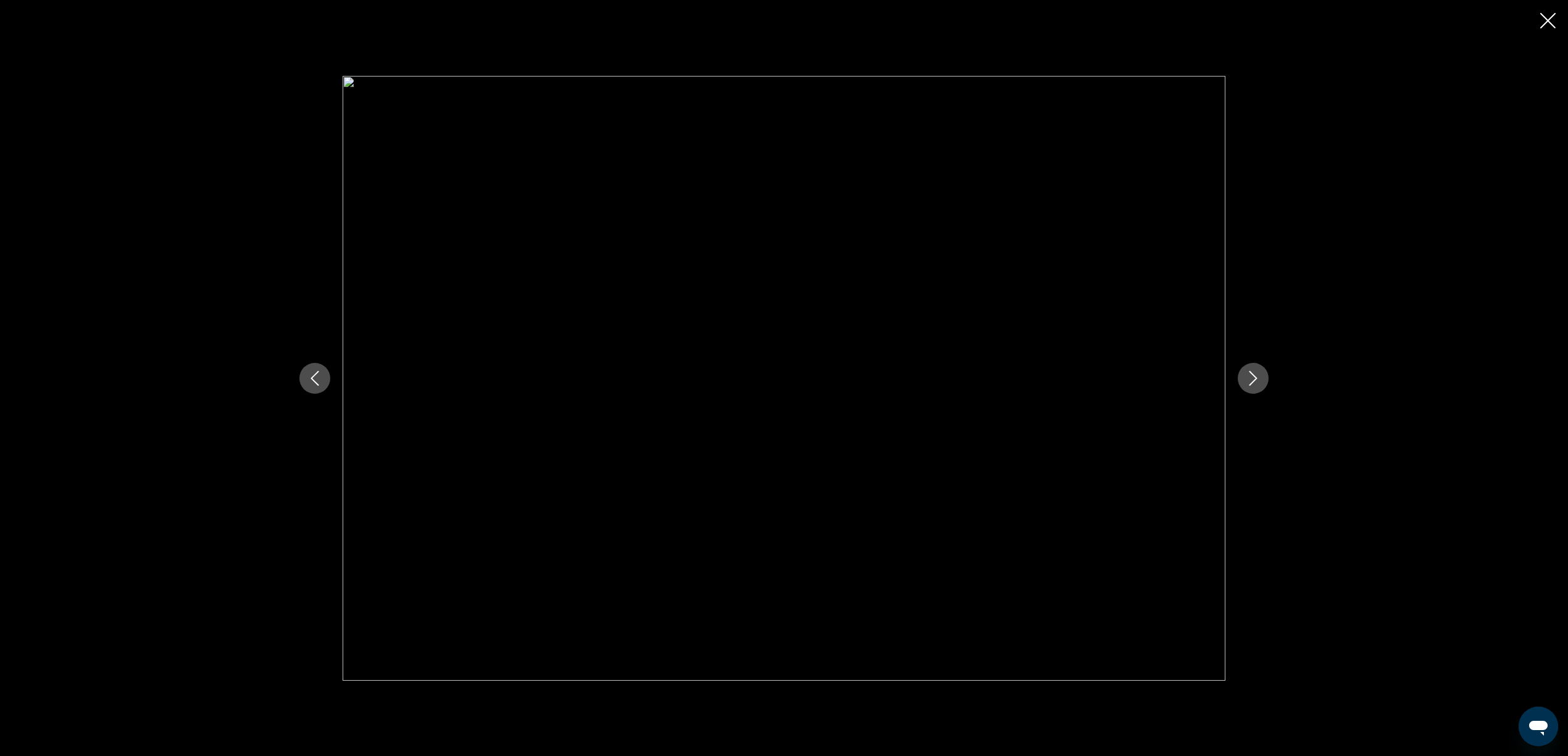
click at [1252, 375] on icon "Next image" at bounding box center [1253, 378] width 15 height 15
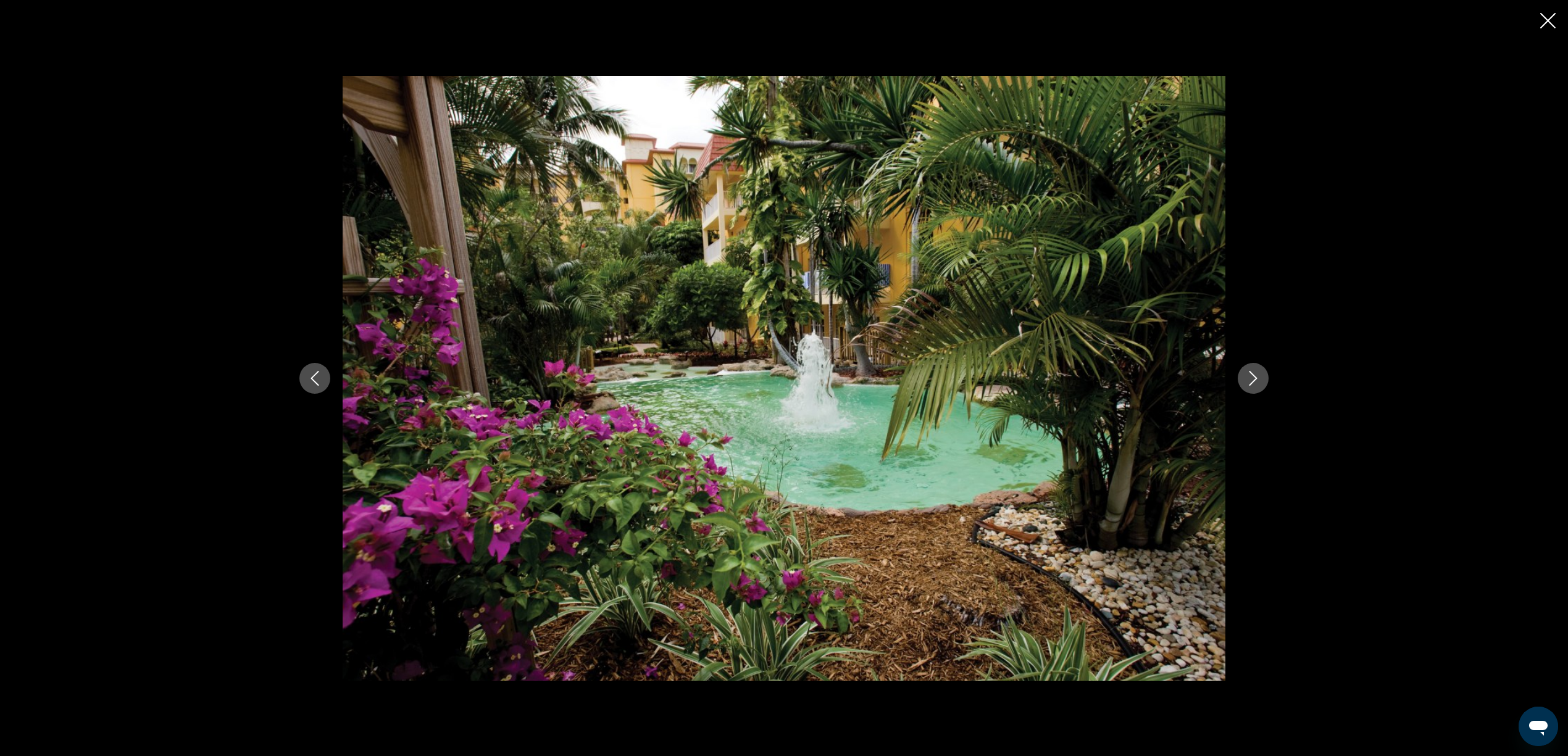
click at [1252, 375] on icon "Next image" at bounding box center [1253, 378] width 15 height 15
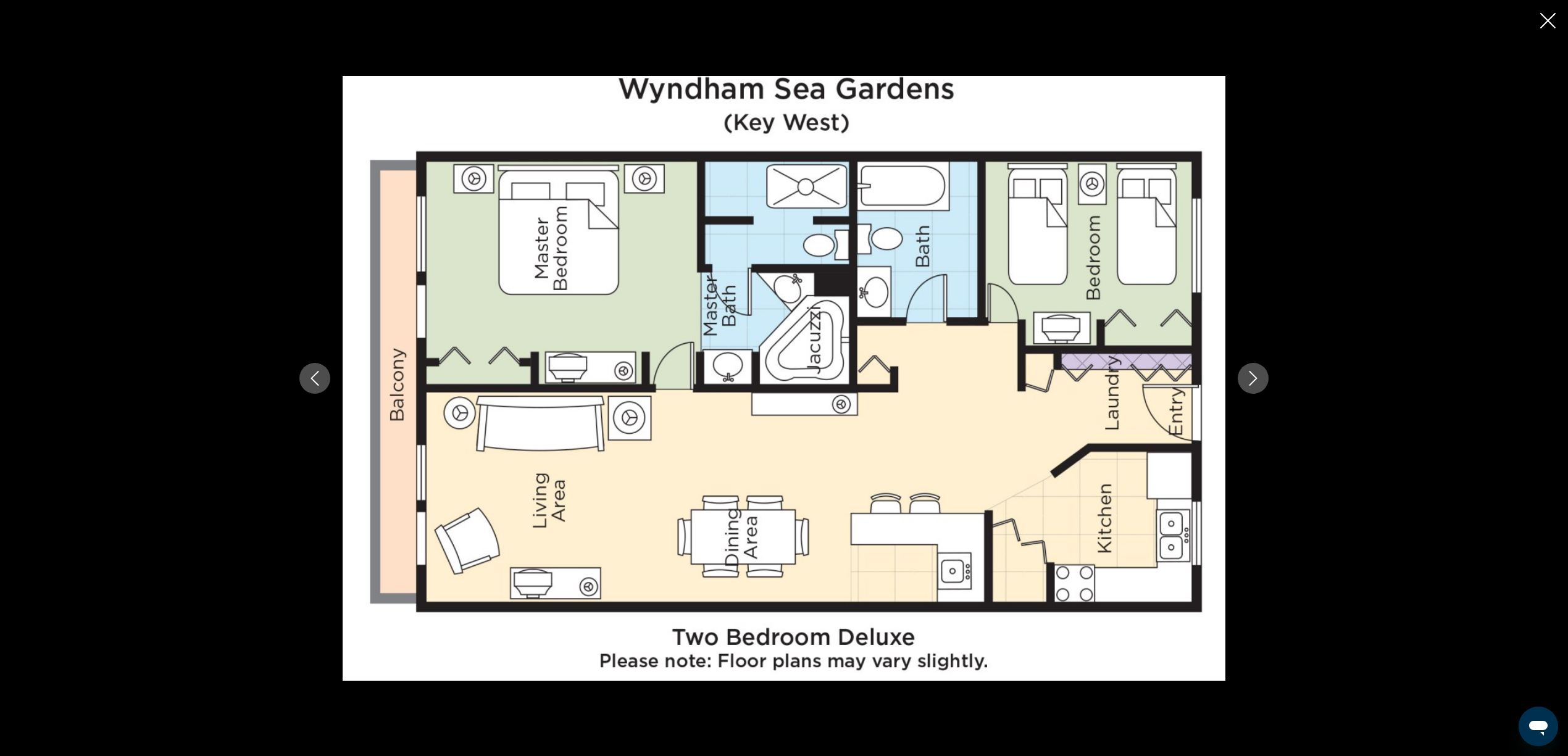
click at [1251, 376] on icon "Next image" at bounding box center [1253, 378] width 15 height 15
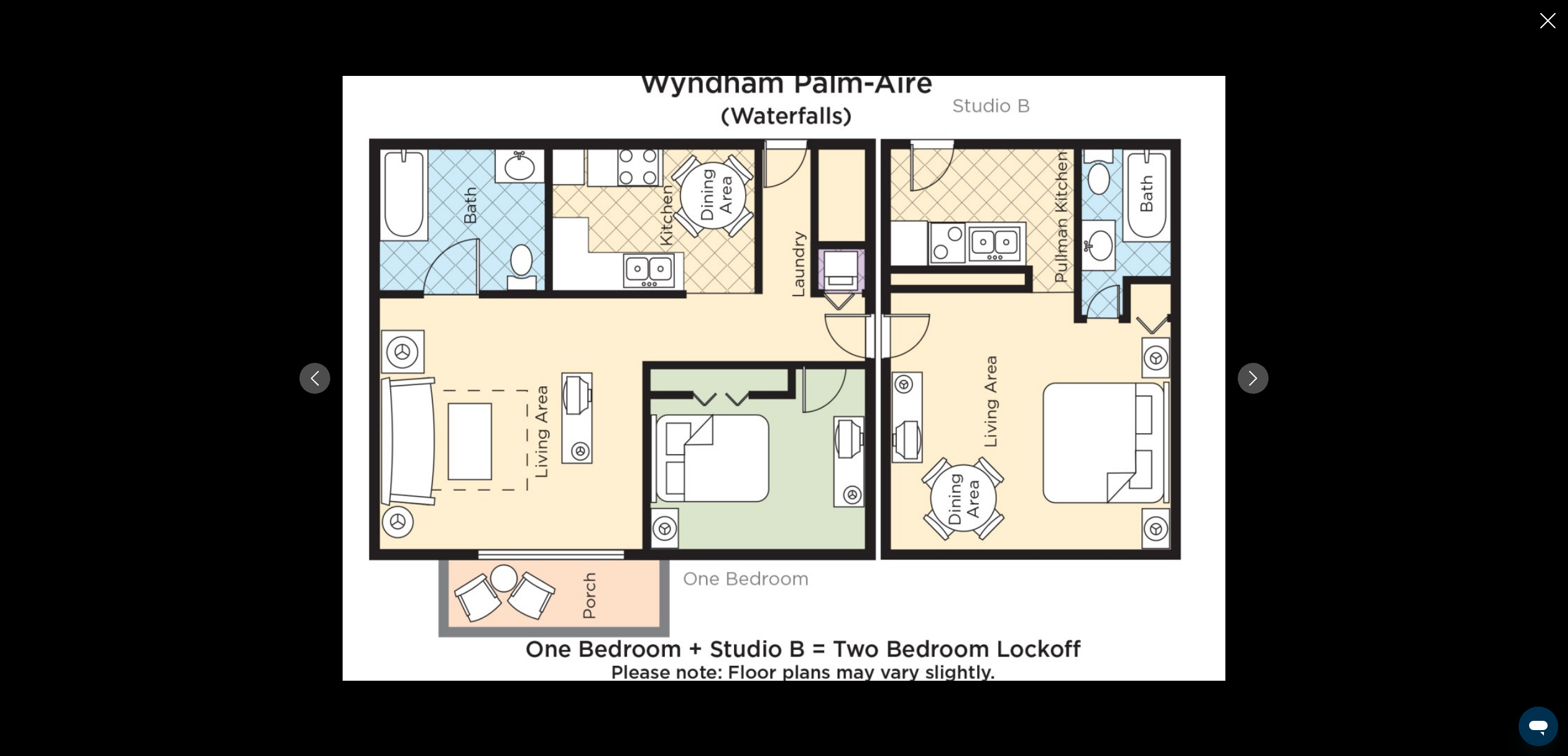
click at [1265, 356] on div "prev next" at bounding box center [784, 378] width 994 height 605
click at [1259, 368] on button "Next image" at bounding box center [1252, 378] width 30 height 30
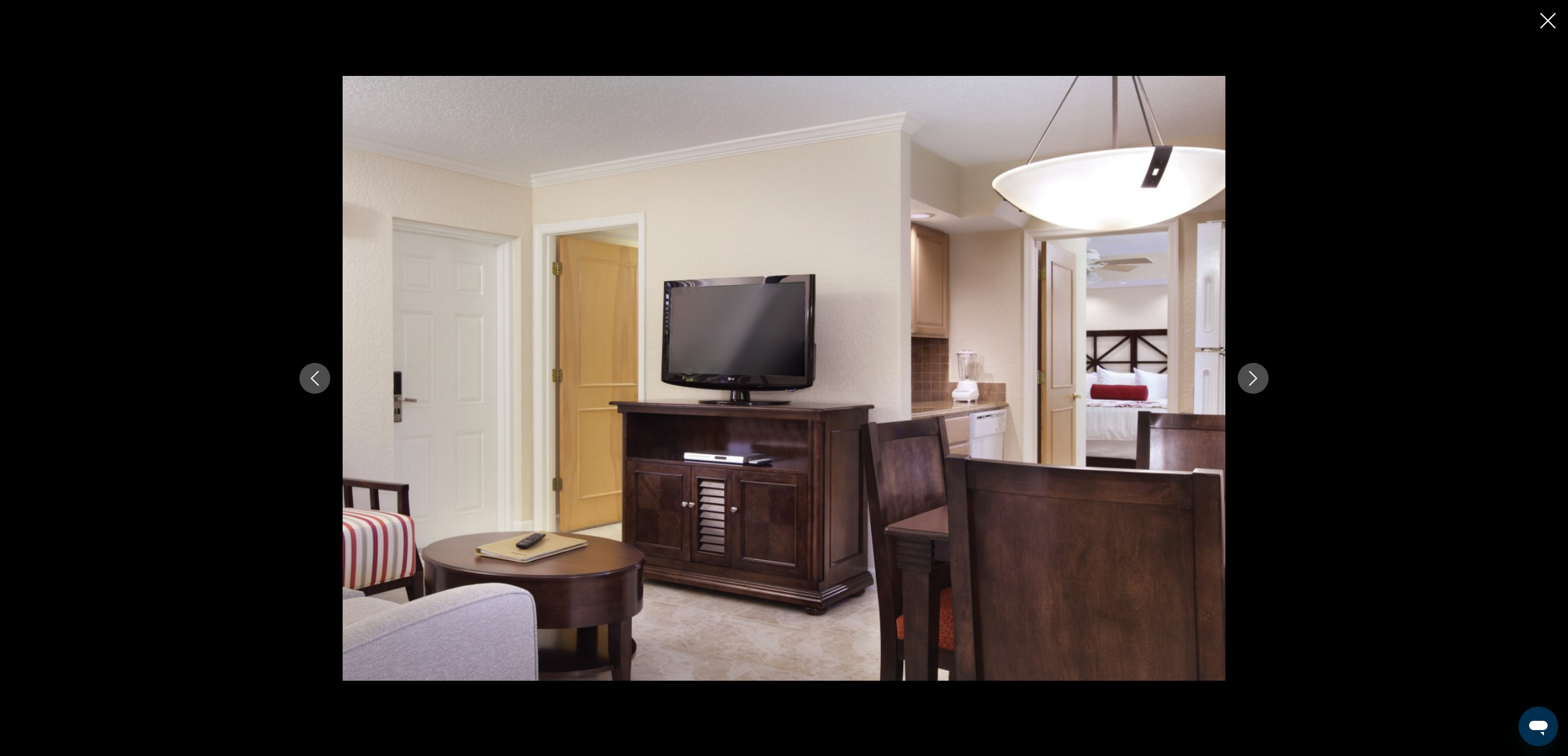
click at [1255, 371] on icon "Next image" at bounding box center [1253, 378] width 15 height 15
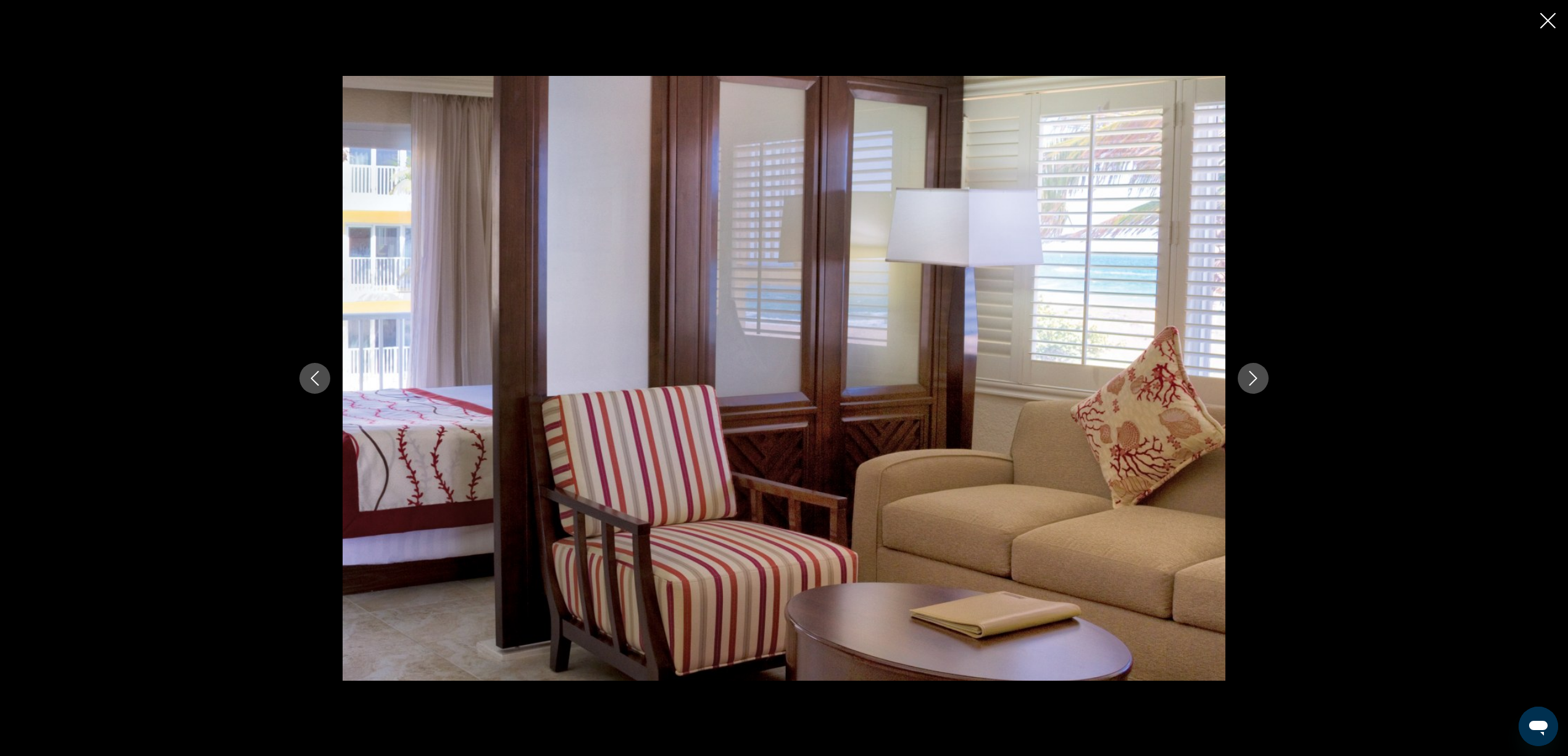
click at [1255, 371] on icon "Next image" at bounding box center [1253, 378] width 15 height 15
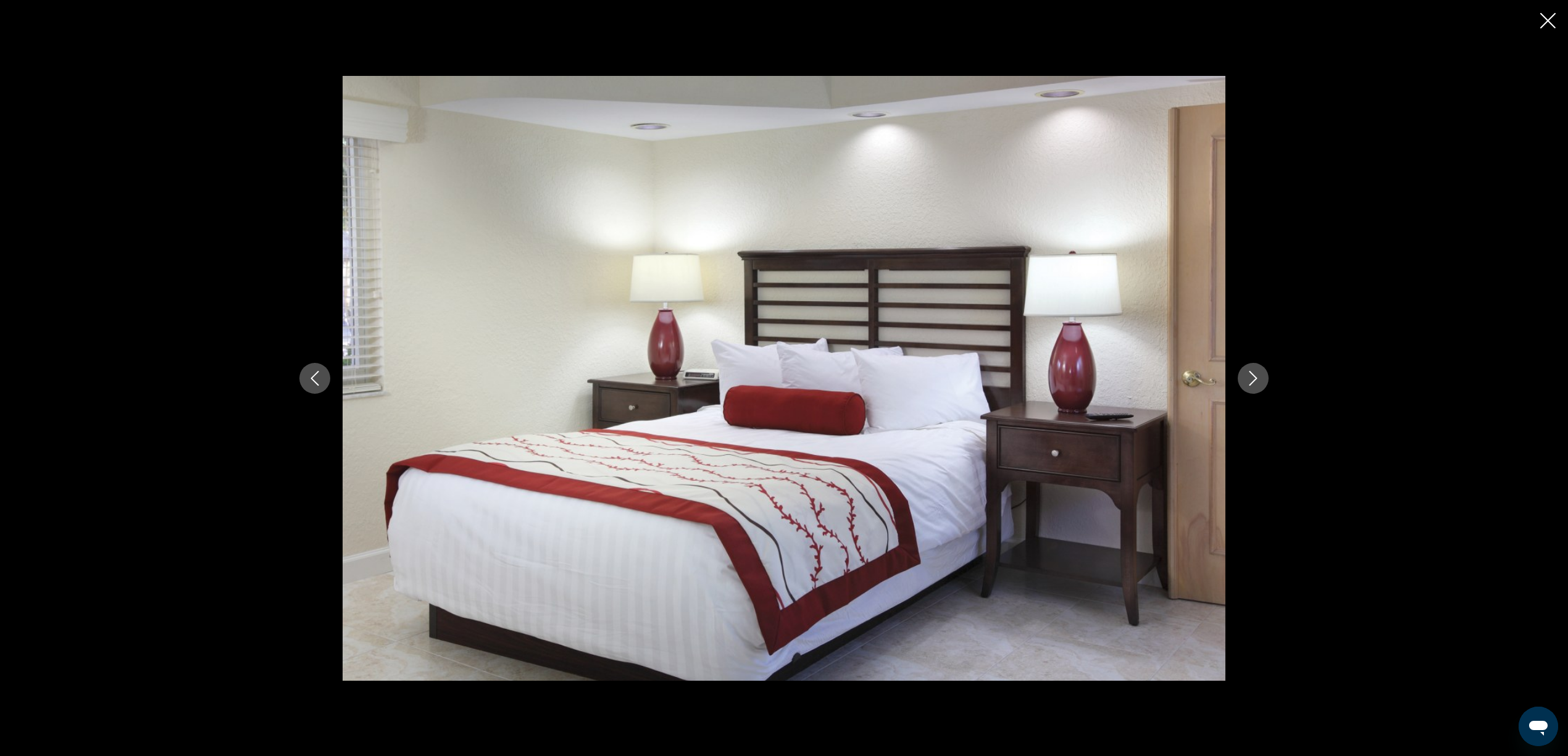
click at [1255, 371] on icon "Next image" at bounding box center [1253, 378] width 15 height 15
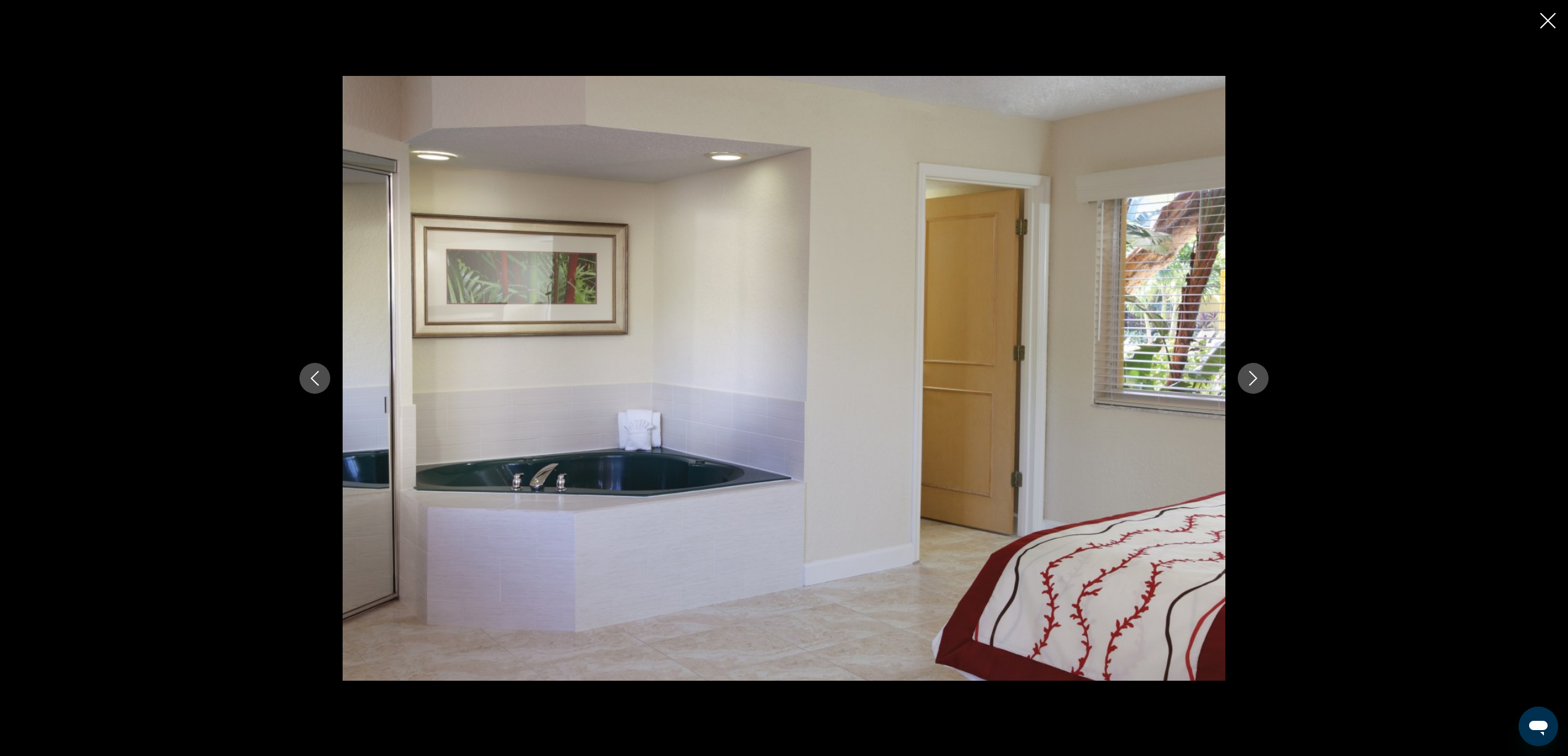
click at [1255, 371] on icon "Next image" at bounding box center [1253, 378] width 15 height 15
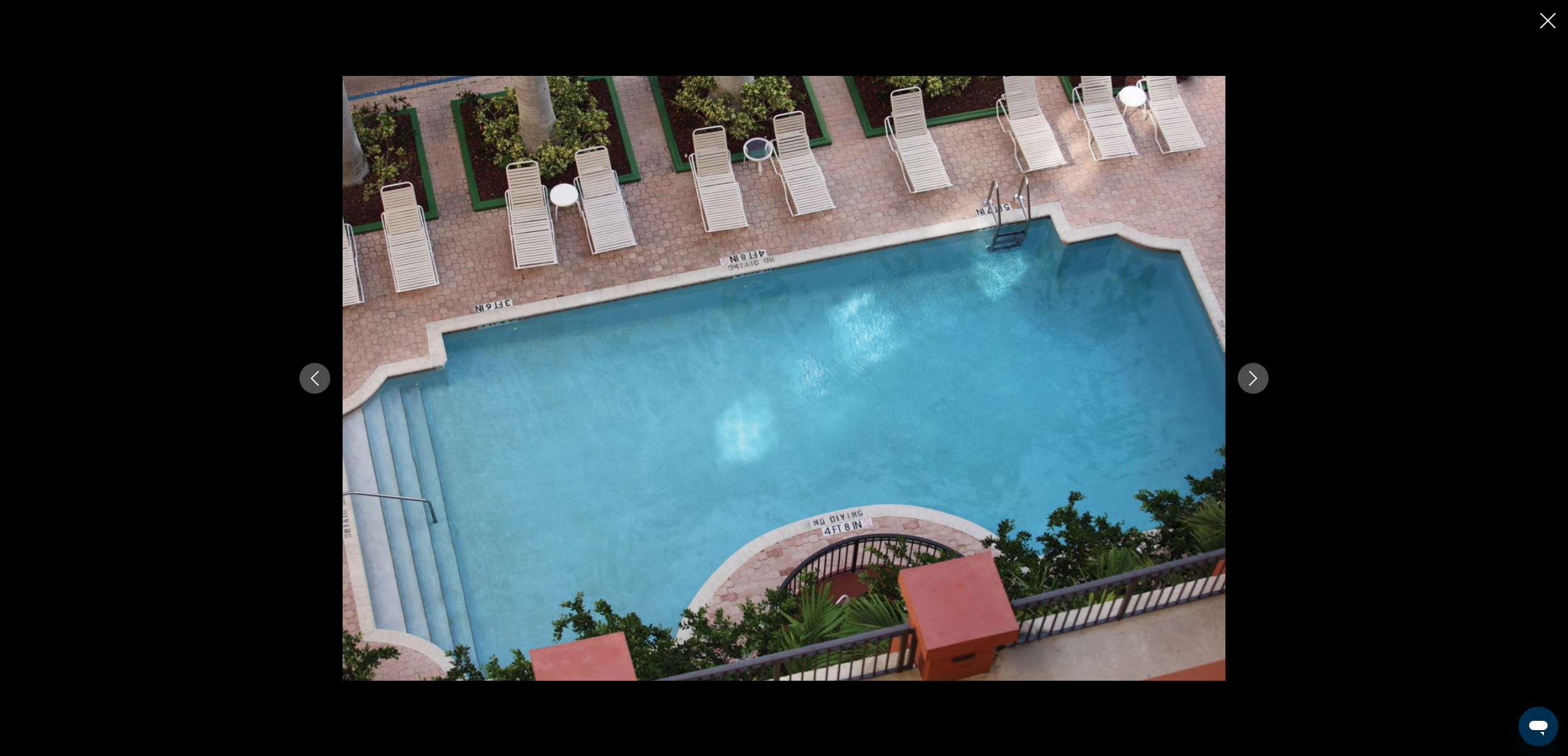
click at [1255, 371] on icon "Next image" at bounding box center [1253, 378] width 15 height 15
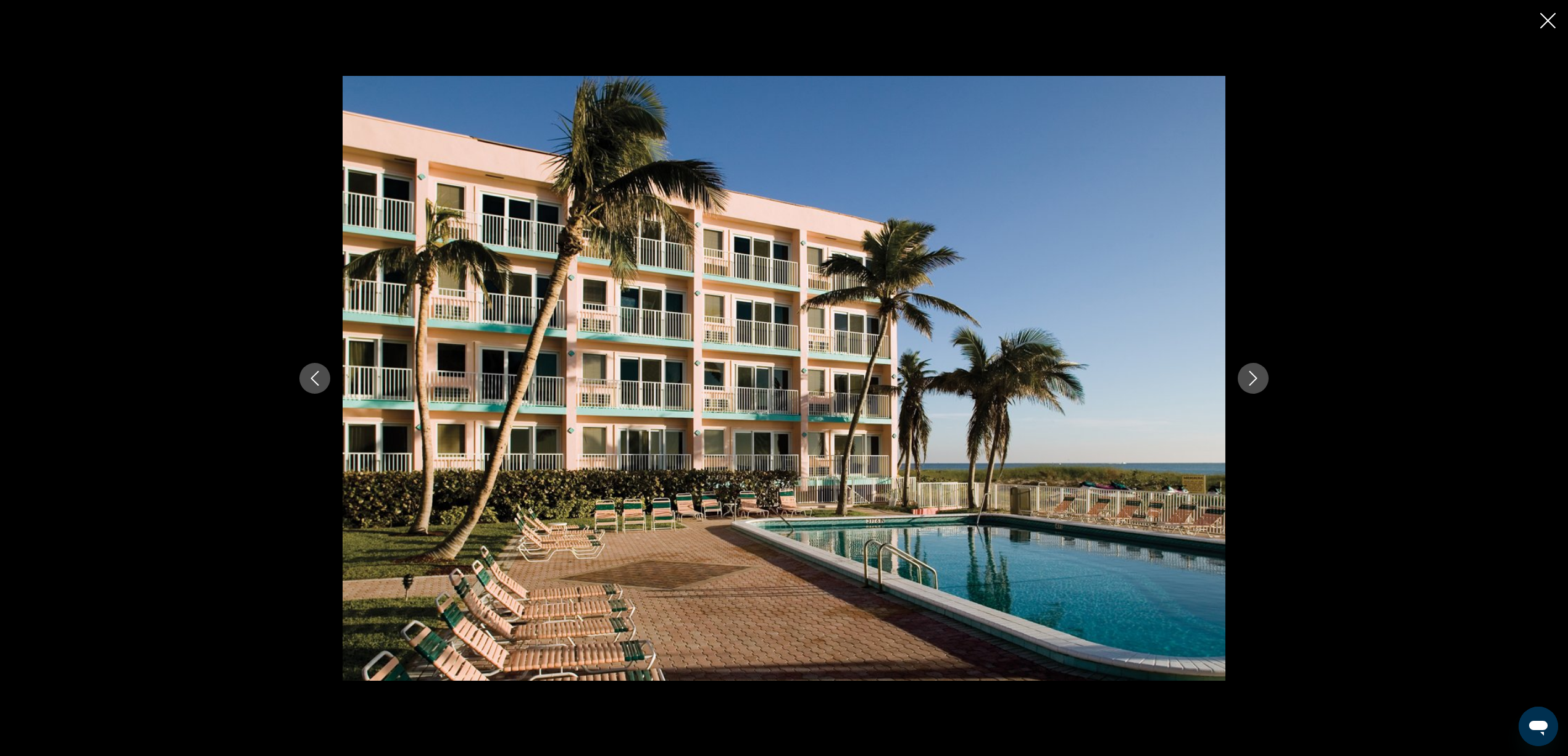
click at [1255, 371] on icon "Next image" at bounding box center [1253, 378] width 15 height 15
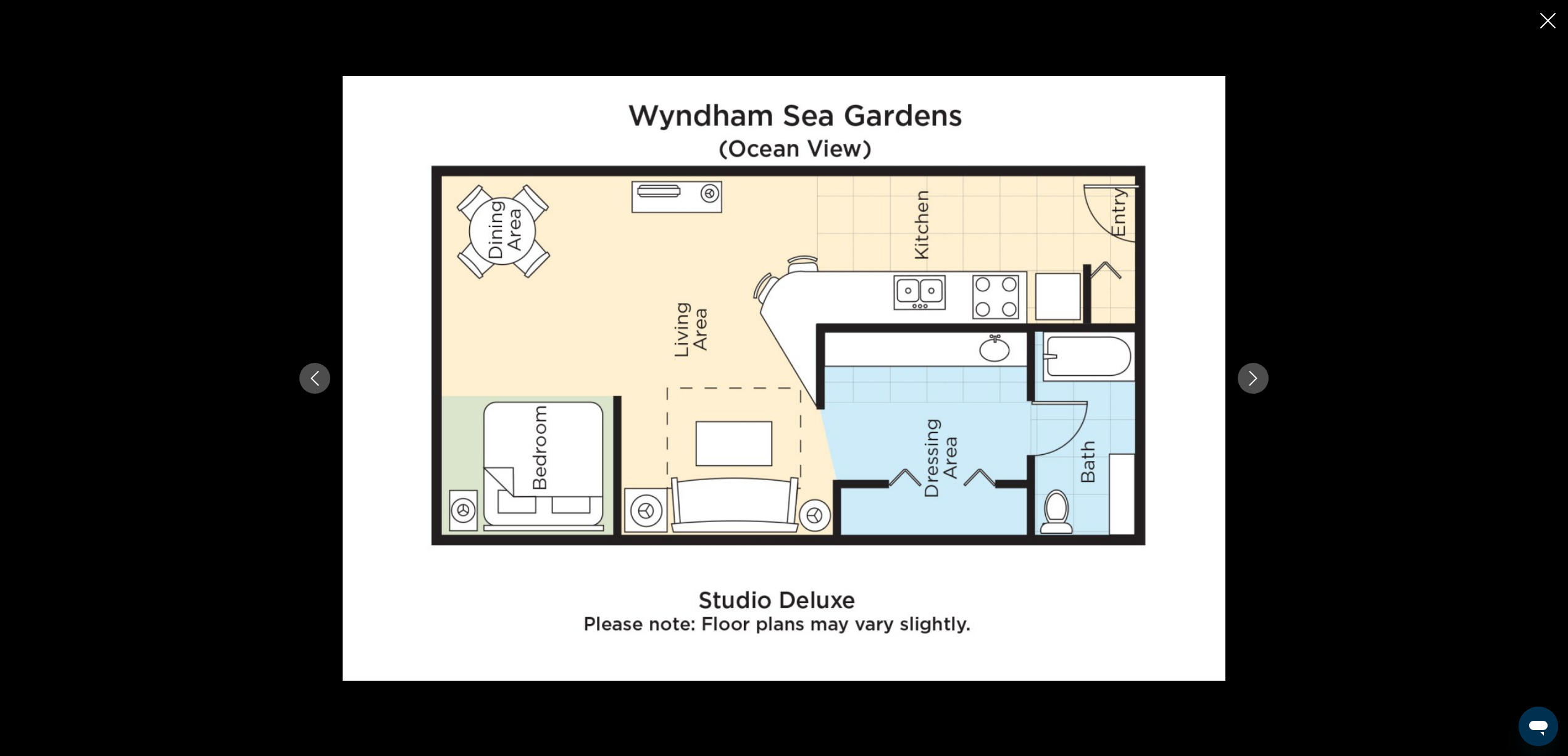
click at [1255, 371] on icon "Next image" at bounding box center [1253, 378] width 15 height 15
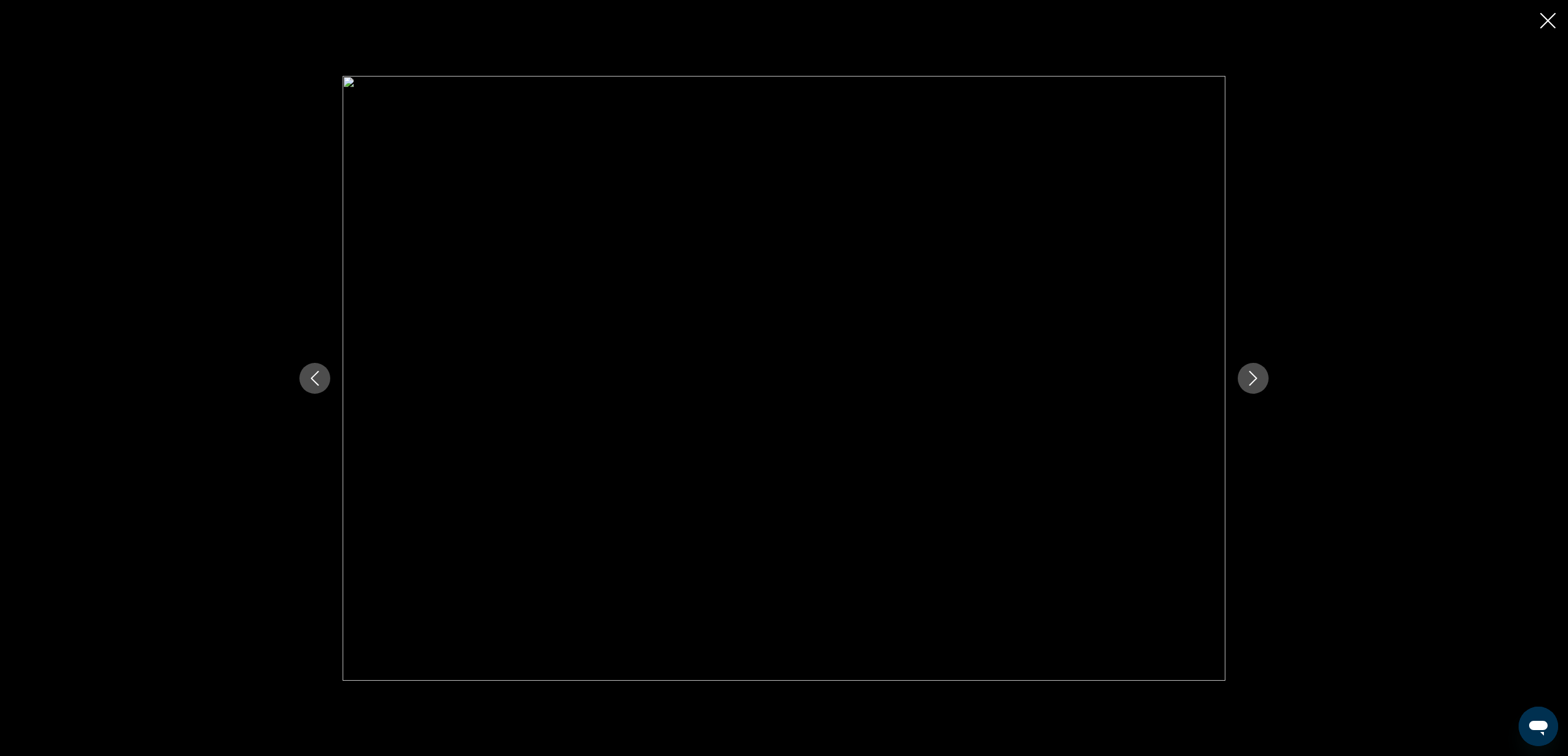
click at [1544, 23] on icon "Close slideshow" at bounding box center [1548, 20] width 16 height 16
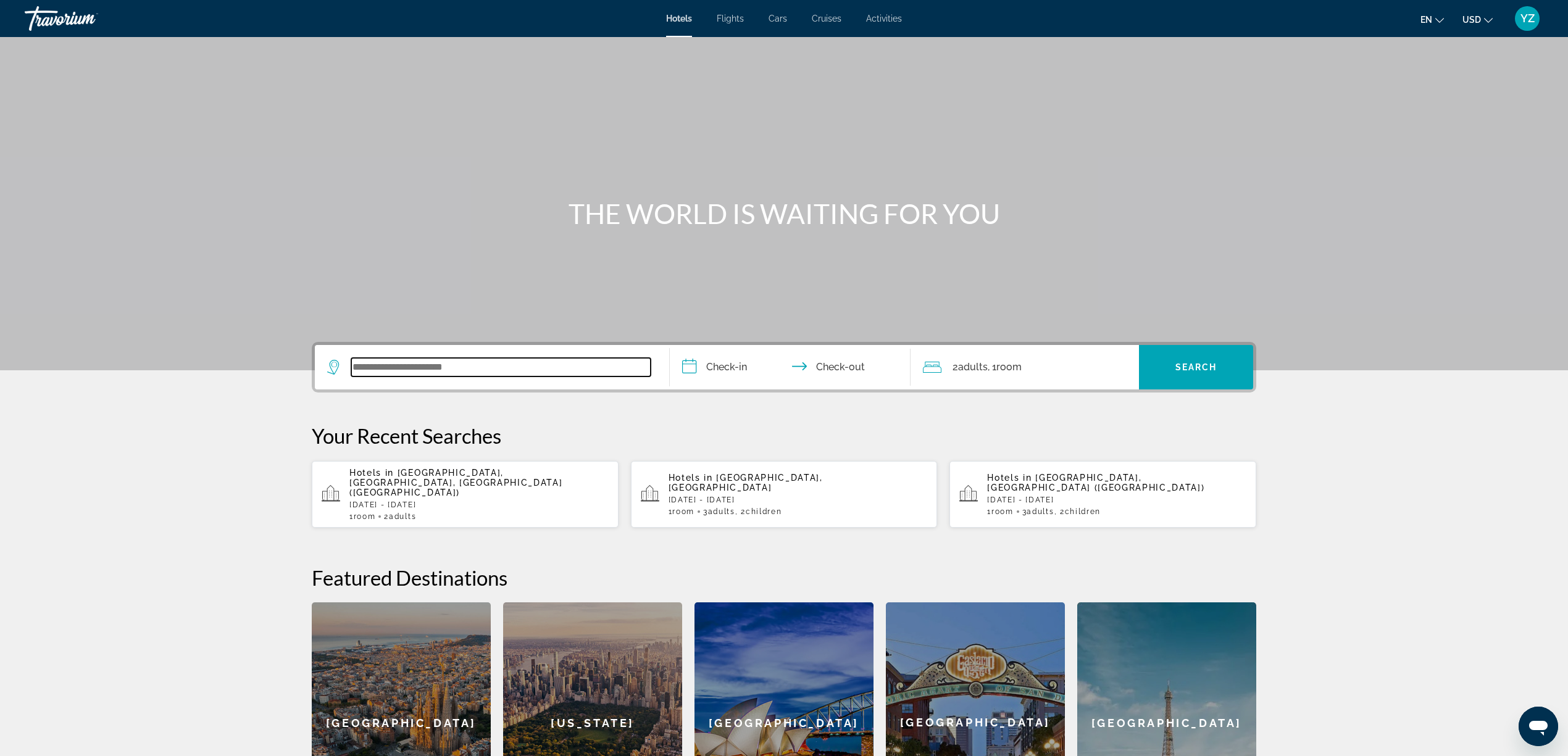
click at [470, 366] on input "Search widget" at bounding box center [501, 367] width 299 height 18
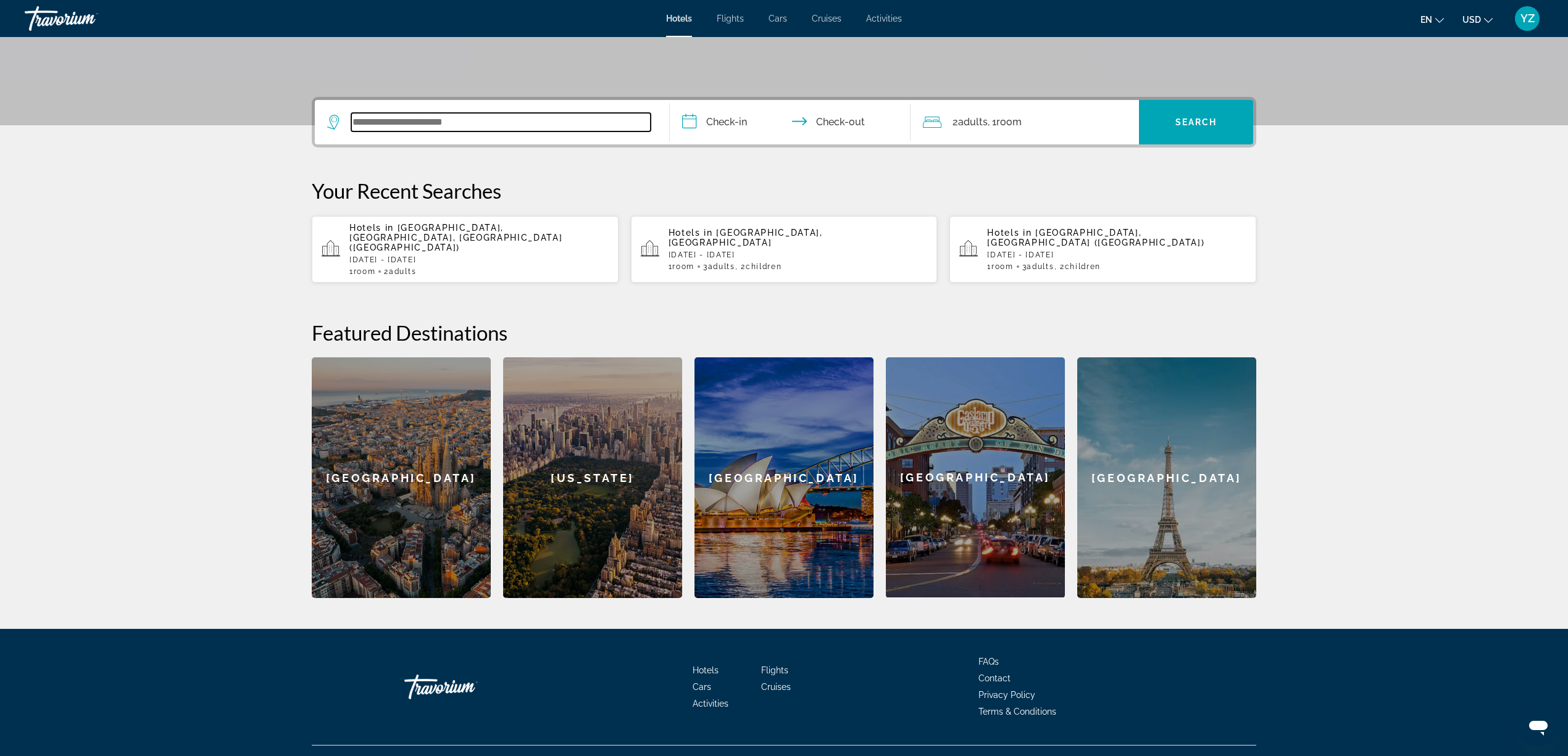
scroll to position [248, 0]
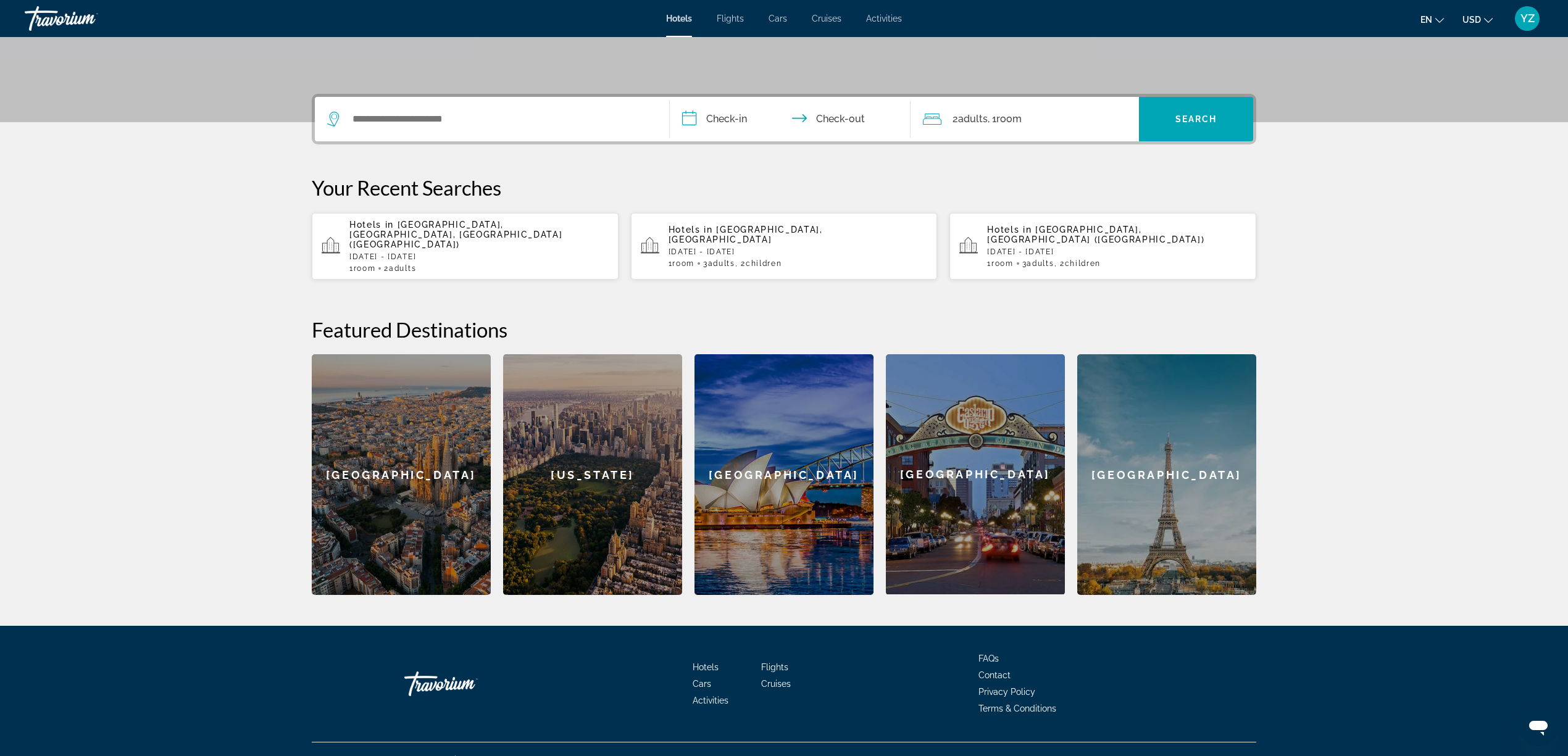
click at [516, 224] on span "[GEOGRAPHIC_DATA], [GEOGRAPHIC_DATA], [GEOGRAPHIC_DATA] ([GEOGRAPHIC_DATA])" at bounding box center [455, 234] width 213 height 30
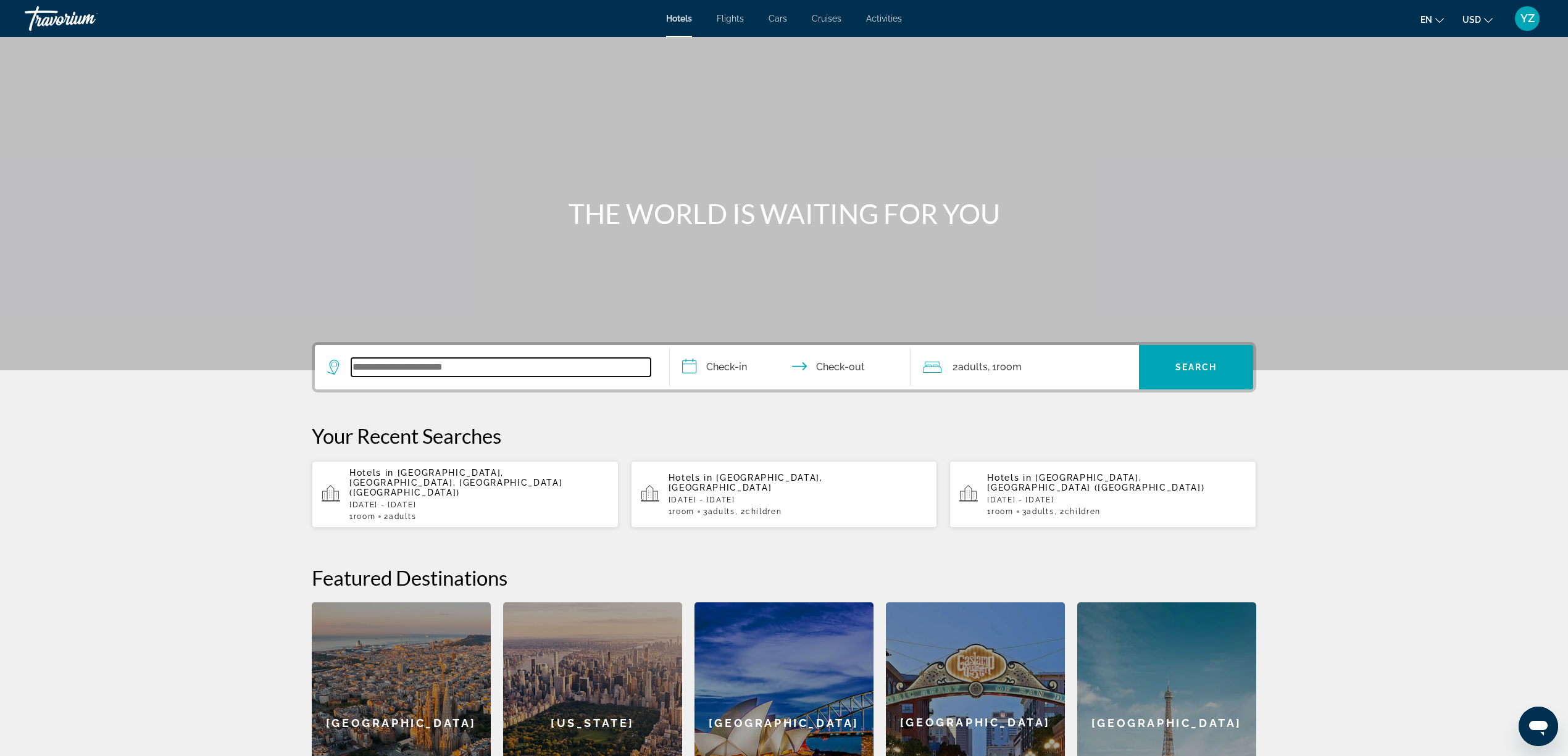
click at [596, 366] on input "Search widget" at bounding box center [501, 367] width 299 height 18
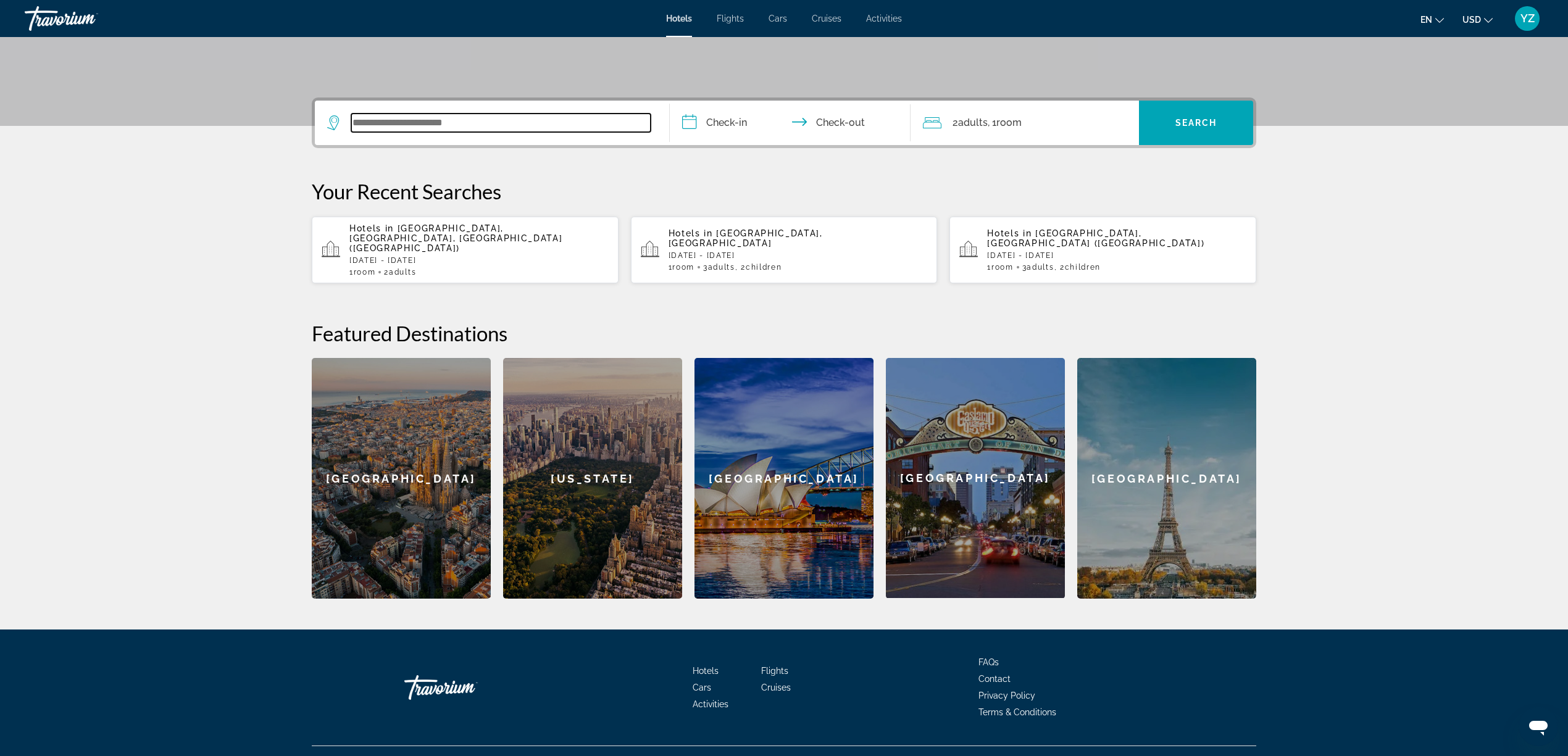
scroll to position [248, 0]
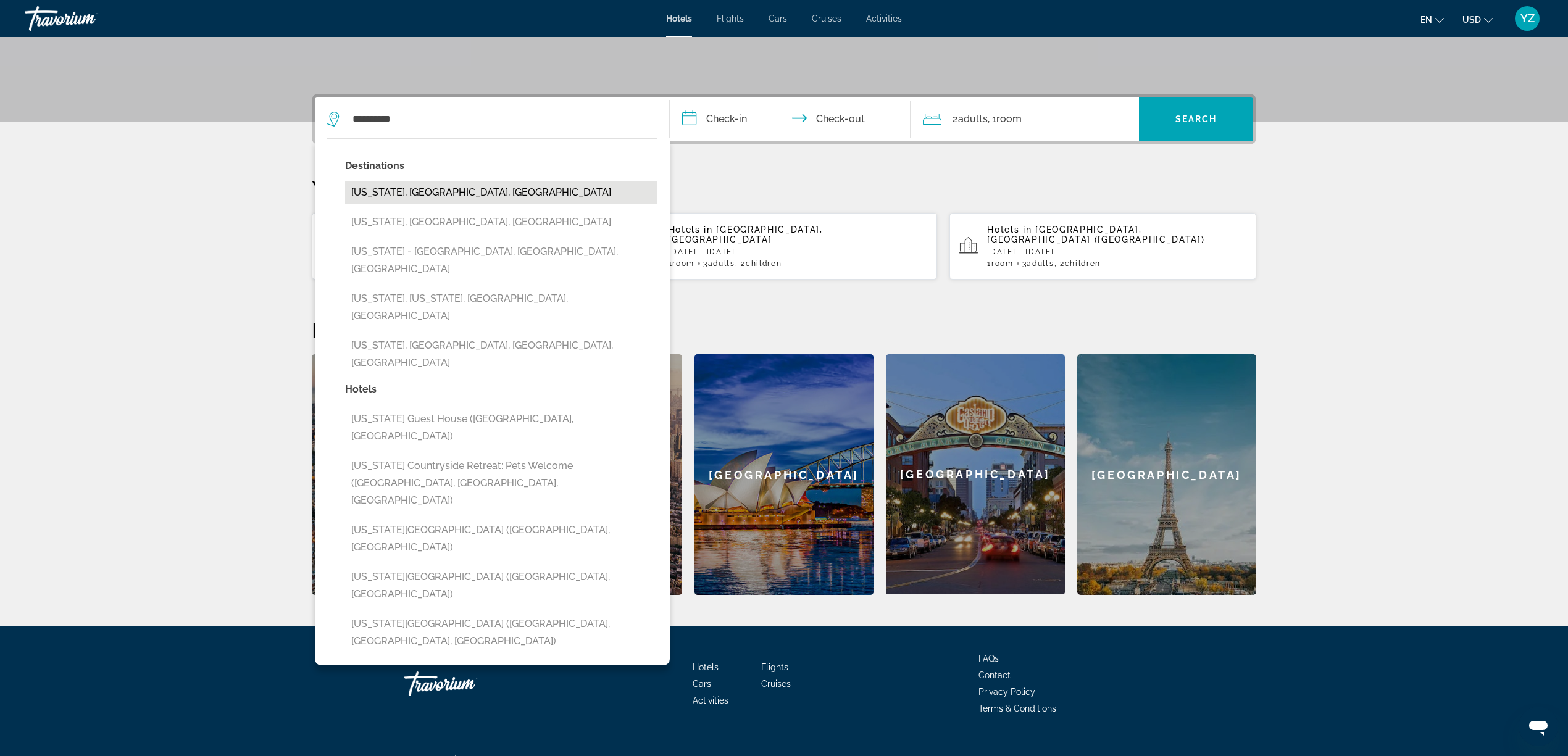
click at [458, 186] on button "California, CA, United States" at bounding box center [501, 192] width 312 height 23
type input "**********"
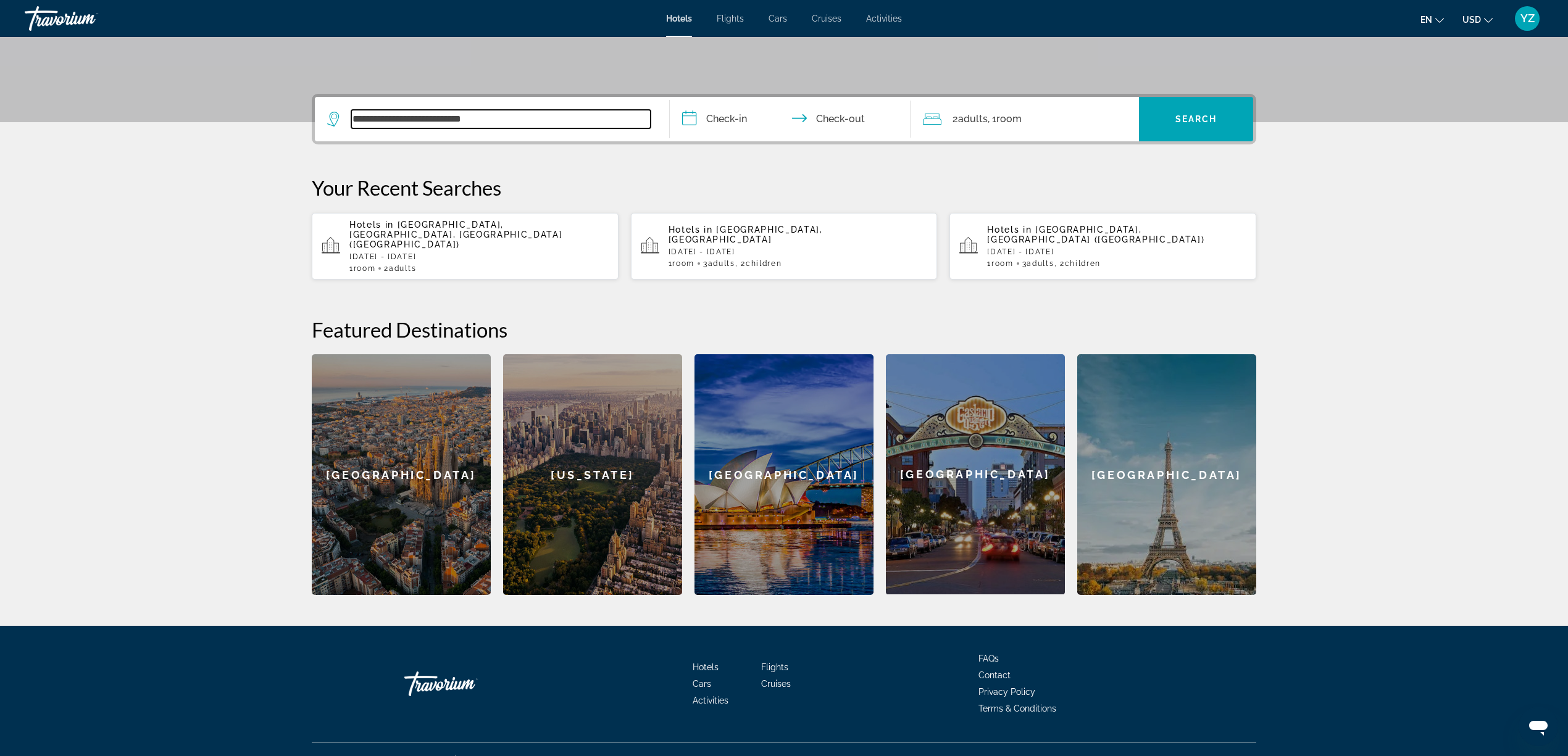
click at [535, 118] on input "**********" at bounding box center [501, 119] width 299 height 18
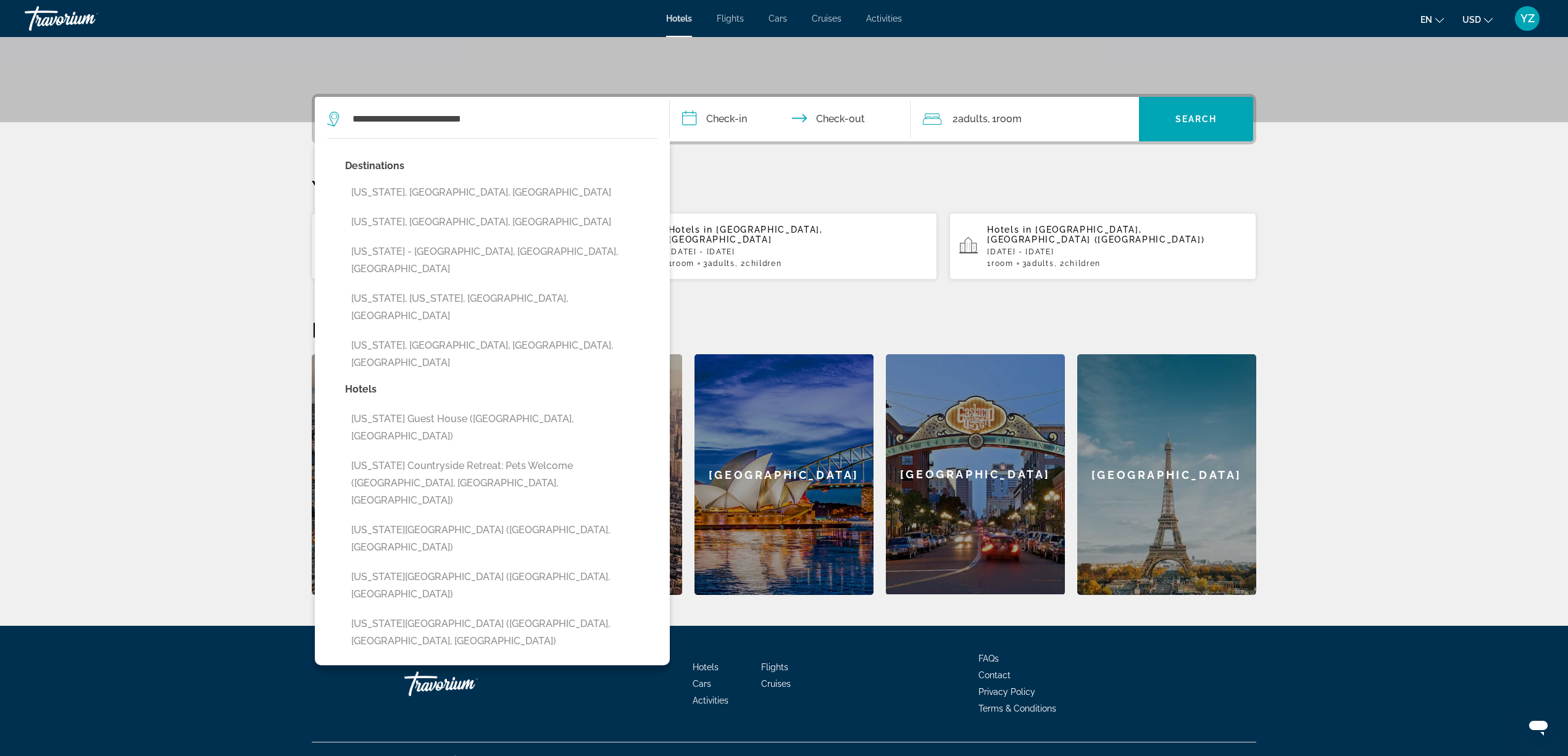
click at [1031, 116] on div "2 Adult Adults , 1 Room rooms" at bounding box center [1031, 119] width 216 height 18
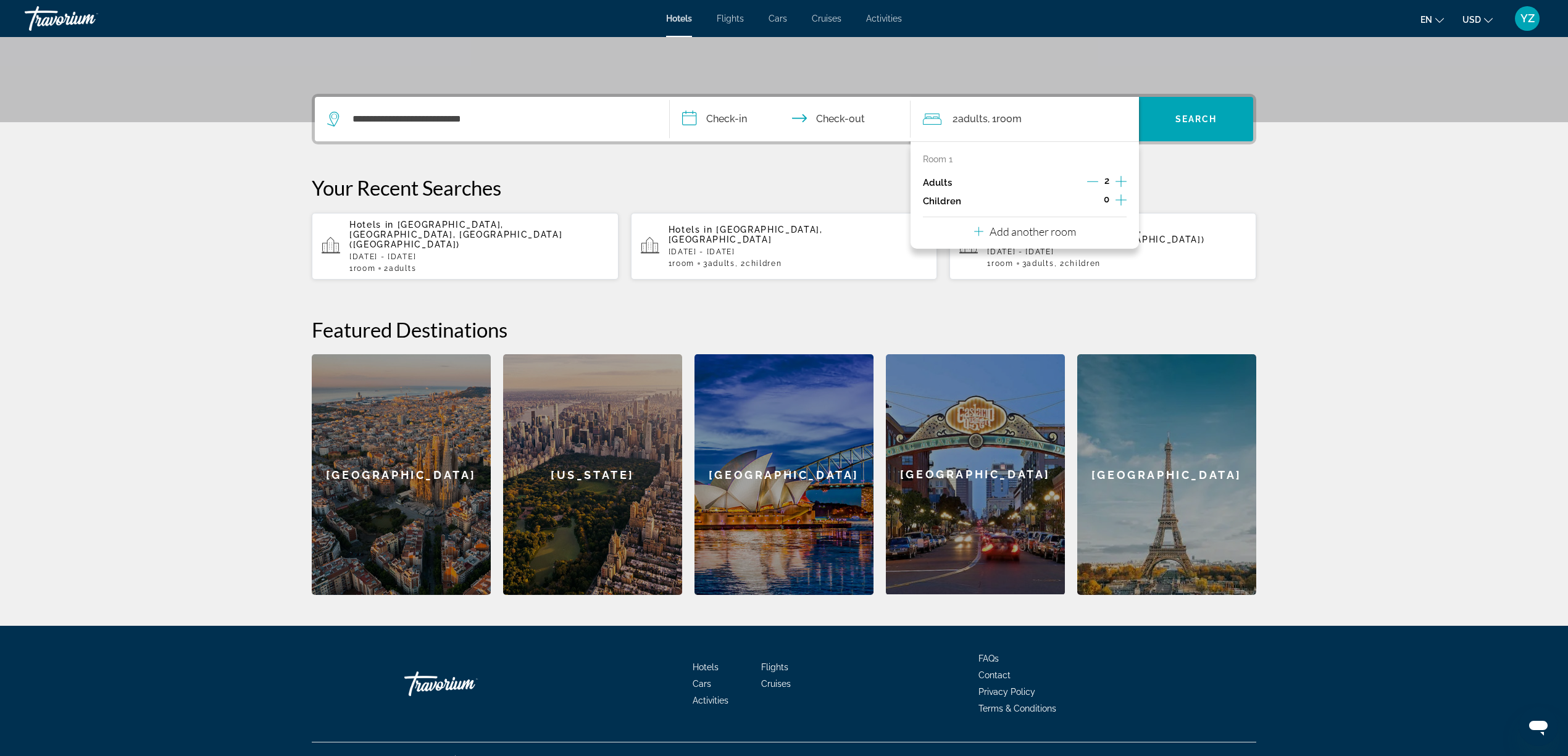
click at [1121, 200] on icon "Increment children" at bounding box center [1121, 200] width 11 height 15
click at [1092, 198] on icon "Decrement children" at bounding box center [1092, 200] width 11 height 11
click at [1009, 233] on icon "Travelers: 2 adults, 2 children" at bounding box center [1007, 234] width 6 height 3
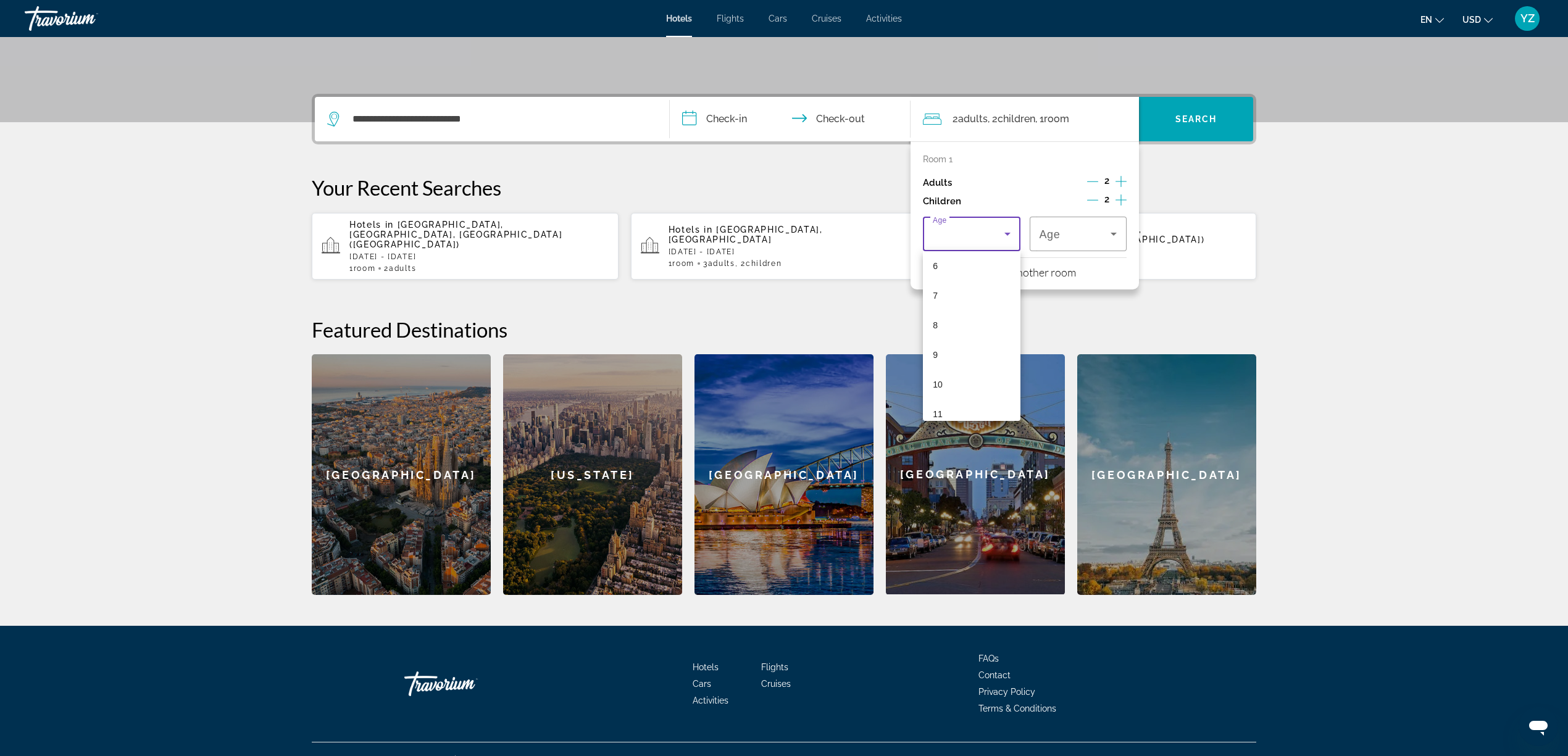
scroll to position [329, 0]
click at [964, 297] on mat-option "12" at bounding box center [971, 297] width 98 height 30
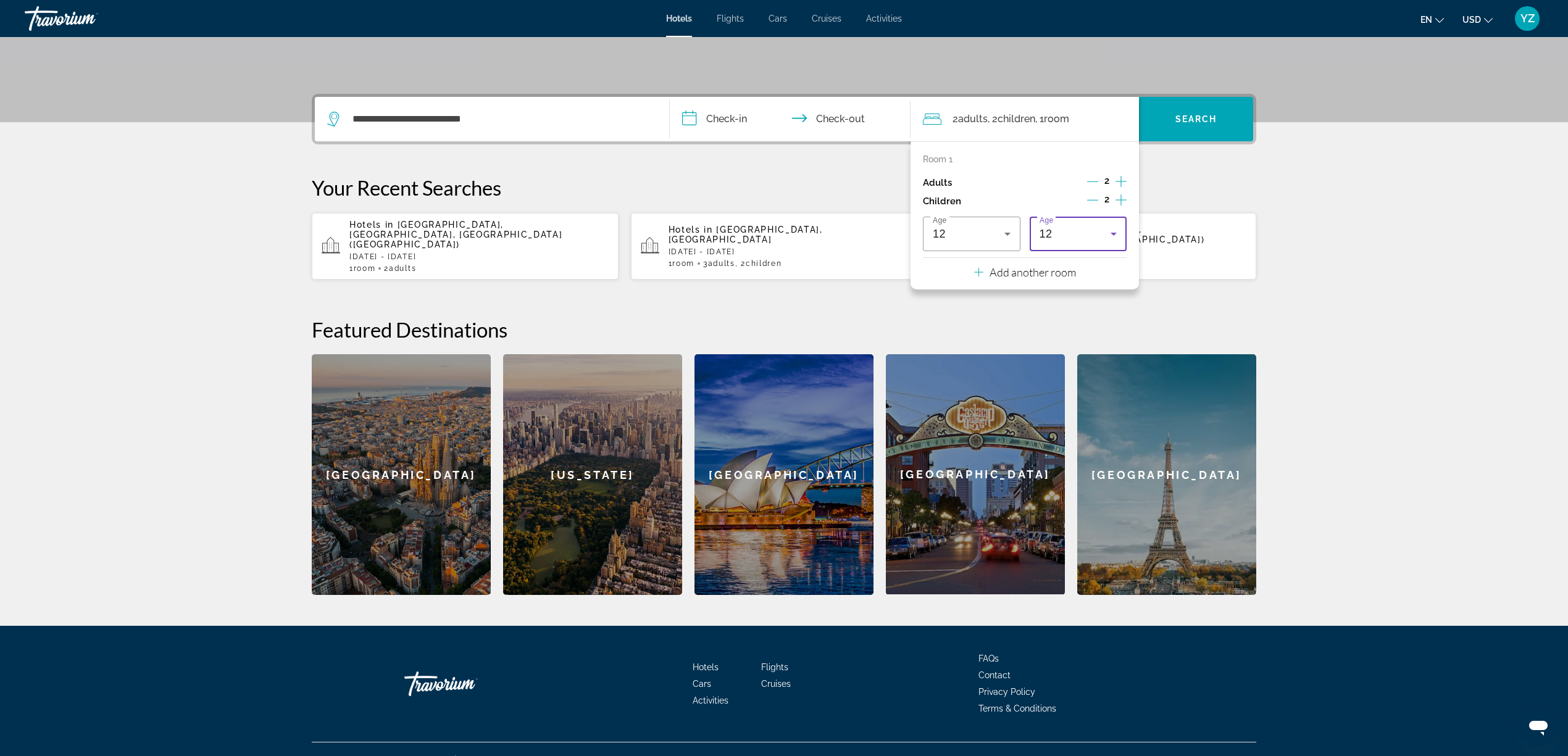
click at [1117, 234] on icon "Travelers: 2 adults, 2 children" at bounding box center [1114, 234] width 15 height 15
click at [1074, 400] on mat-option "17" at bounding box center [1079, 402] width 98 height 30
click at [1121, 179] on icon "Increment adults" at bounding box center [1121, 181] width 11 height 15
click at [751, 110] on input "**********" at bounding box center [792, 121] width 246 height 48
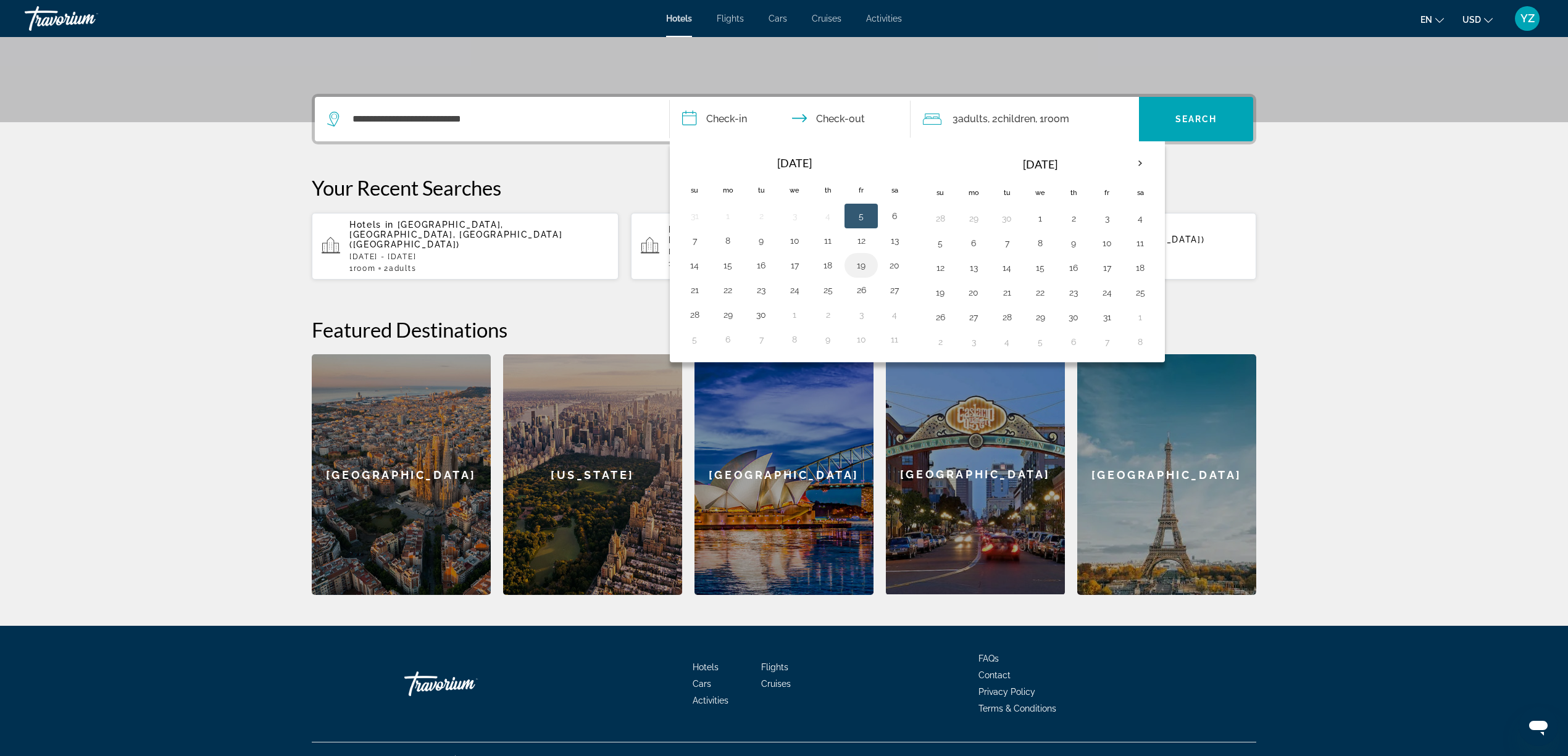
click at [864, 263] on button "19" at bounding box center [861, 265] width 19 height 18
click at [727, 289] on button "22" at bounding box center [727, 290] width 19 height 18
type input "**********"
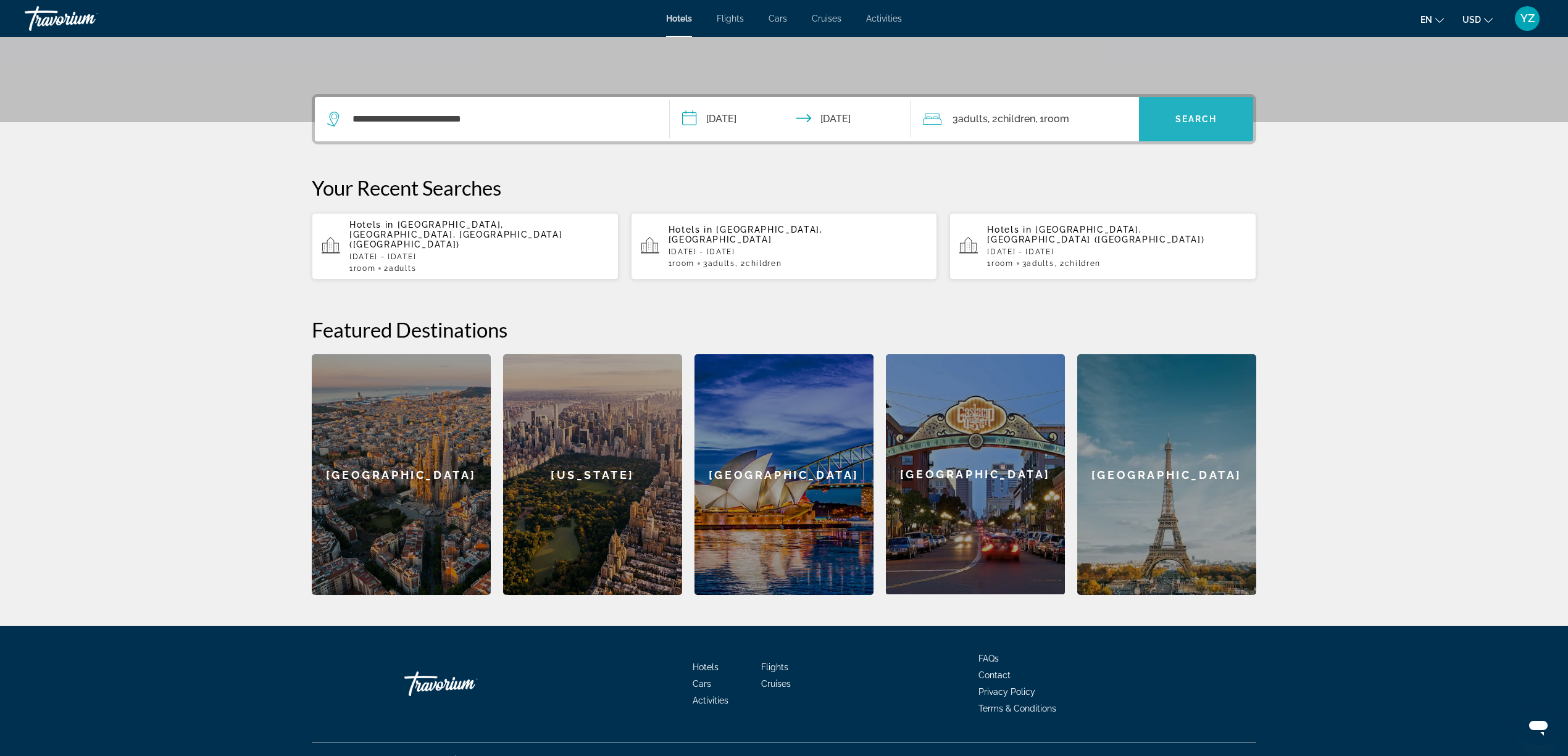
click at [1200, 116] on span "Search" at bounding box center [1196, 119] width 42 height 10
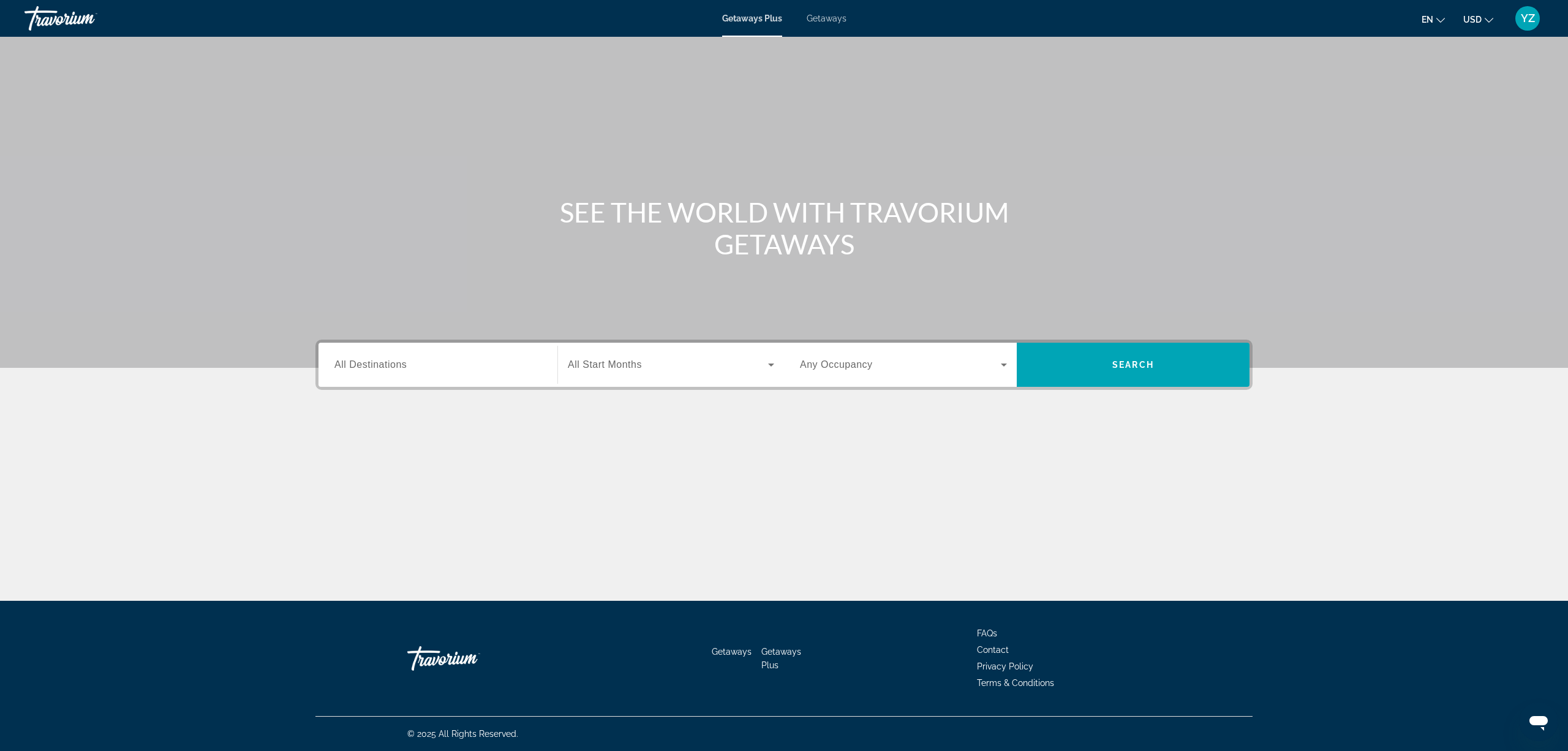
click at [407, 358] on input "Destination All Destinations" at bounding box center [438, 365] width 207 height 15
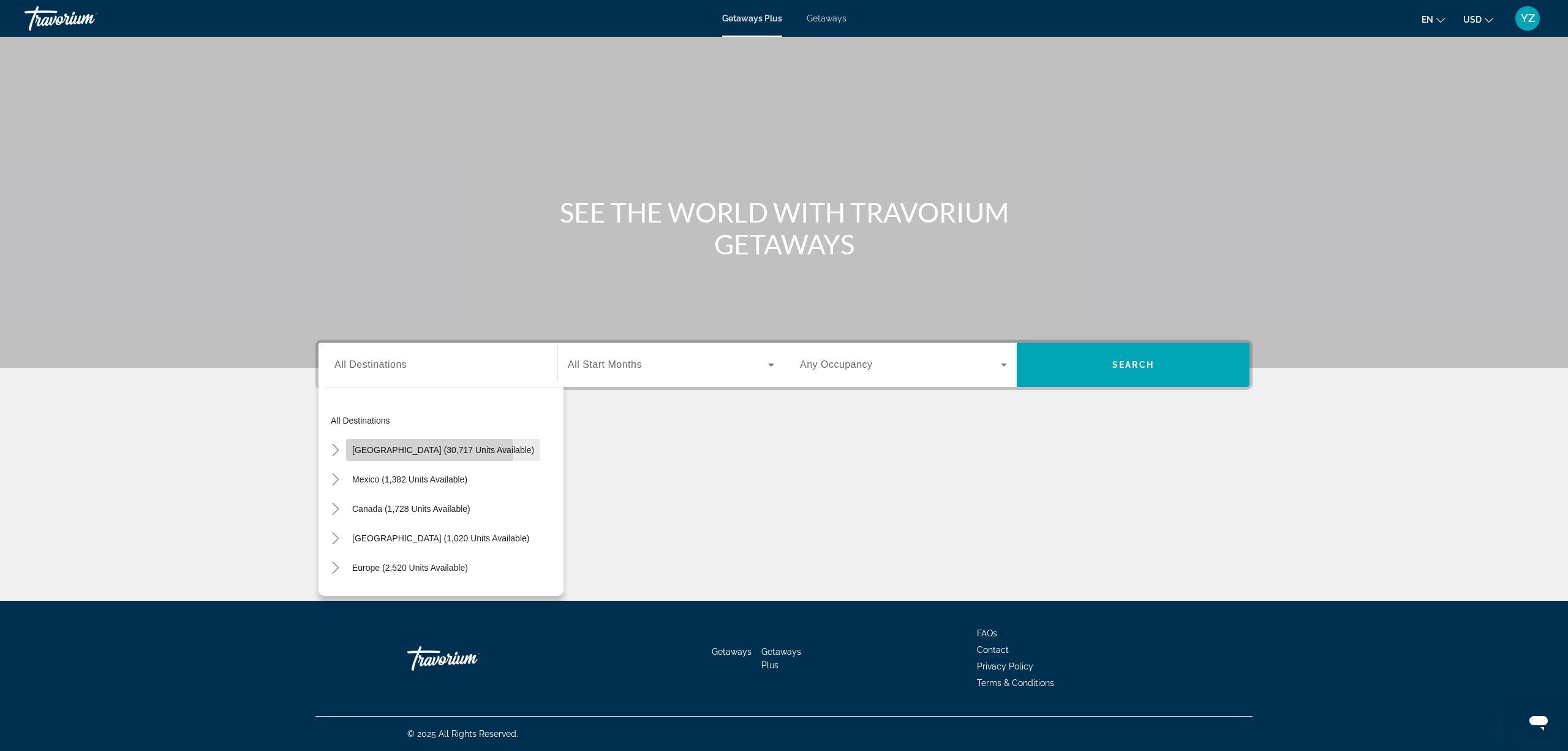
click at [429, 450] on span "[GEOGRAPHIC_DATA] (30,717 units available)" at bounding box center [443, 449] width 181 height 10
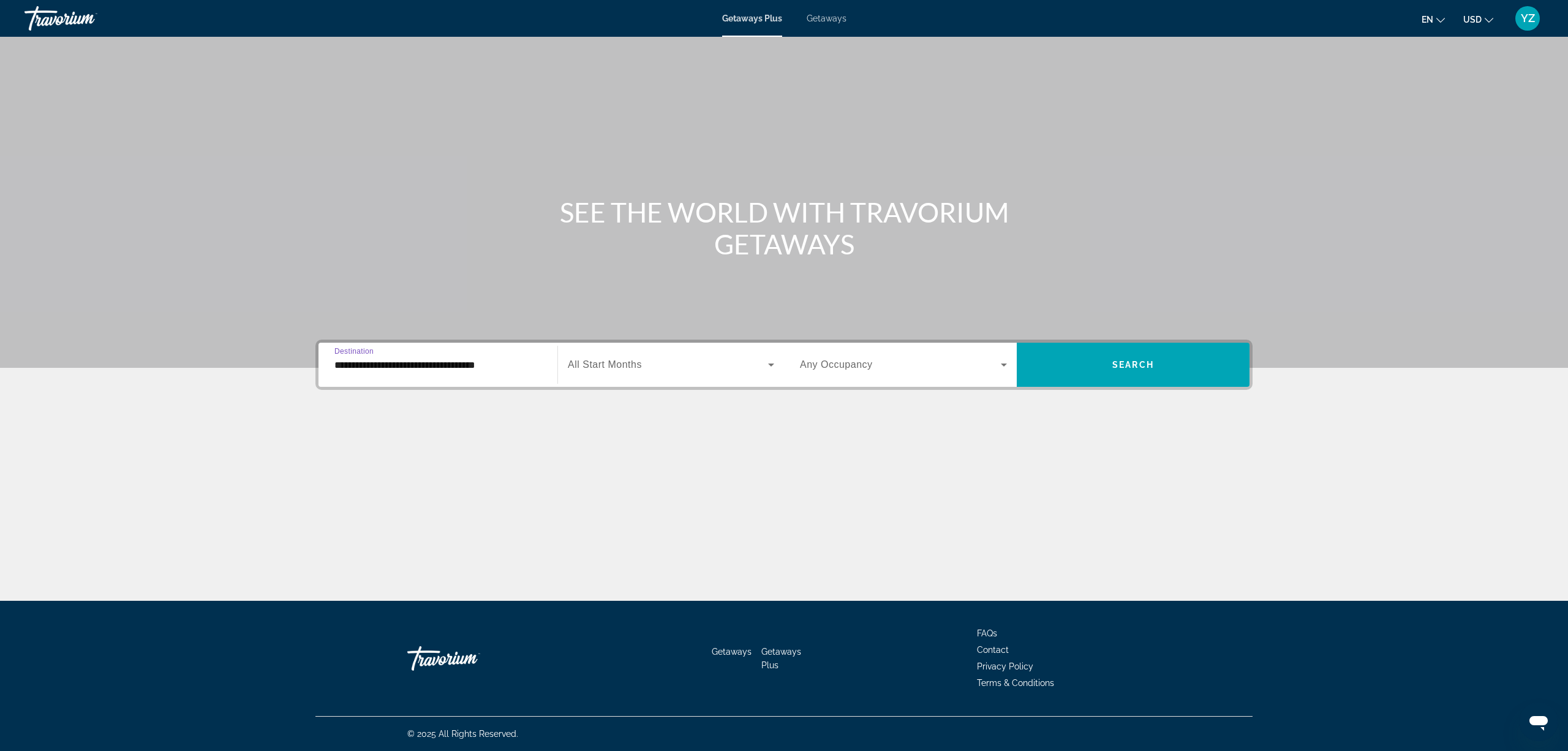
click at [496, 364] on input "**********" at bounding box center [438, 365] width 207 height 15
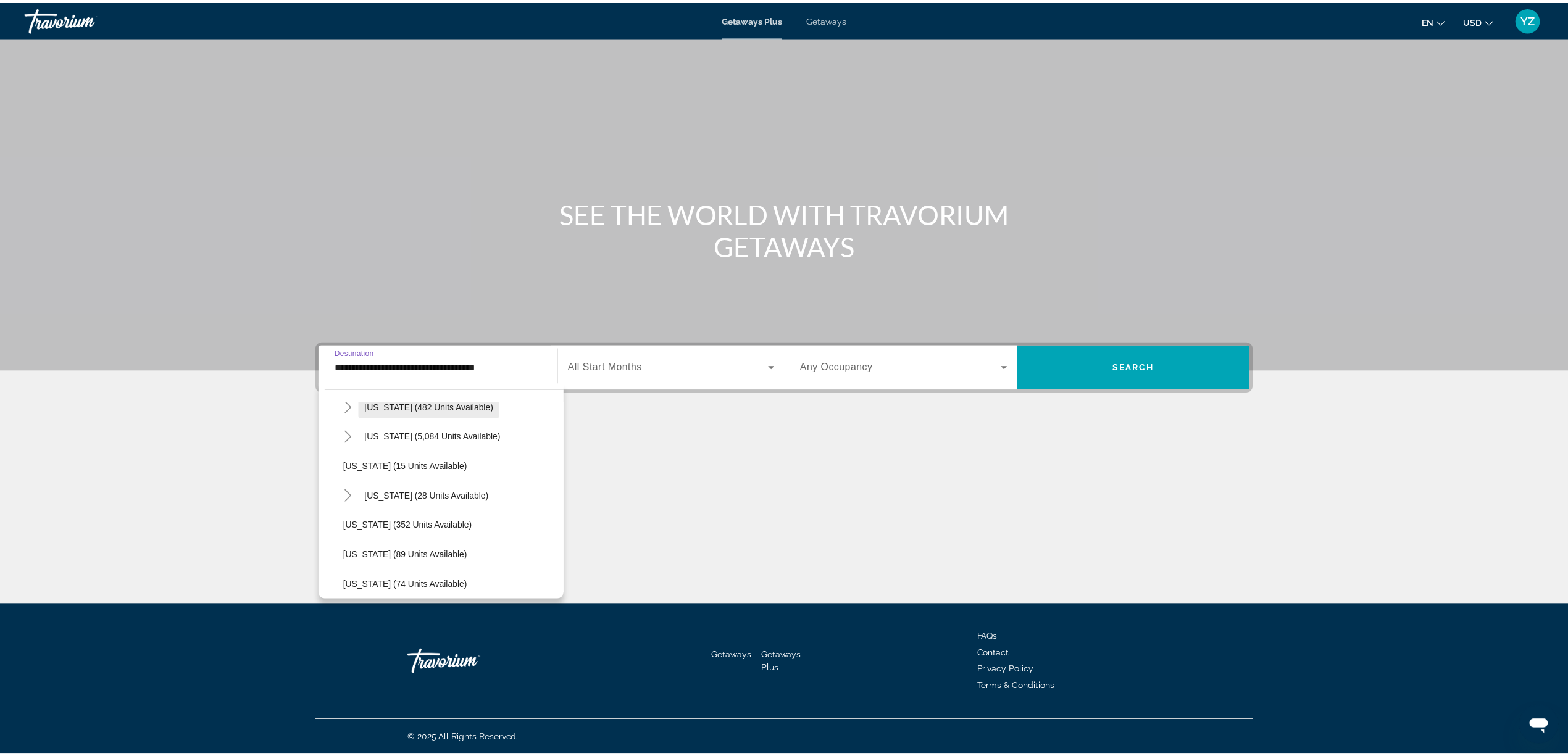
scroll to position [82, 0]
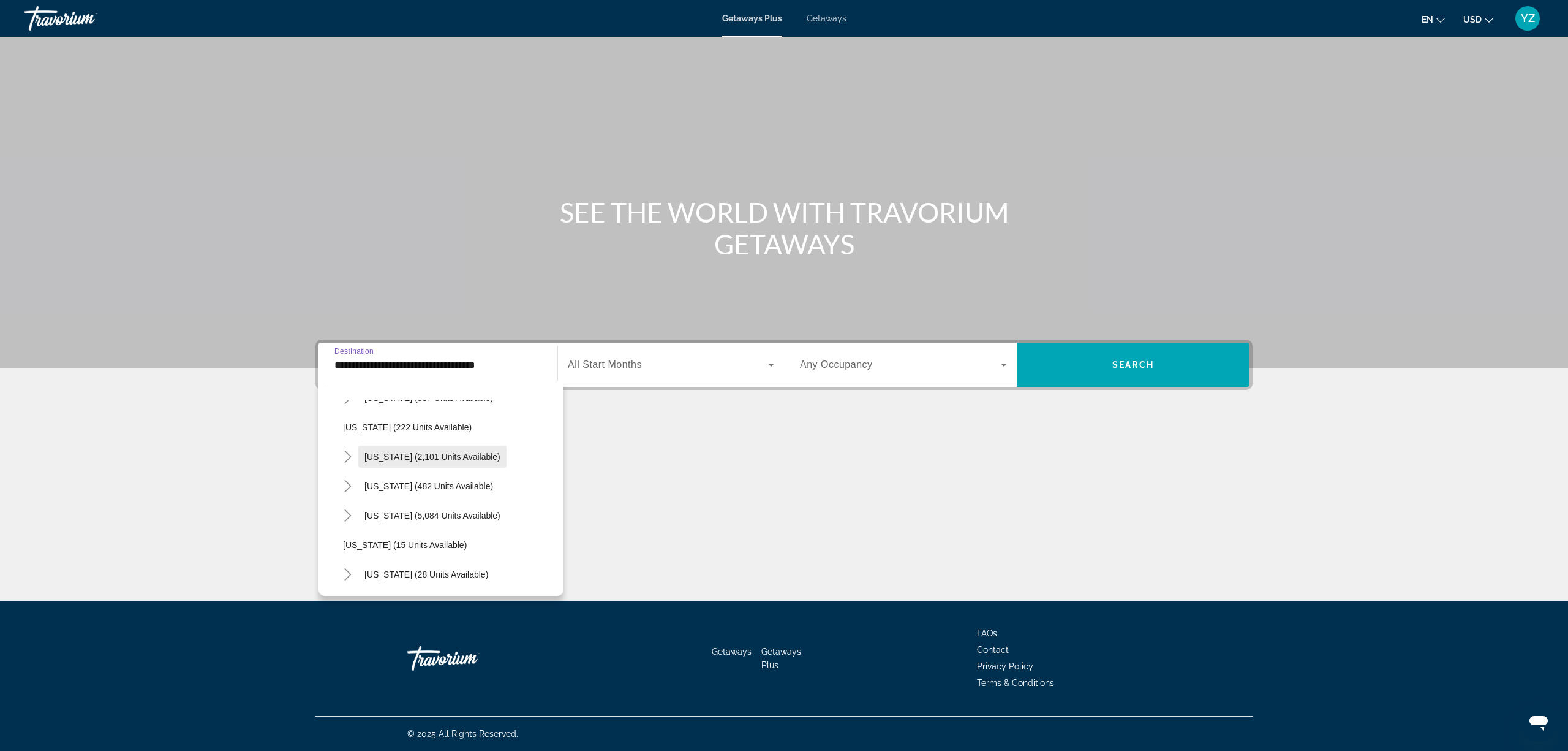
click at [444, 452] on span "[US_STATE] (2,101 units available)" at bounding box center [433, 457] width 136 height 10
type input "**********"
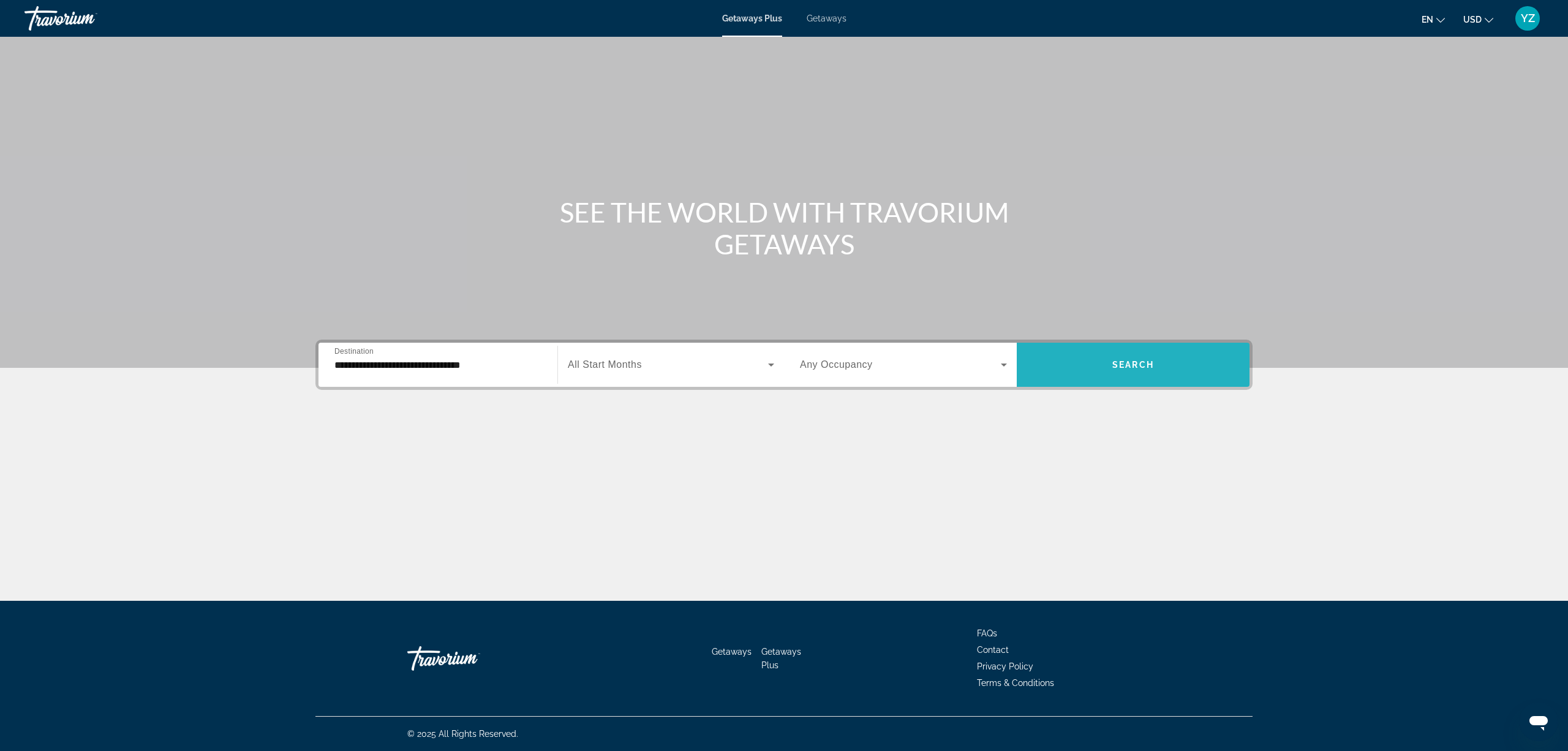
click at [1113, 356] on span "Search widget" at bounding box center [1133, 365] width 233 height 29
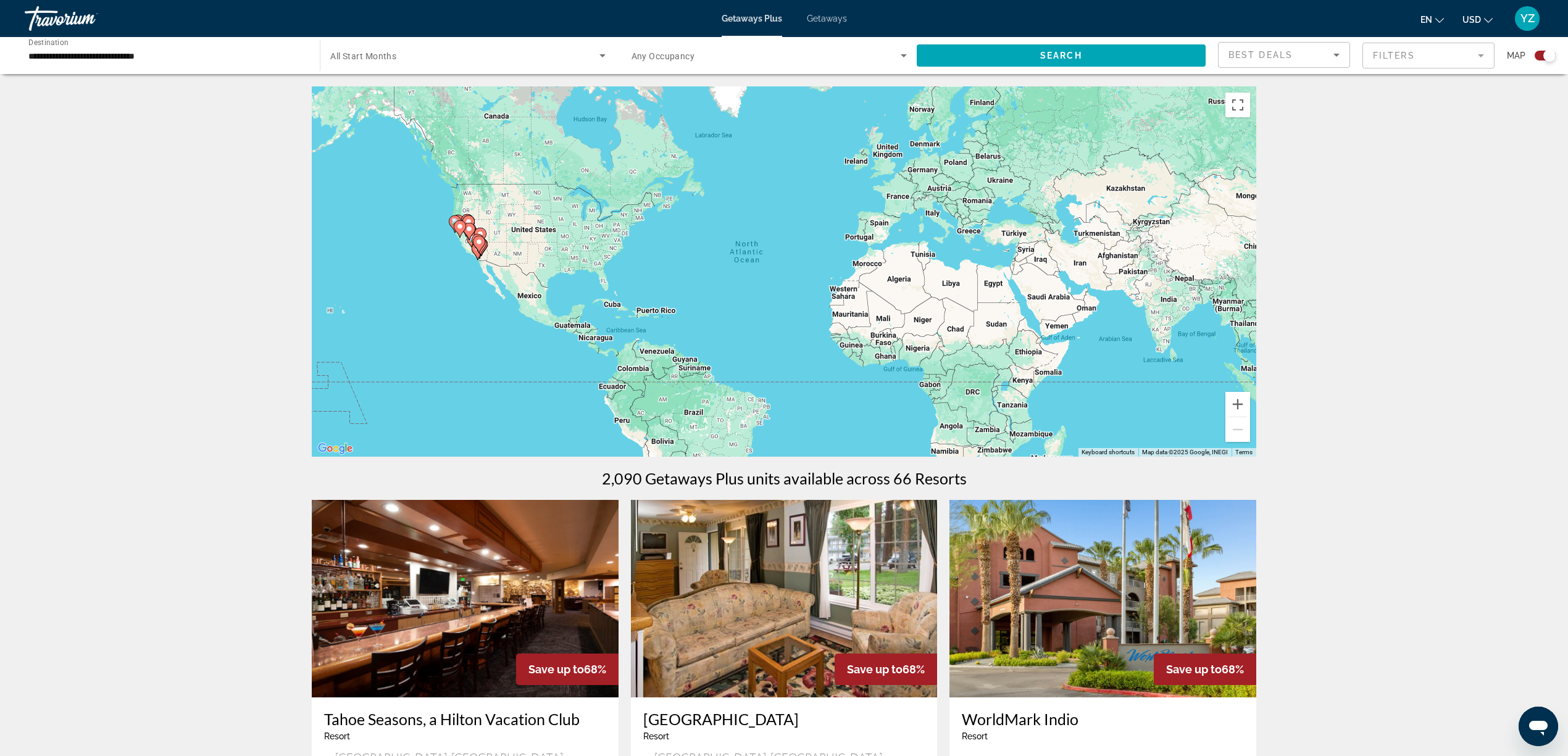
click at [1337, 52] on icon "Sort by" at bounding box center [1336, 54] width 15 height 15
click at [1277, 110] on mat-option "Lowest Price" at bounding box center [1284, 116] width 131 height 30
click at [1082, 53] on span "Search widget" at bounding box center [1060, 55] width 289 height 30
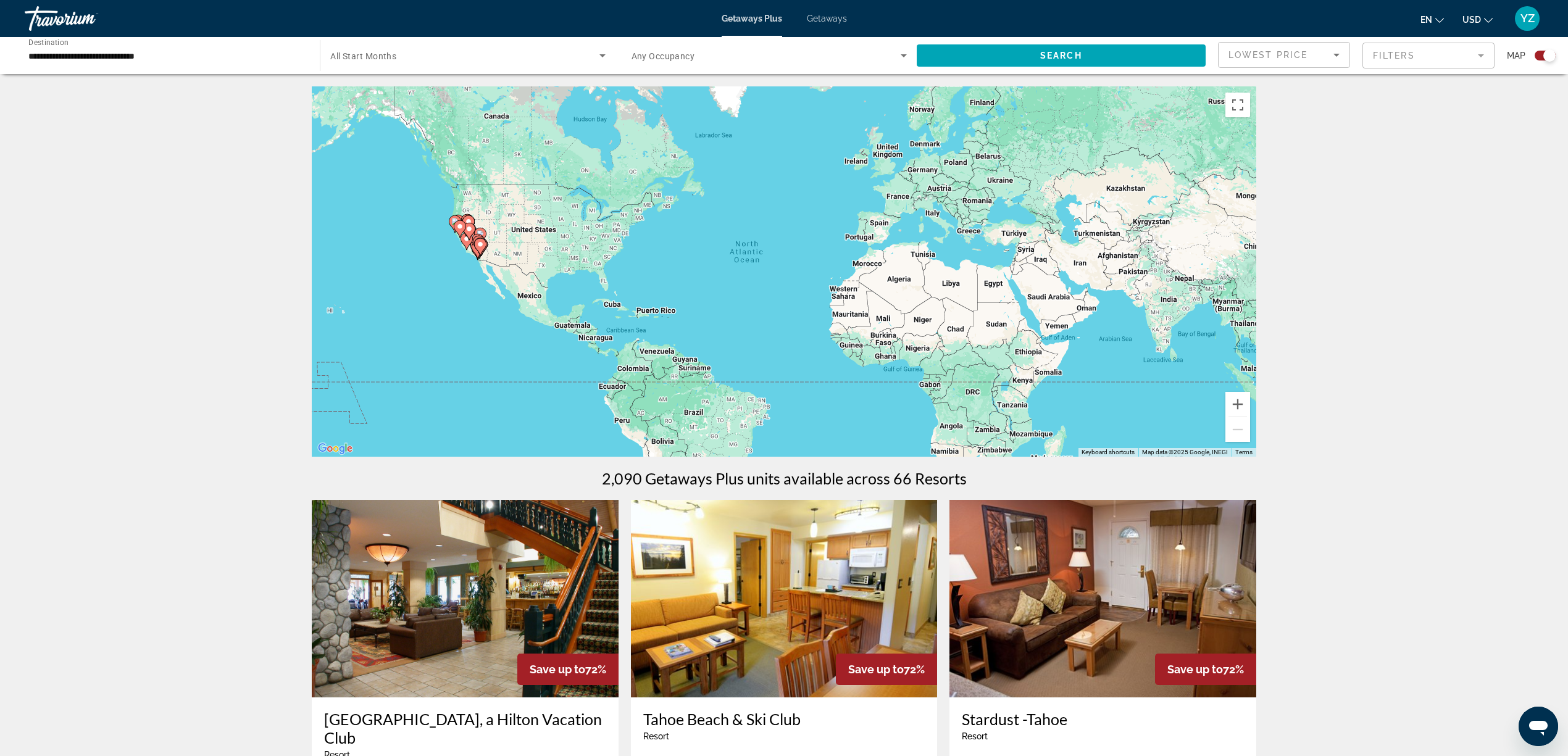
click at [830, 18] on span "Getaways" at bounding box center [826, 18] width 40 height 10
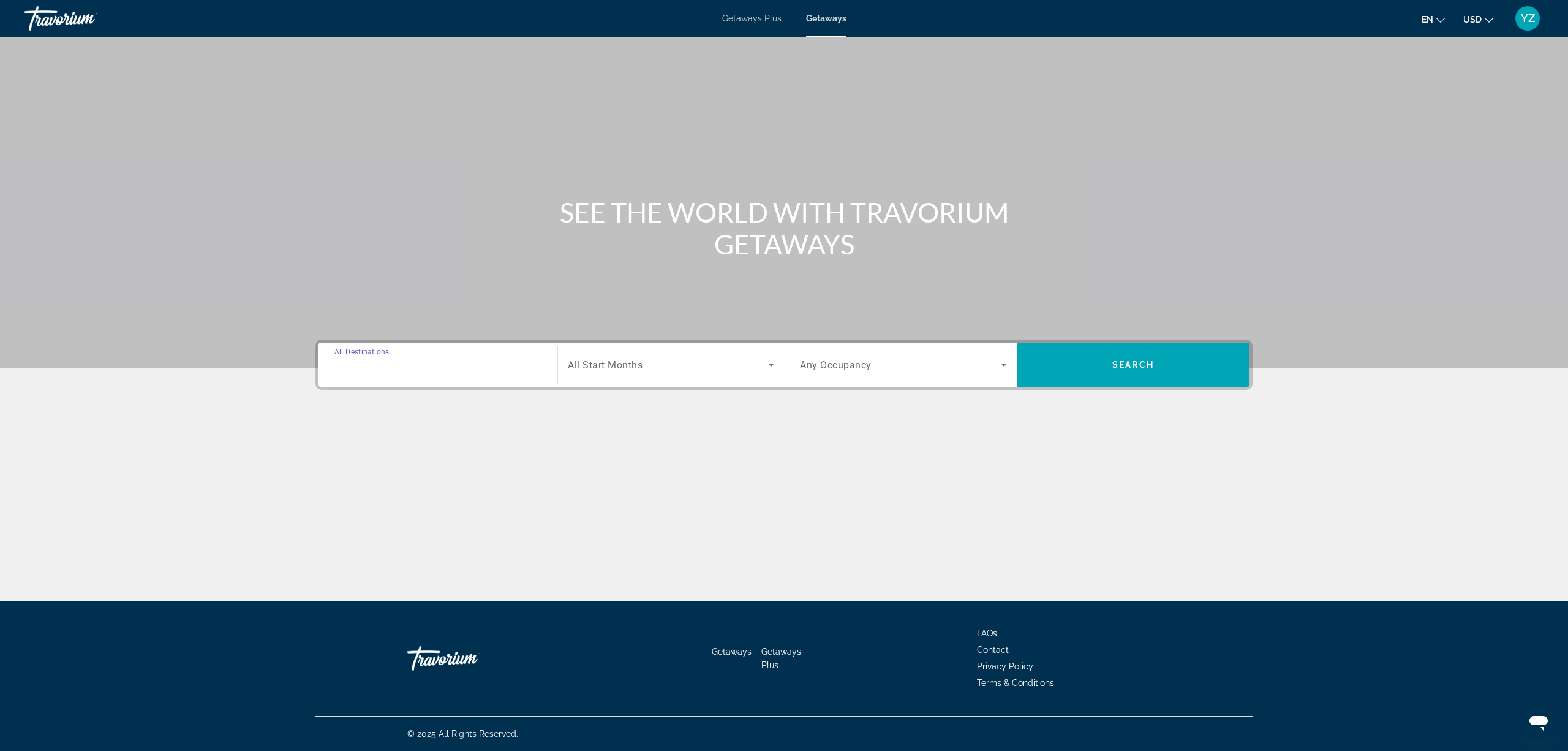
click at [476, 367] on input "Destination All Destinations" at bounding box center [438, 365] width 207 height 15
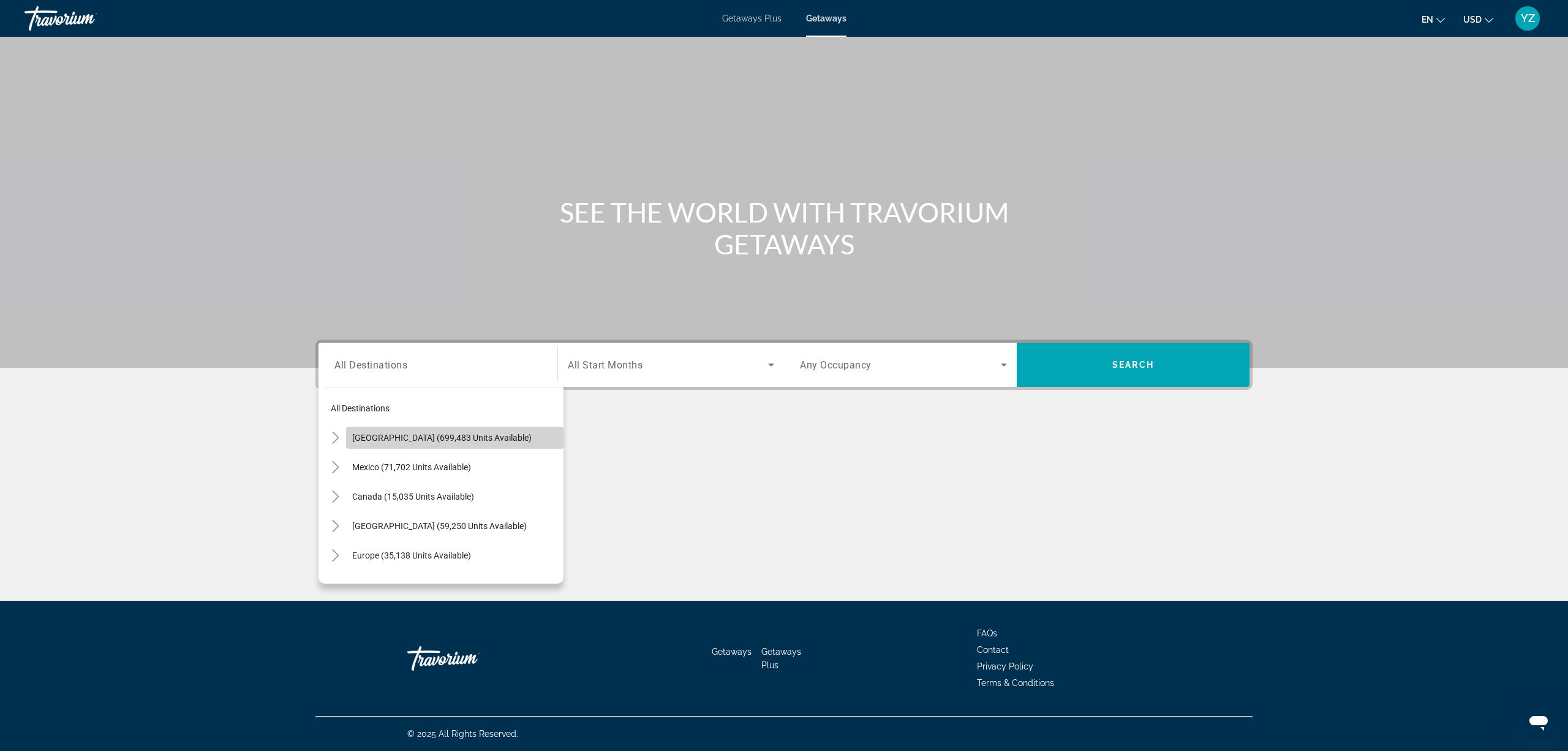
click at [485, 433] on span "[GEOGRAPHIC_DATA] (699,483 units available)" at bounding box center [442, 437] width 180 height 10
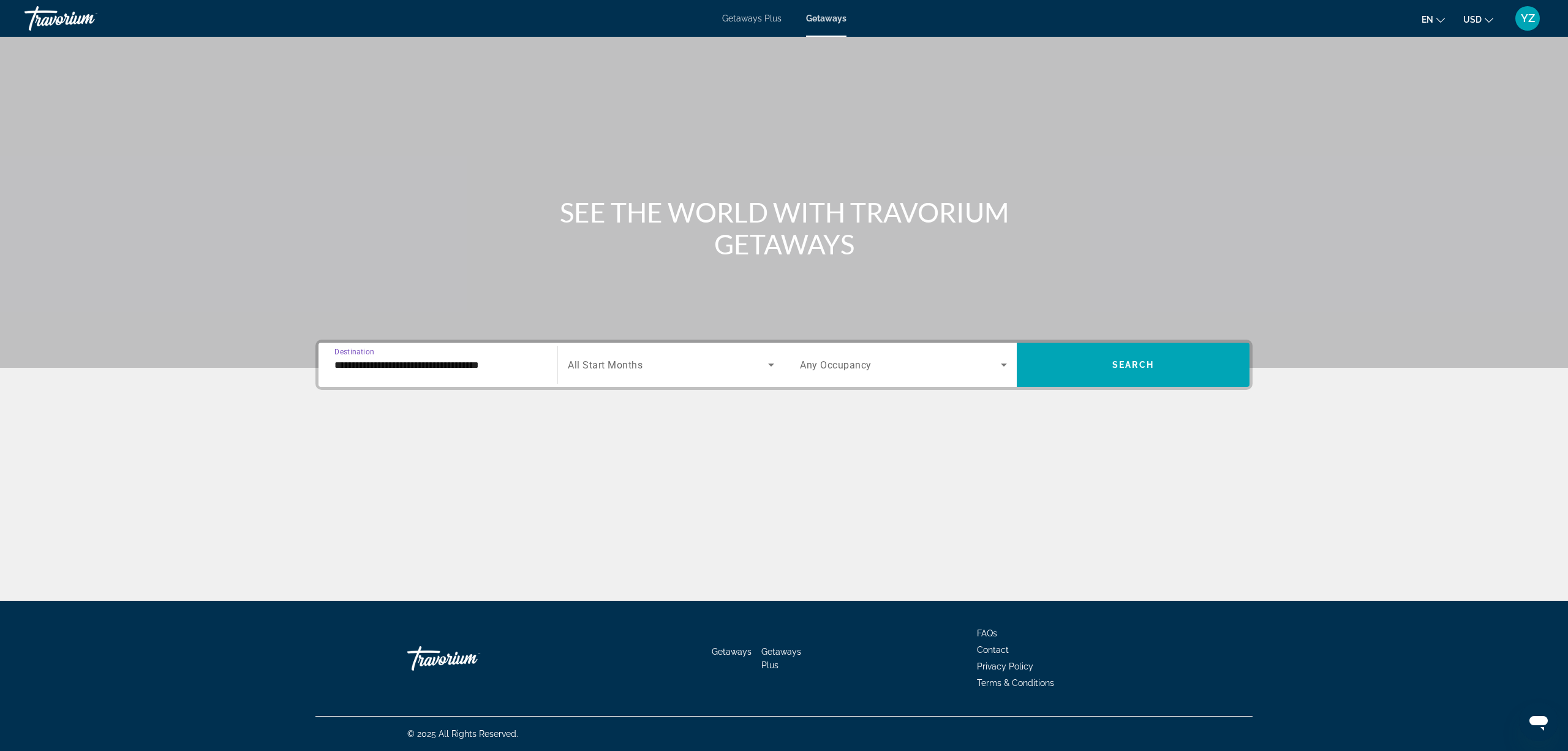
click at [397, 369] on input "**********" at bounding box center [438, 365] width 207 height 15
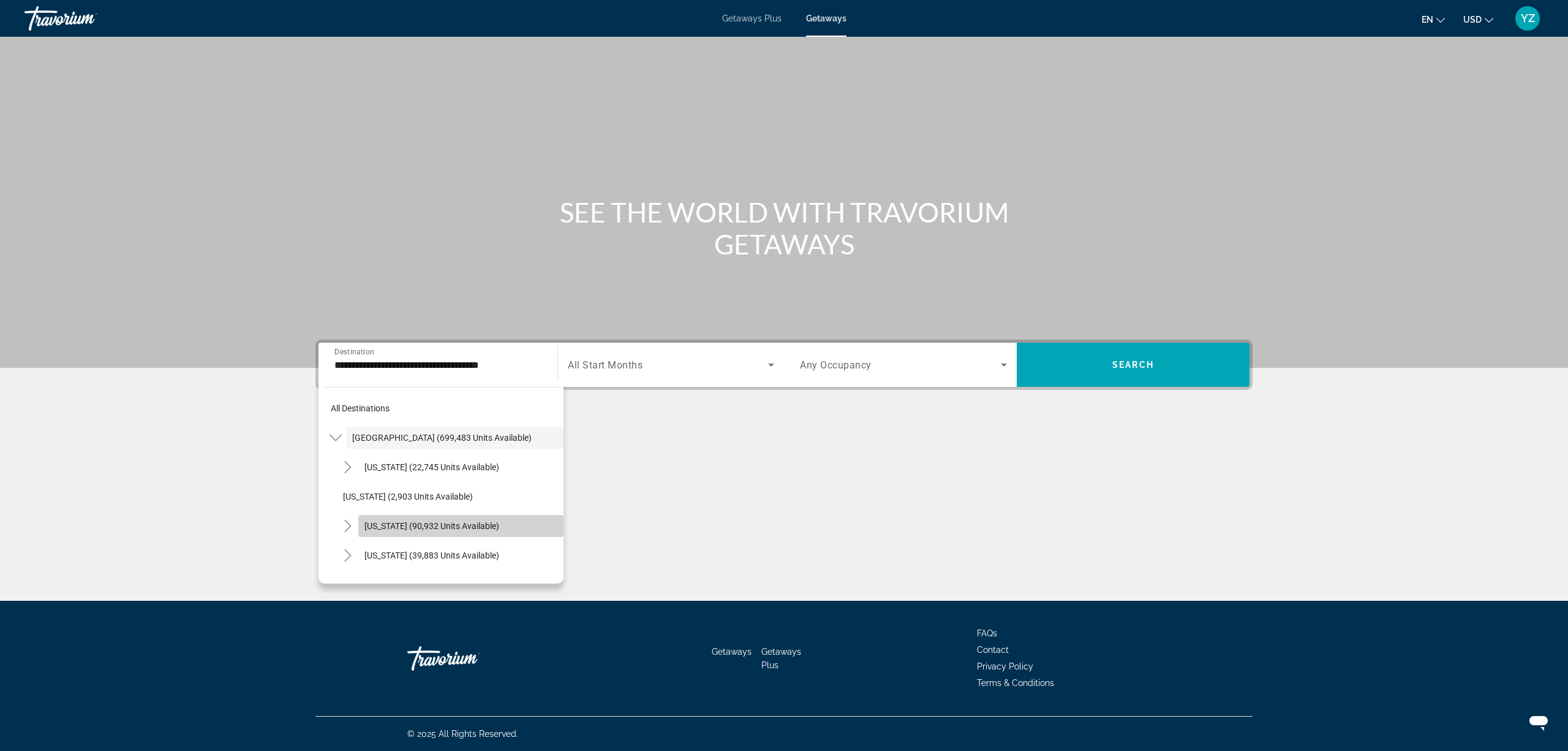
click at [463, 524] on span "[US_STATE] (90,932 units available)" at bounding box center [432, 525] width 135 height 10
type input "**********"
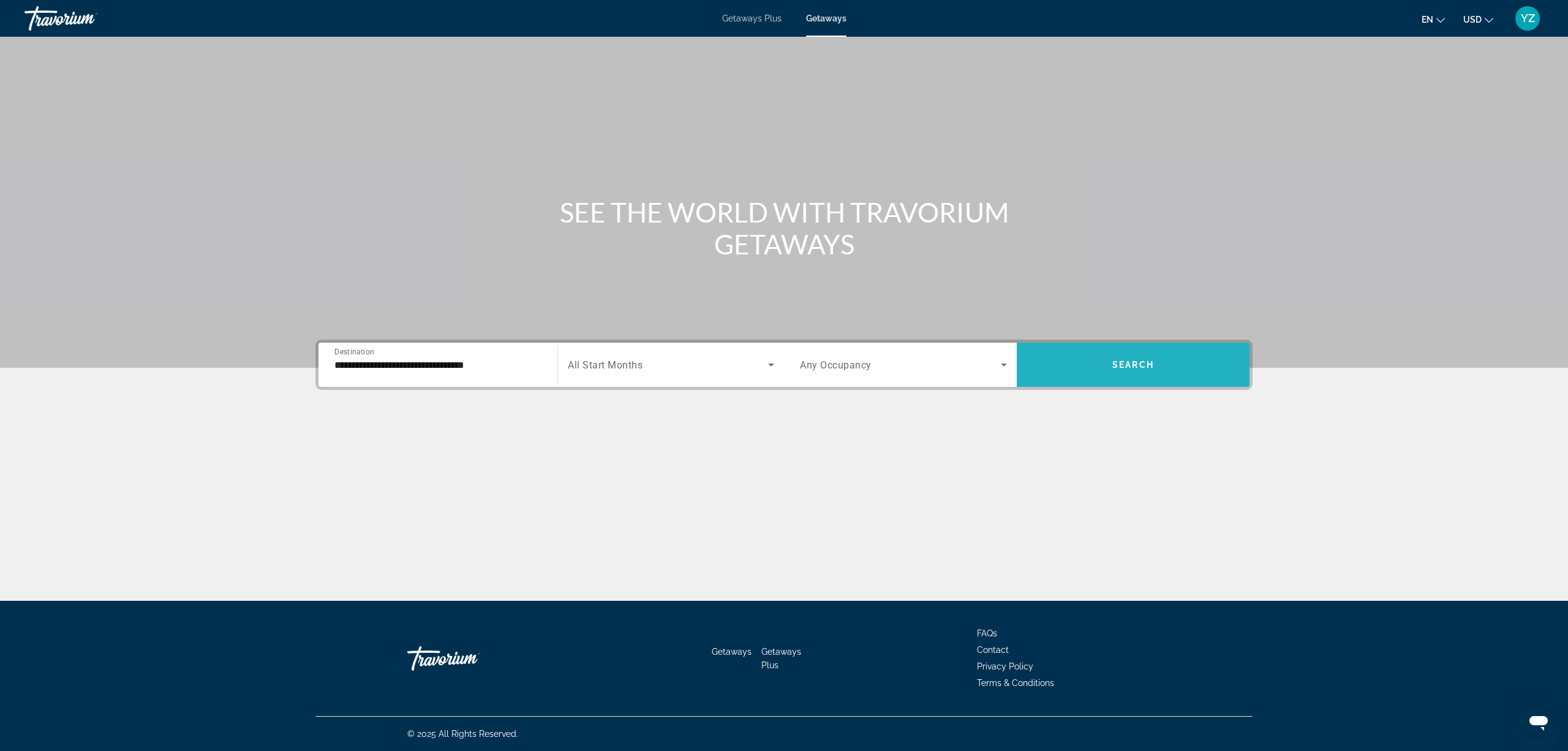
click at [1109, 357] on span "Search widget" at bounding box center [1133, 365] width 233 height 29
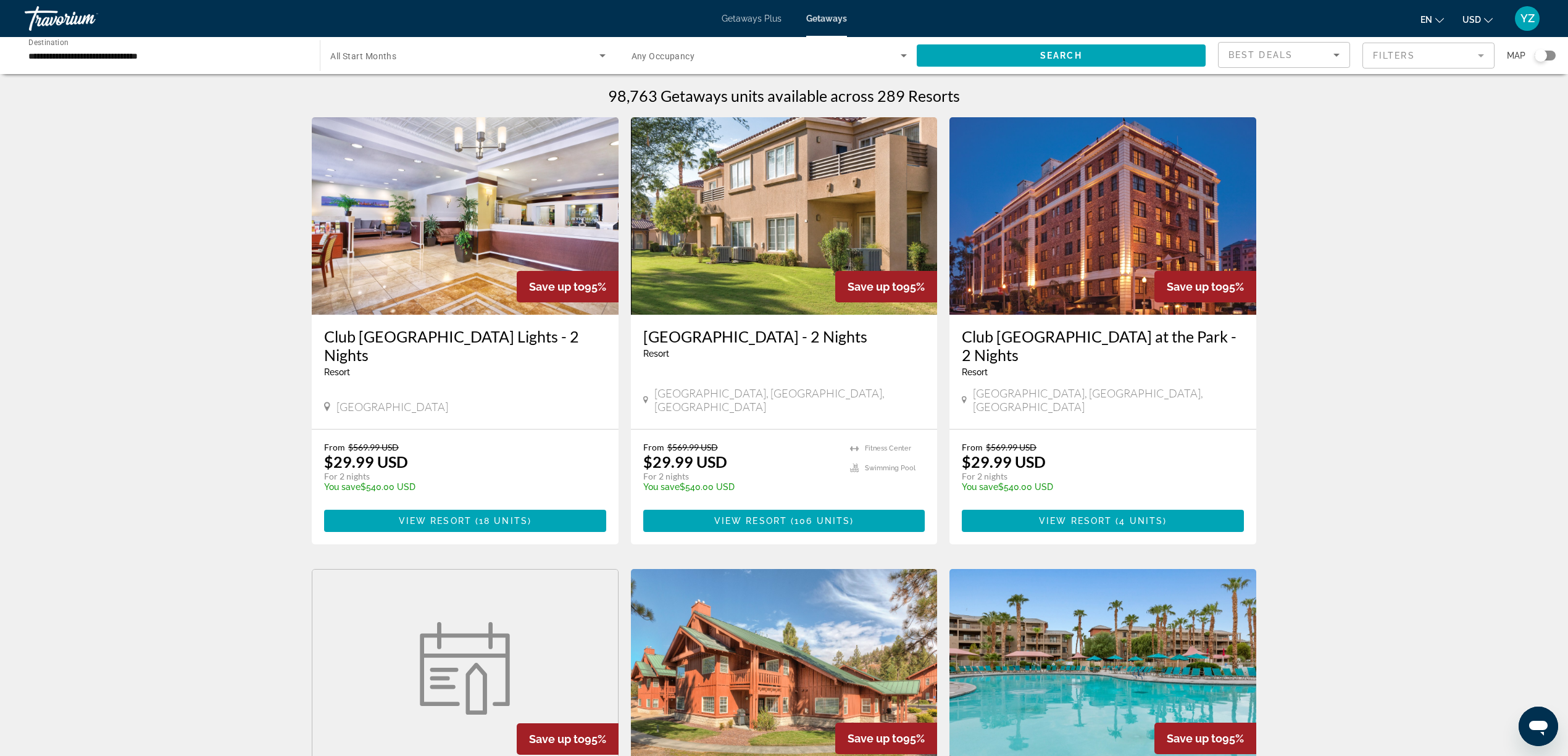
click at [1339, 45] on div "Best Deals" at bounding box center [1284, 54] width 131 height 25
click at [1260, 112] on span "Lowest Price" at bounding box center [1251, 116] width 49 height 10
click at [1128, 50] on span "Search widget" at bounding box center [1060, 55] width 289 height 30
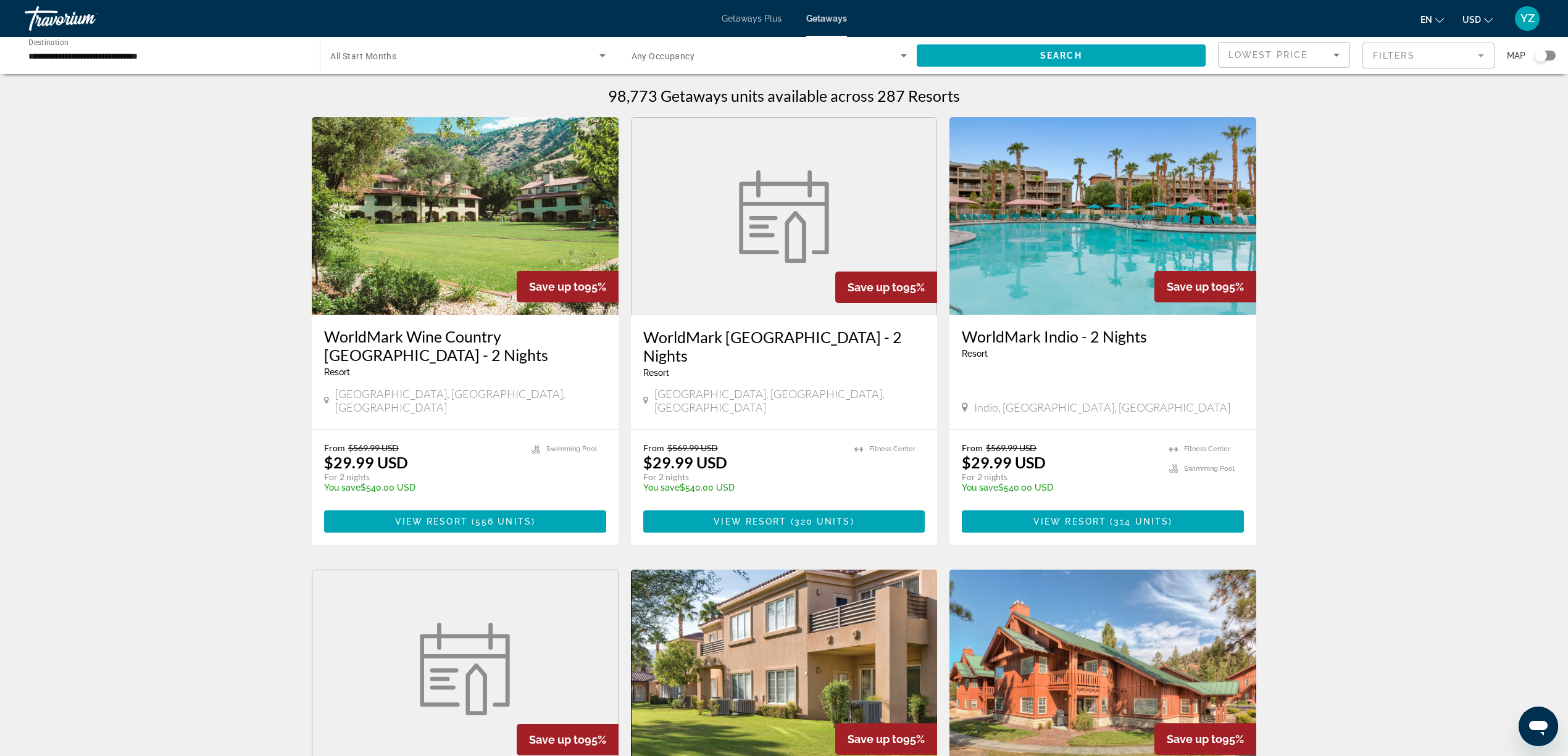
click at [901, 53] on icon "Search widget" at bounding box center [903, 55] width 15 height 15
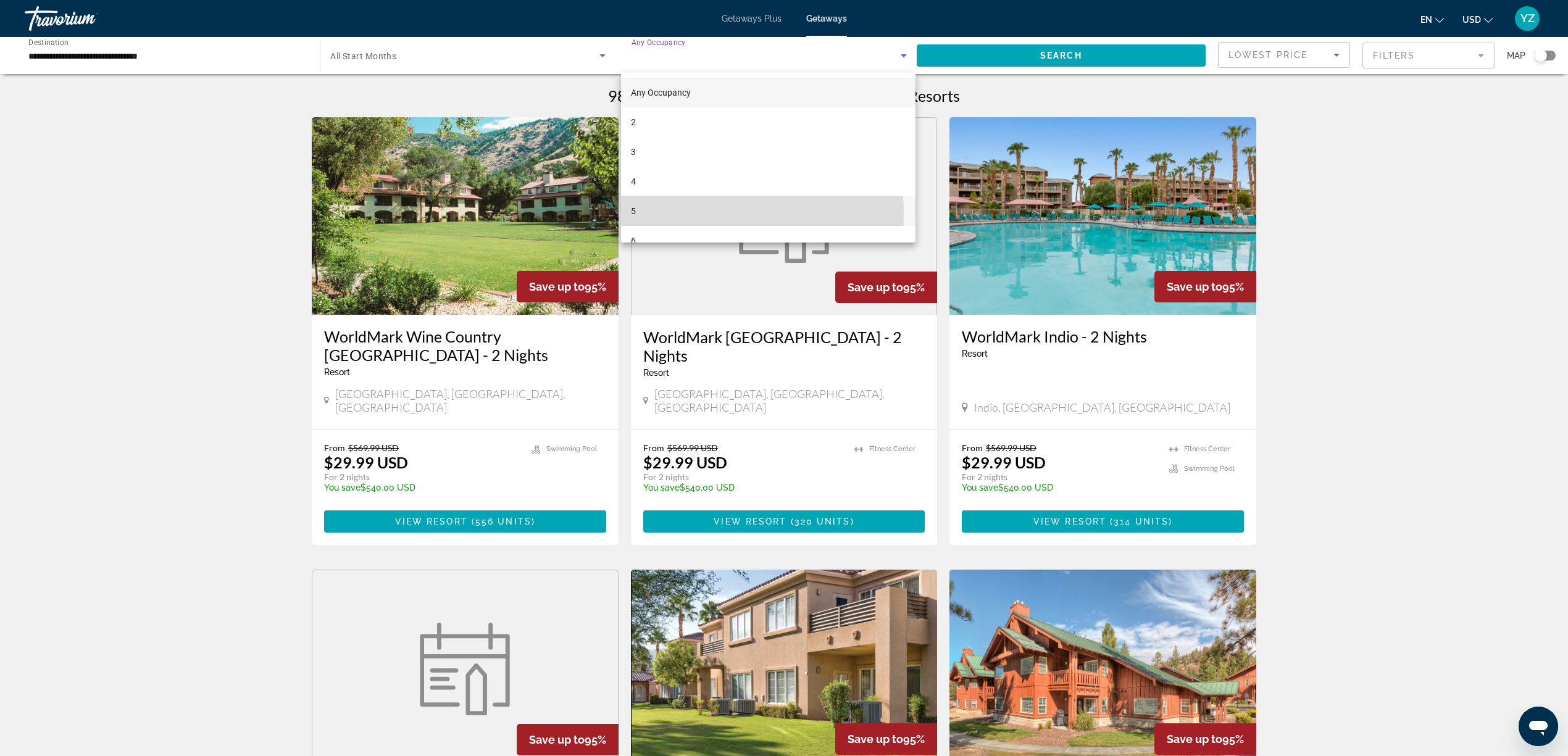
click at [667, 213] on mat-option "5" at bounding box center [767, 211] width 295 height 30
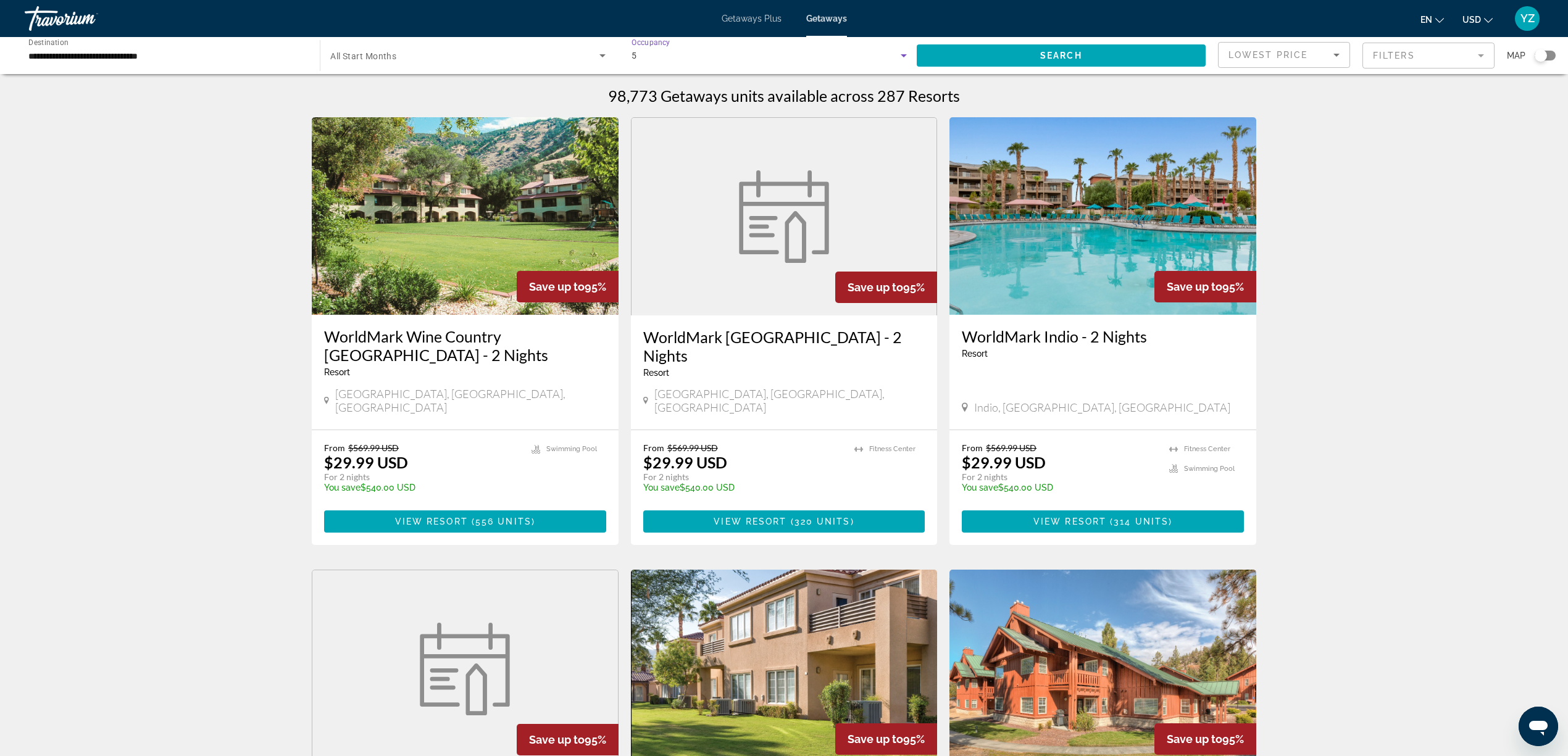
click at [597, 54] on icon "Search widget" at bounding box center [602, 55] width 15 height 15
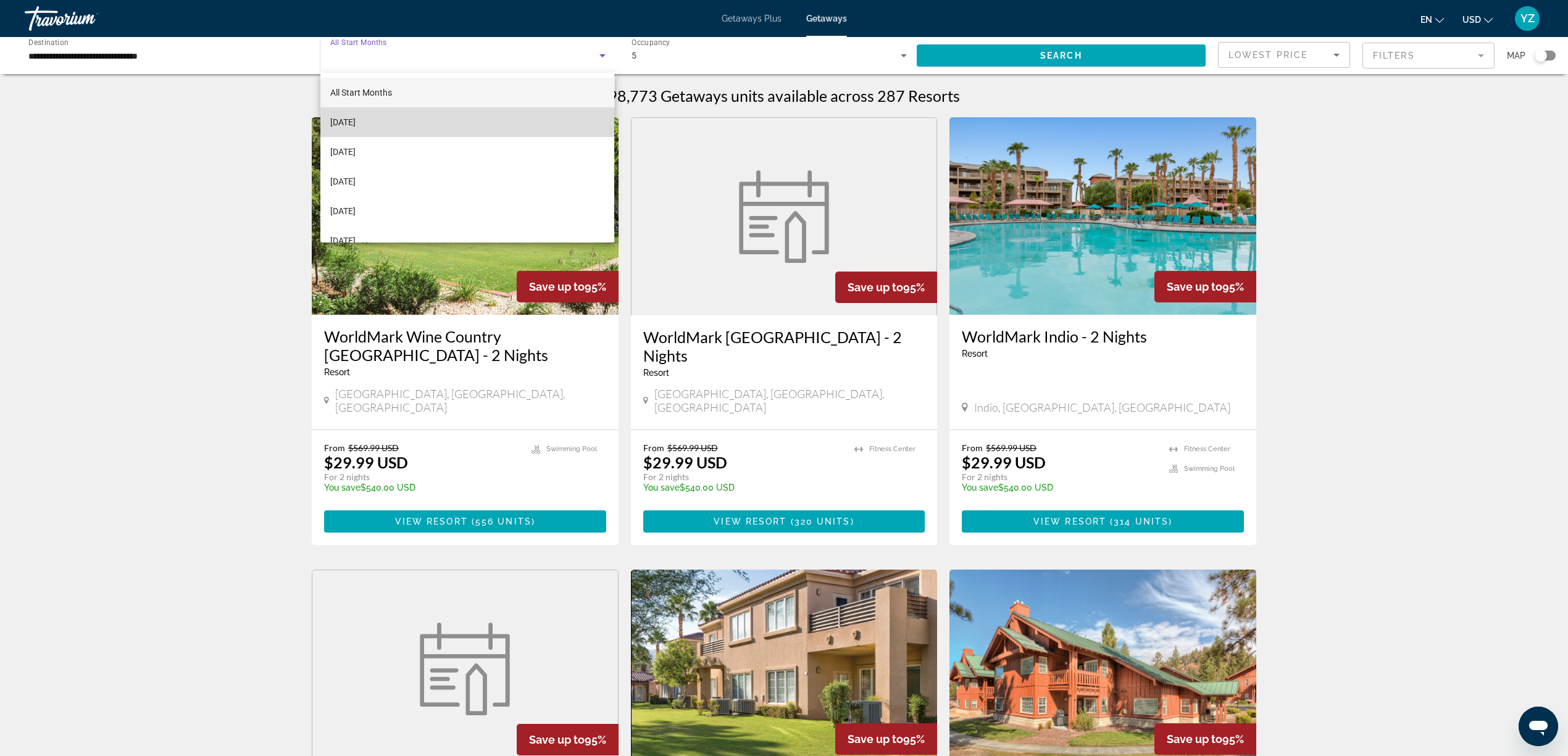
click at [499, 121] on mat-option "[DATE]" at bounding box center [467, 122] width 294 height 30
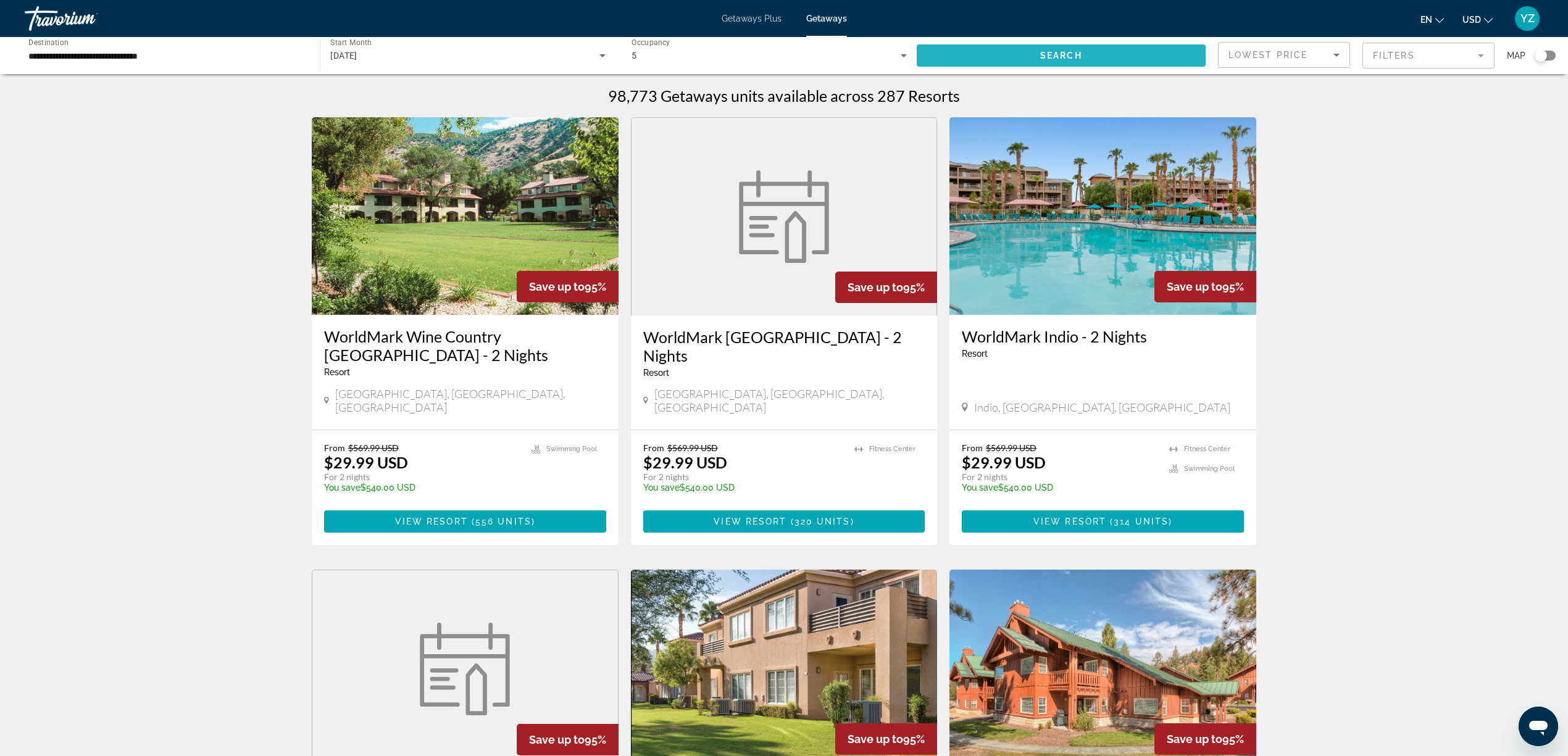
click at [1125, 53] on span "Search widget" at bounding box center [1060, 55] width 289 height 30
